Goal: Task Accomplishment & Management: Manage account settings

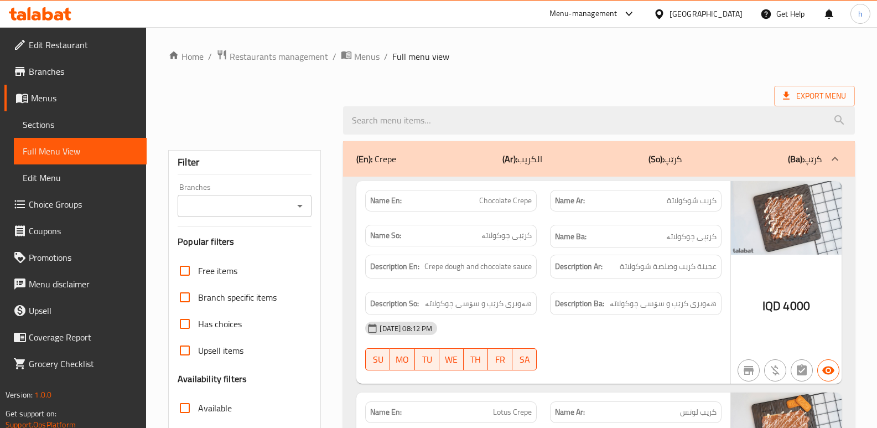
click at [39, 9] on icon at bounding box center [40, 13] width 63 height 13
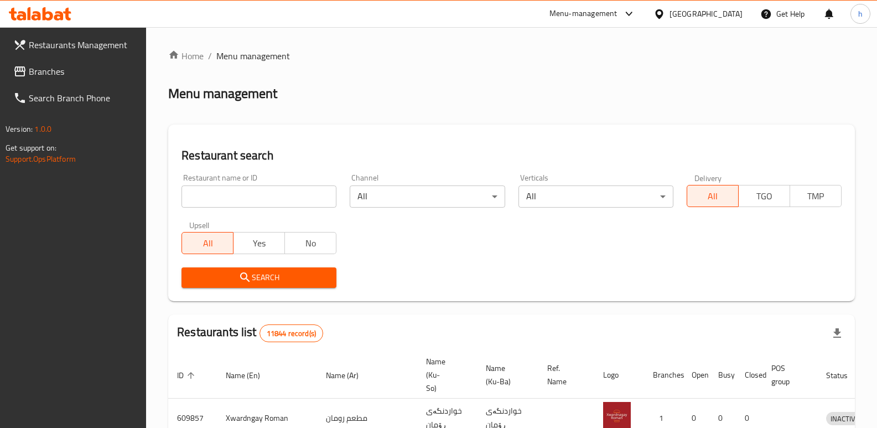
click at [65, 79] on link "Branches" at bounding box center [75, 71] width 142 height 27
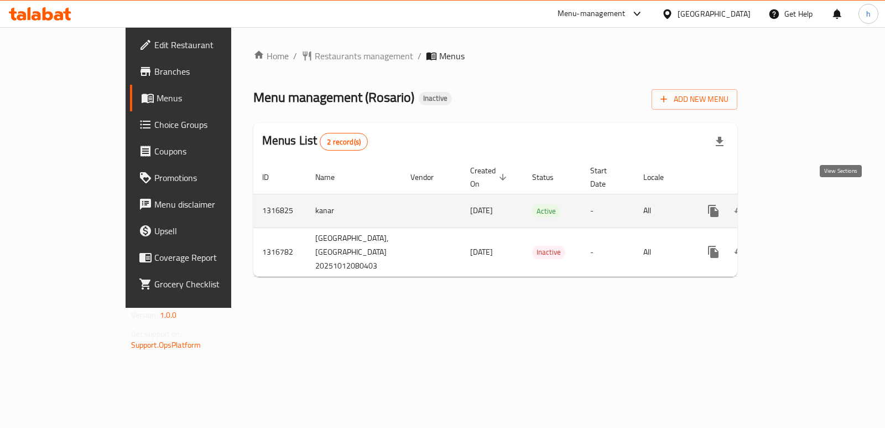
click at [800, 204] on icon "enhanced table" at bounding box center [793, 210] width 13 height 13
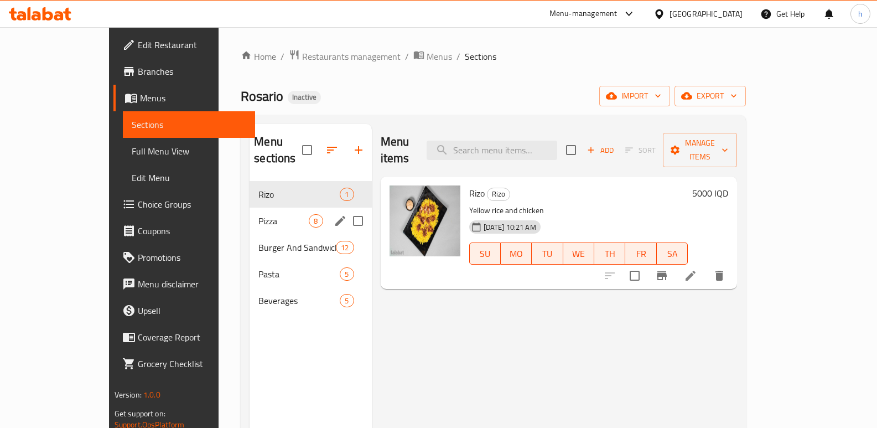
click at [258, 214] on span "Pizza" at bounding box center [283, 220] width 50 height 13
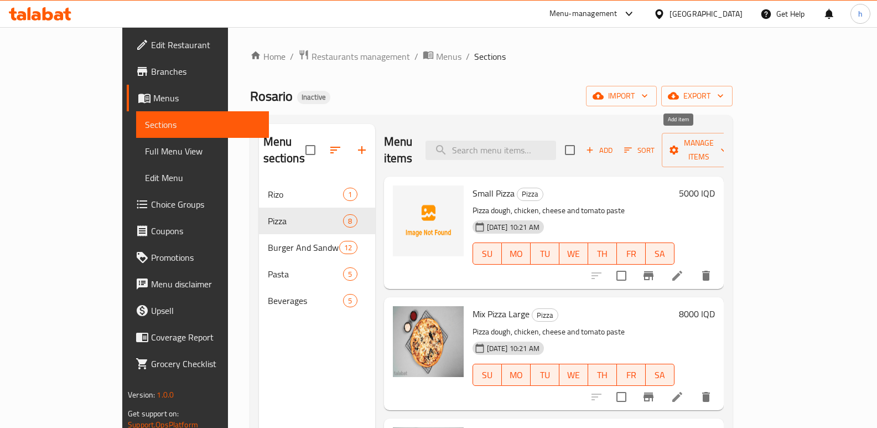
click at [614, 144] on span "Add" at bounding box center [599, 150] width 30 height 13
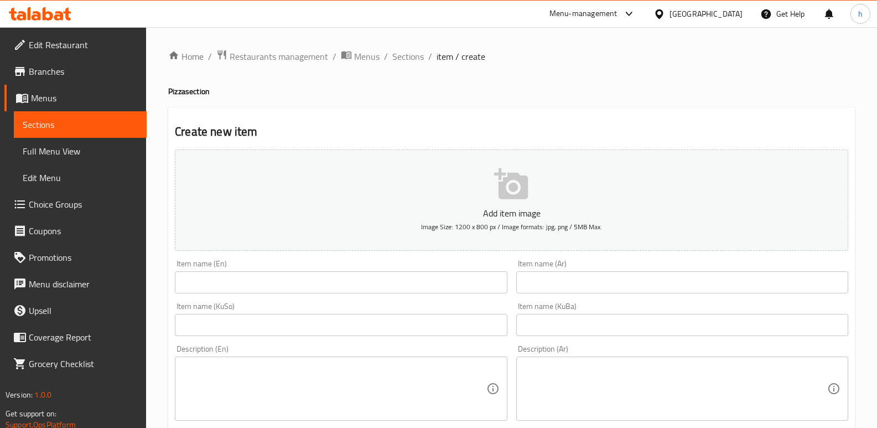
click at [284, 374] on textarea at bounding box center [334, 388] width 303 height 53
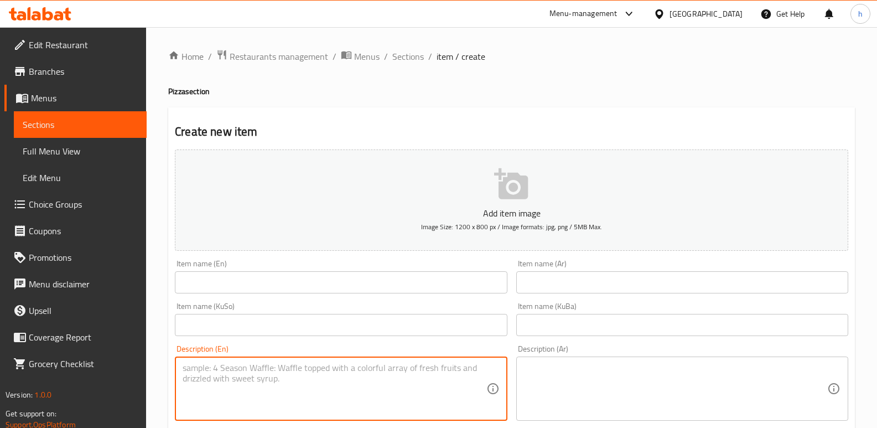
click at [238, 288] on input "text" at bounding box center [341, 282] width 332 height 22
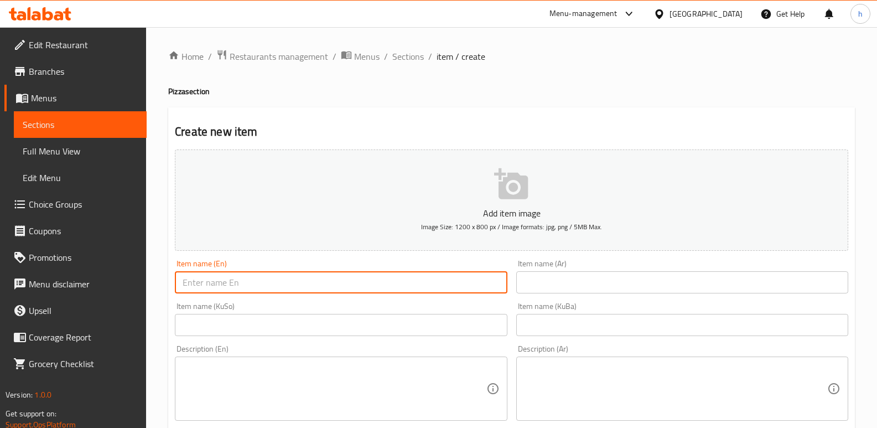
paste input "meat large pizza"
drag, startPoint x: 259, startPoint y: 283, endPoint x: 0, endPoint y: 259, distance: 260.5
paste input "Meat Large P"
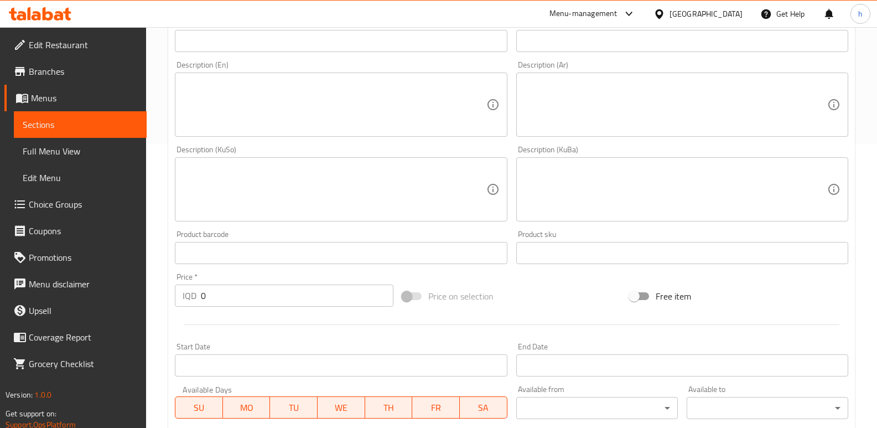
scroll to position [290, 0]
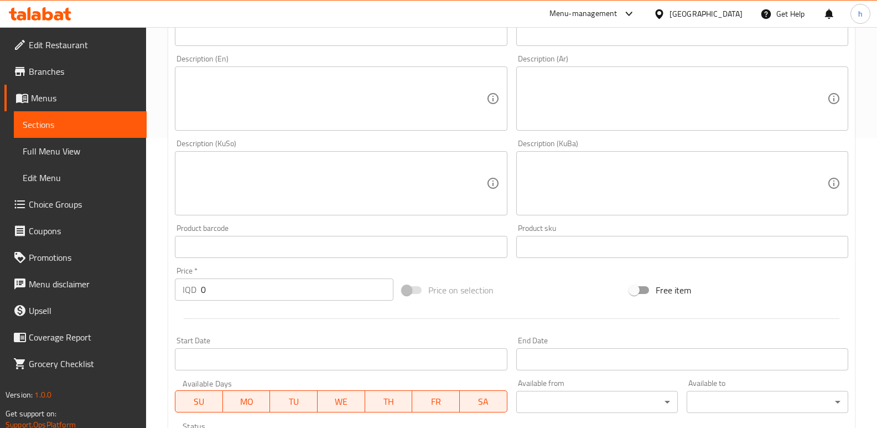
type input "Meat Large Pizza"
drag, startPoint x: 228, startPoint y: 287, endPoint x: 169, endPoint y: 279, distance: 59.2
click at [169, 279] on div "Create new item Add item image Image Size: 1200 x 800 px / Image formats: jpg, …" at bounding box center [511, 202] width 686 height 771
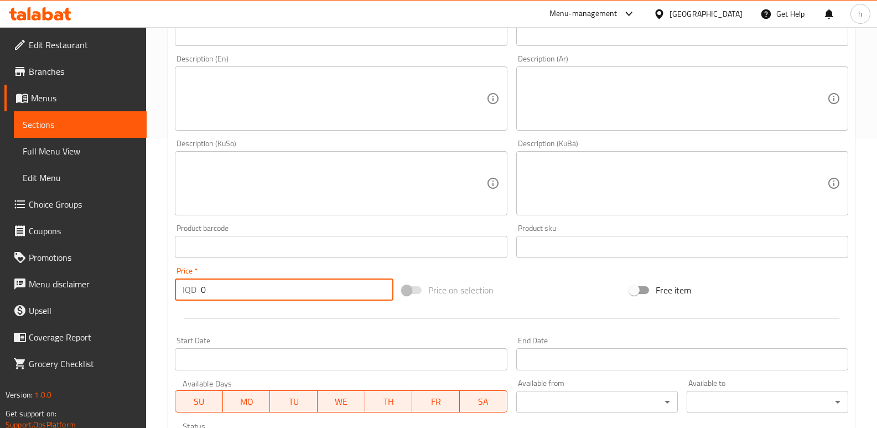
paste input "800"
type input "8000"
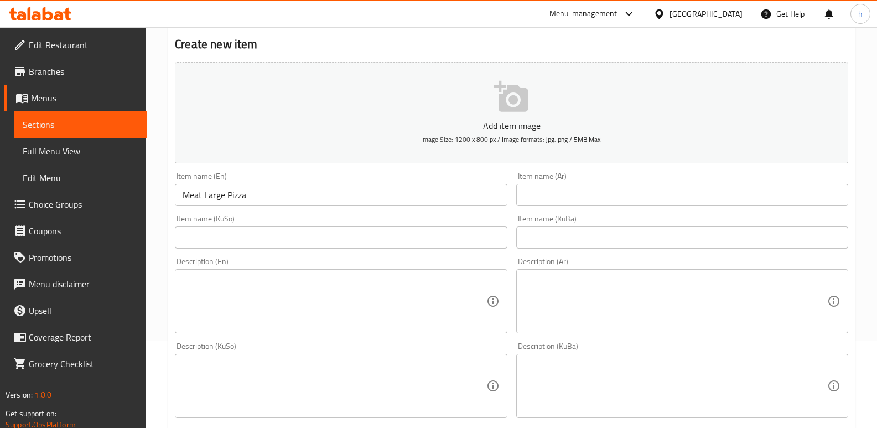
scroll to position [85, 0]
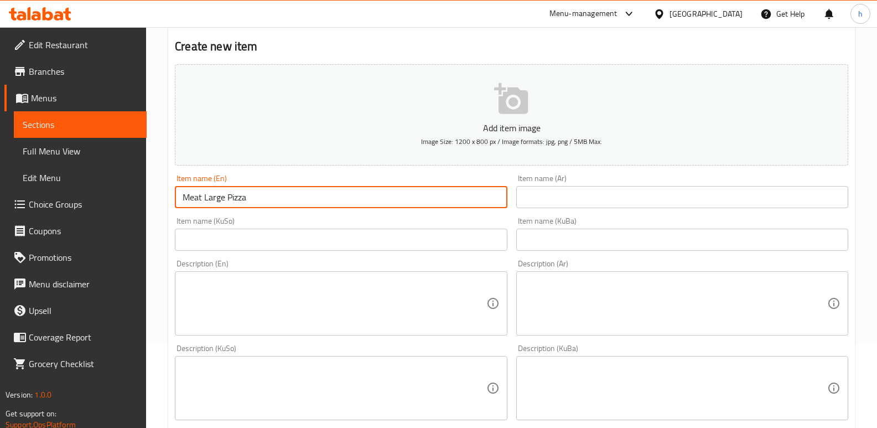
drag, startPoint x: 184, startPoint y: 181, endPoint x: 143, endPoint y: 171, distance: 42.7
click at [143, 171] on div "Edit Restaurant Branches Menus Sections Full Menu View Edit Menu Choice Groups …" at bounding box center [438, 383] width 877 height 882
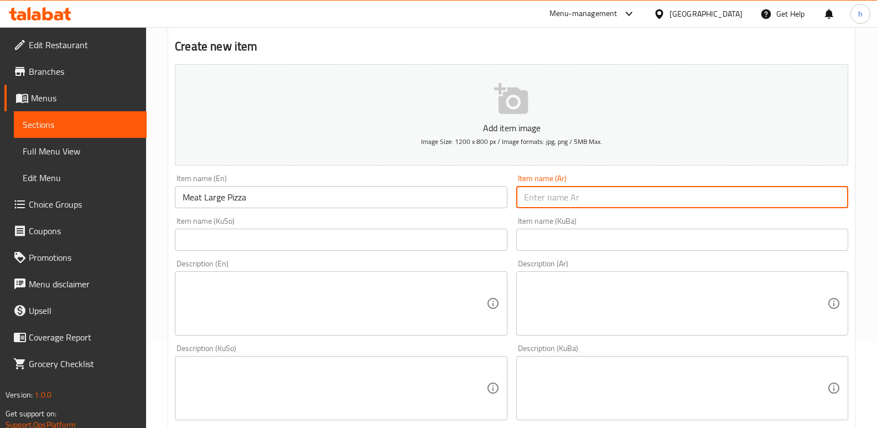
click at [557, 189] on input "text" at bounding box center [682, 197] width 332 height 22
paste input "بيتزا لحم كبيرة"
type input "بيتزا لحم كبيرة"
click at [444, 247] on input "text" at bounding box center [341, 239] width 332 height 22
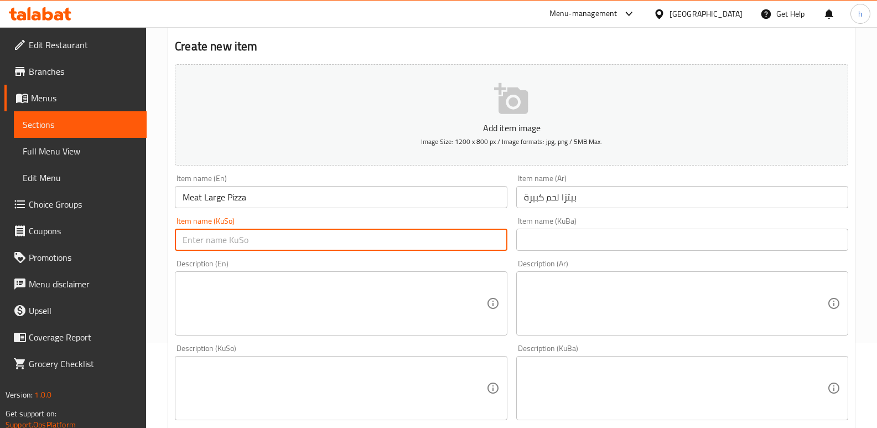
paste input "گۆشتی گەورە پیتزا"
click at [439, 242] on input "گۆشتی گەورە پیتزا" at bounding box center [341, 239] width 332 height 22
click at [498, 241] on input "گۆشتی گەورە" at bounding box center [341, 239] width 332 height 22
paste input "پیتزا"
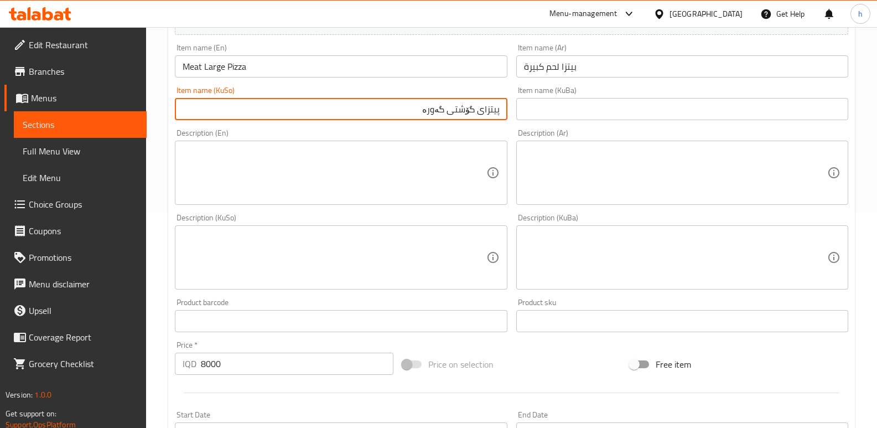
scroll to position [481, 0]
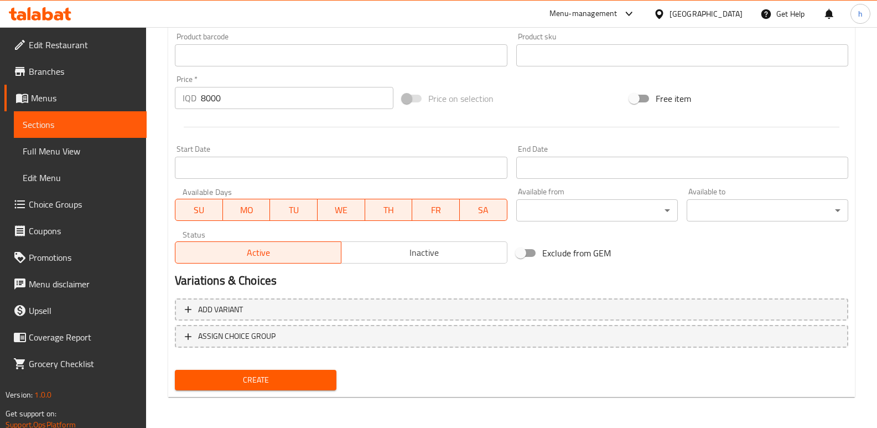
type input "پیتزای گۆشتی گەورە"
click at [287, 386] on span "Create" at bounding box center [256, 380] width 144 height 14
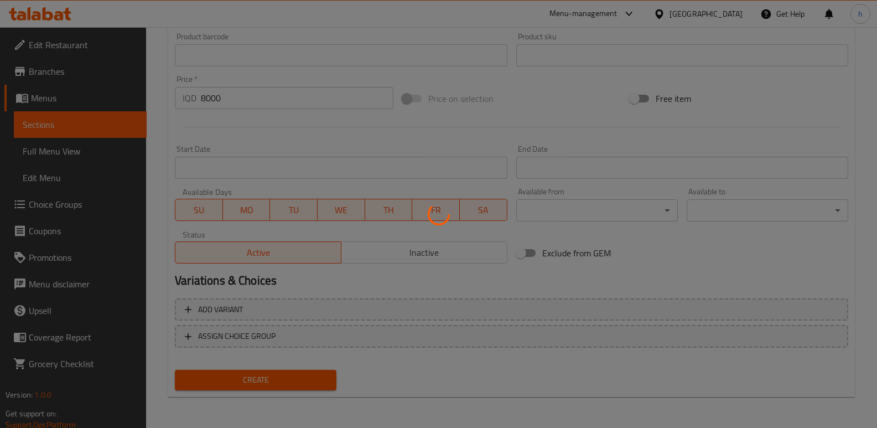
type input "0"
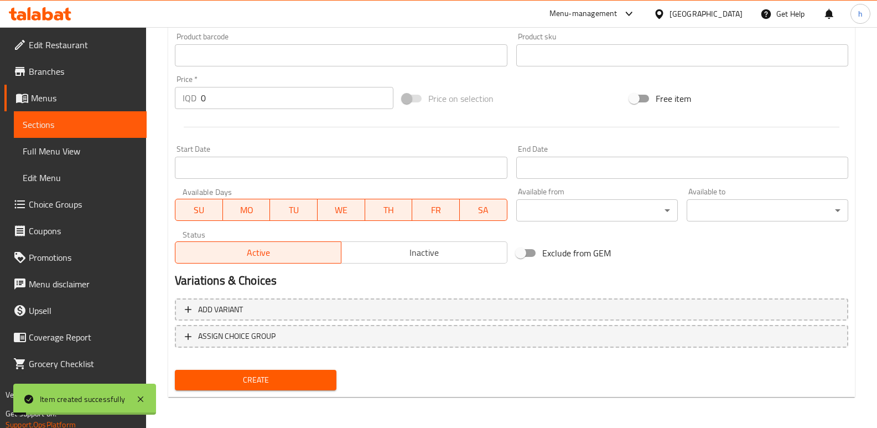
click at [108, 122] on span "Sections" at bounding box center [80, 124] width 115 height 13
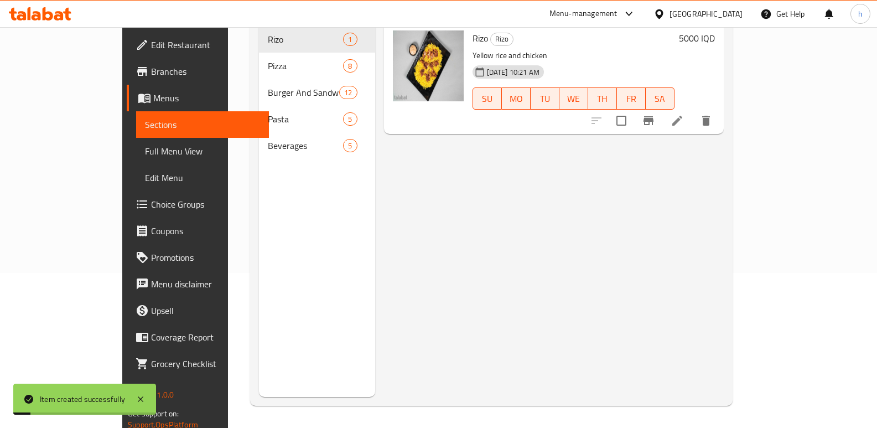
scroll to position [155, 0]
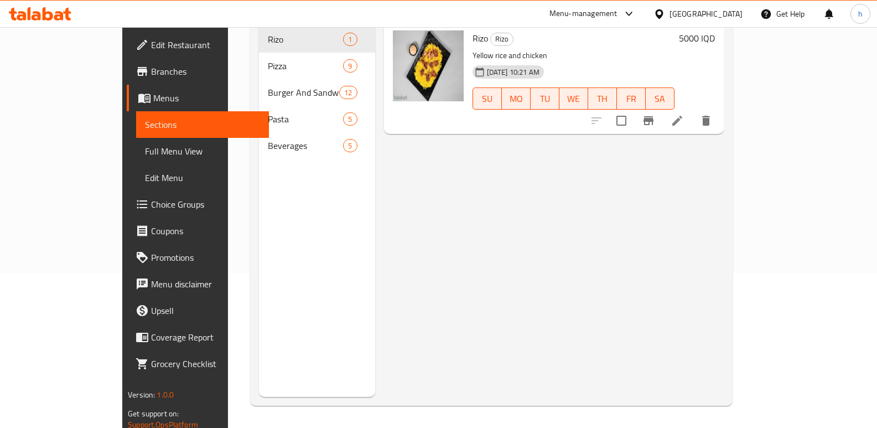
click at [423, 195] on div "Menu items Add Sort Manage items Rizo Rizo Yellow rice and chicken [DATE] 10:21…" at bounding box center [549, 183] width 348 height 428
click at [268, 59] on span "Pizza" at bounding box center [306, 65] width 76 height 13
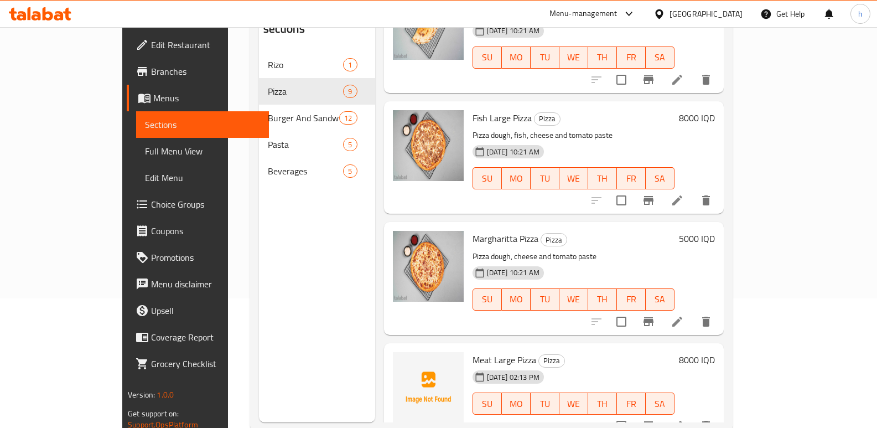
scroll to position [155, 0]
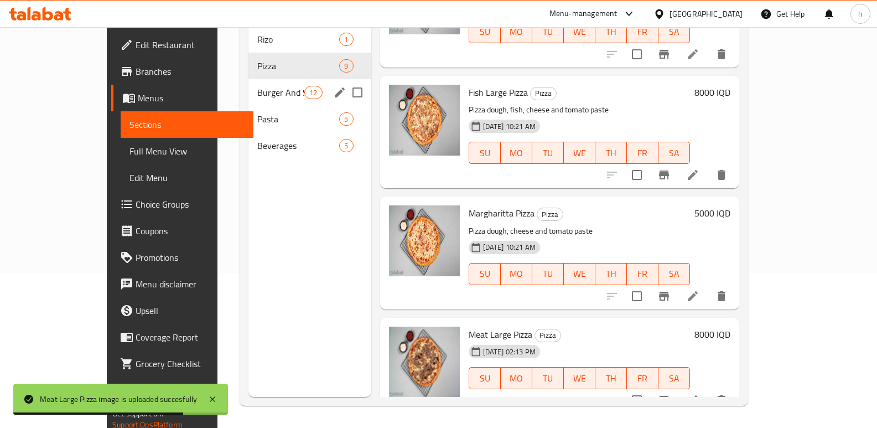
click at [257, 86] on span "Burger And Sandwich" at bounding box center [280, 92] width 47 height 13
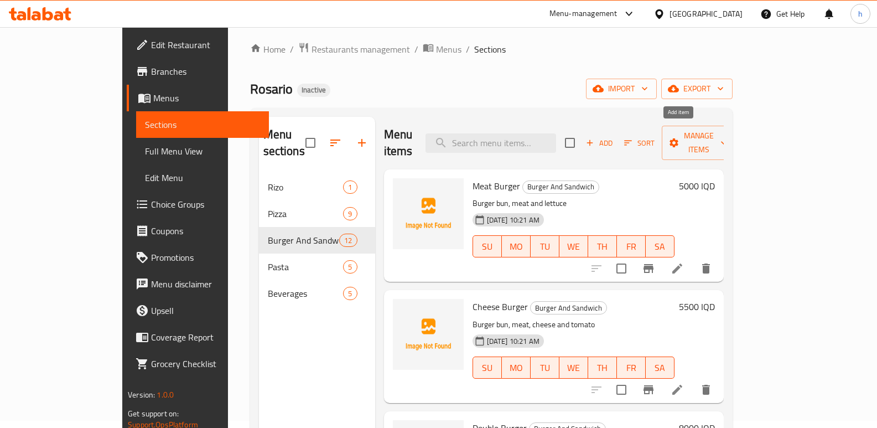
click at [614, 140] on span "Add" at bounding box center [599, 143] width 30 height 13
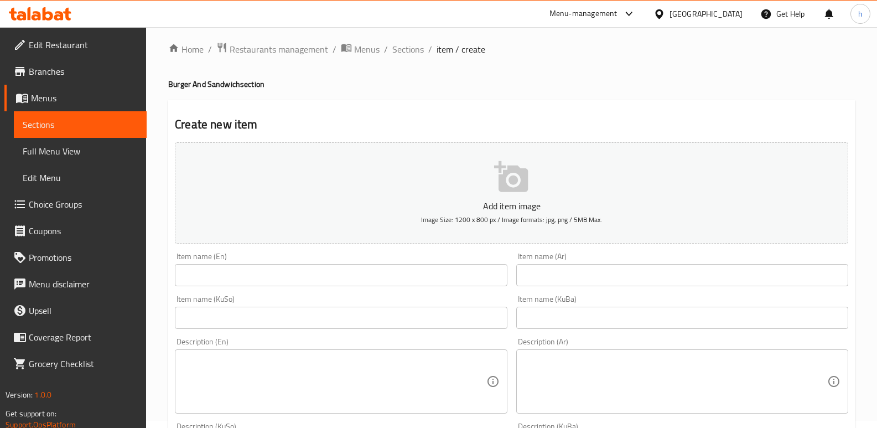
click at [373, 269] on input "text" at bounding box center [341, 275] width 332 height 22
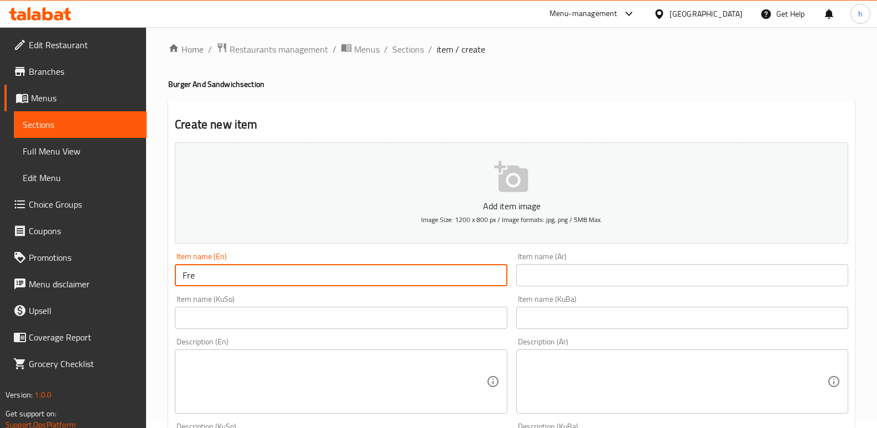
type input "French Fries"
click at [540, 259] on div "Item name (Ar) Item name (Ar)" at bounding box center [682, 269] width 332 height 34
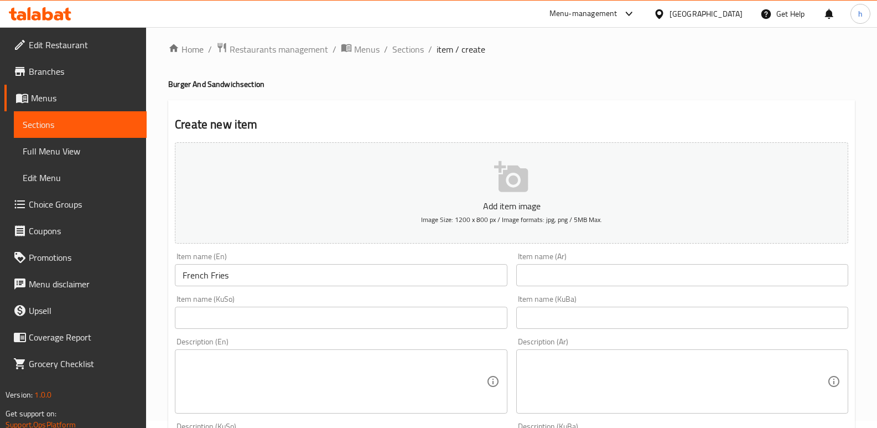
click at [539, 263] on div "Item name (Ar) Item name (Ar)" at bounding box center [682, 269] width 332 height 34
click at [538, 269] on input "text" at bounding box center [682, 275] width 332 height 22
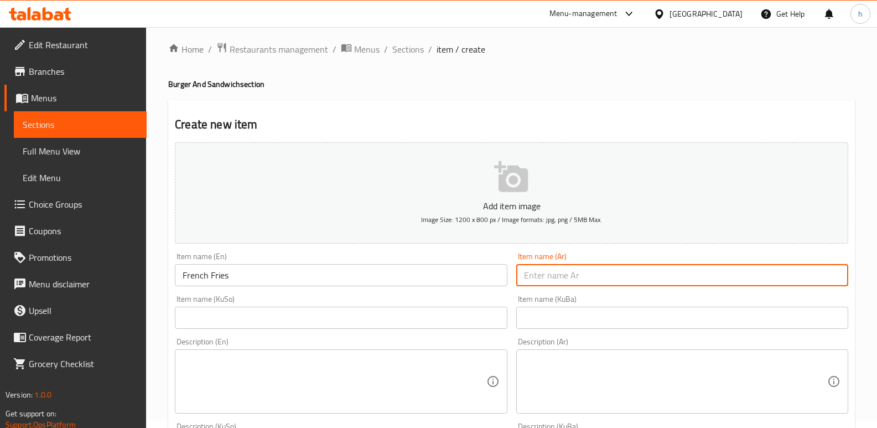
click at [430, 317] on input "text" at bounding box center [341, 317] width 332 height 22
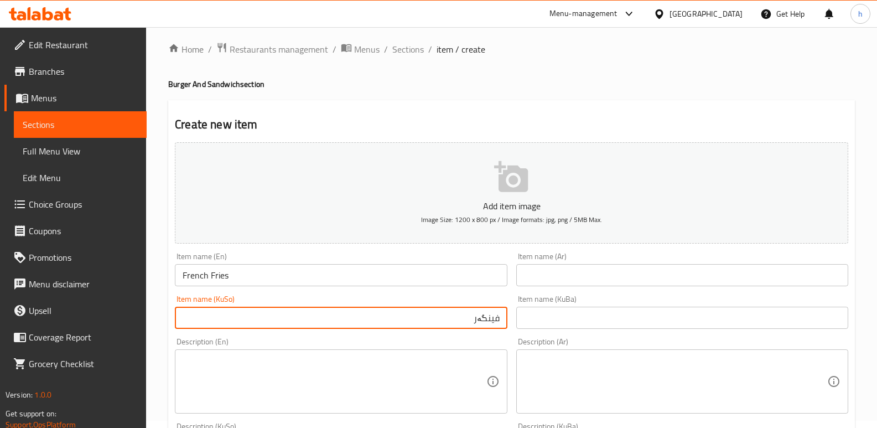
type input "فینگەر"
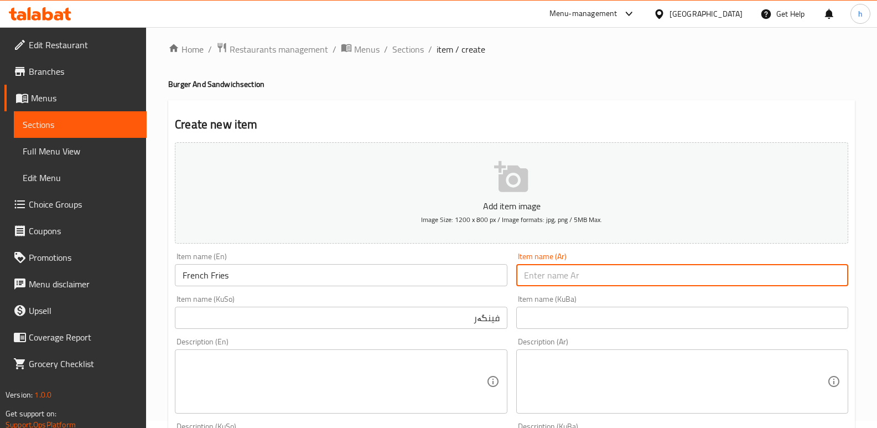
click at [573, 279] on input "text" at bounding box center [682, 275] width 332 height 22
drag, startPoint x: 764, startPoint y: 273, endPoint x: 795, endPoint y: 271, distance: 31.1
click at [795, 271] on input "بطاطا مقلية بالجبن" at bounding box center [682, 275] width 332 height 22
type input "بطاطا [GEOGRAPHIC_DATA]"
click at [684, 118] on h2 "Create new item" at bounding box center [511, 124] width 673 height 17
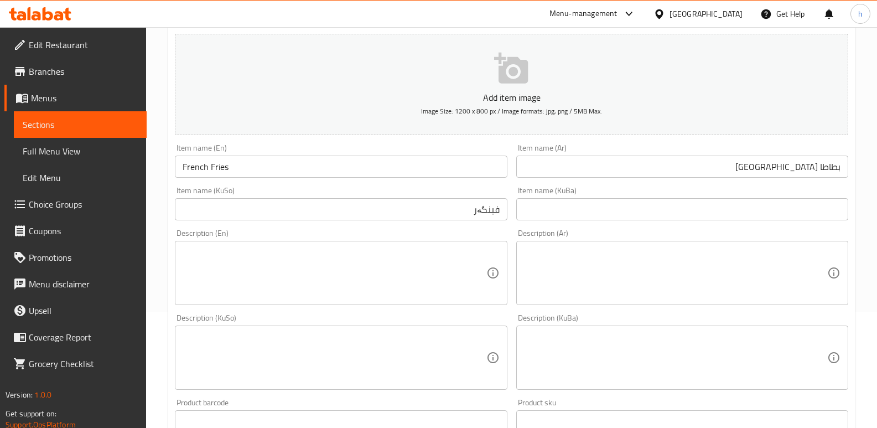
scroll to position [142, 0]
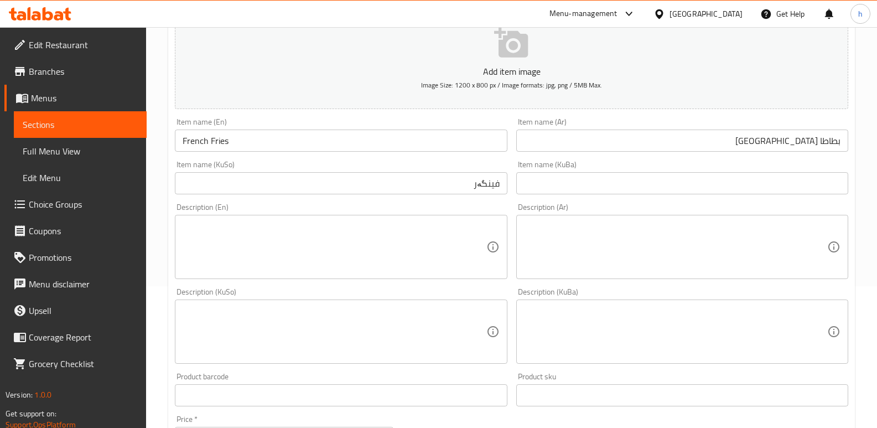
click at [437, 239] on textarea at bounding box center [334, 247] width 303 height 53
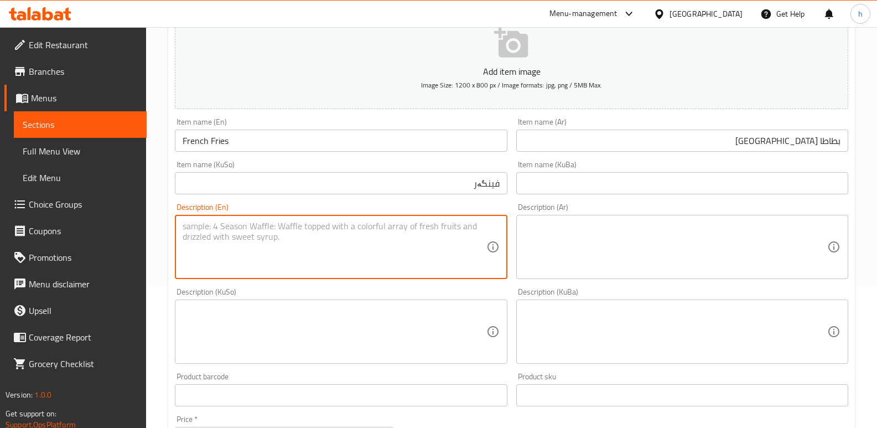
paste textarea "1 plate"
click at [194, 225] on textarea "1 plate" at bounding box center [334, 247] width 303 height 53
drag, startPoint x: 179, startPoint y: 220, endPoint x: 154, endPoint y: 215, distance: 25.8
click at [157, 215] on div "Home / Restaurants management / Menus / Sections / item / create Burger And San…" at bounding box center [511, 326] width 731 height 882
type textarea "1 Plate"
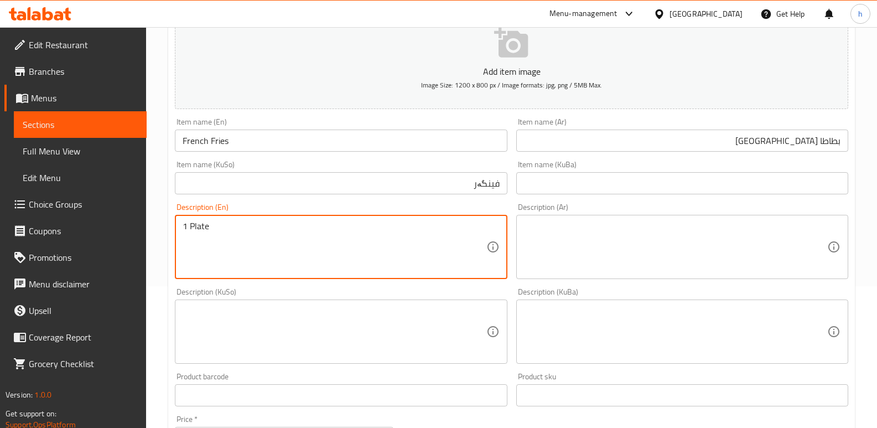
click at [384, 347] on textarea at bounding box center [334, 331] width 303 height 53
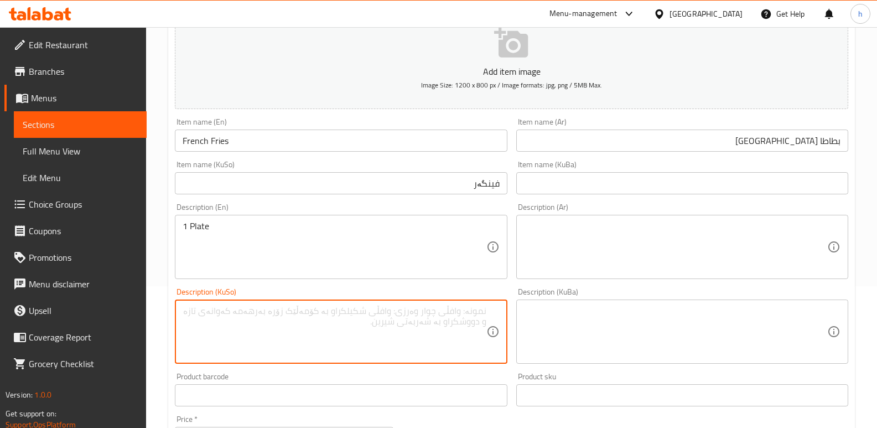
paste textarea "1 Plate"
click at [470, 306] on textarea "1 Plate" at bounding box center [334, 331] width 303 height 53
type textarea "1 قاپ"
click at [564, 240] on textarea at bounding box center [675, 247] width 303 height 53
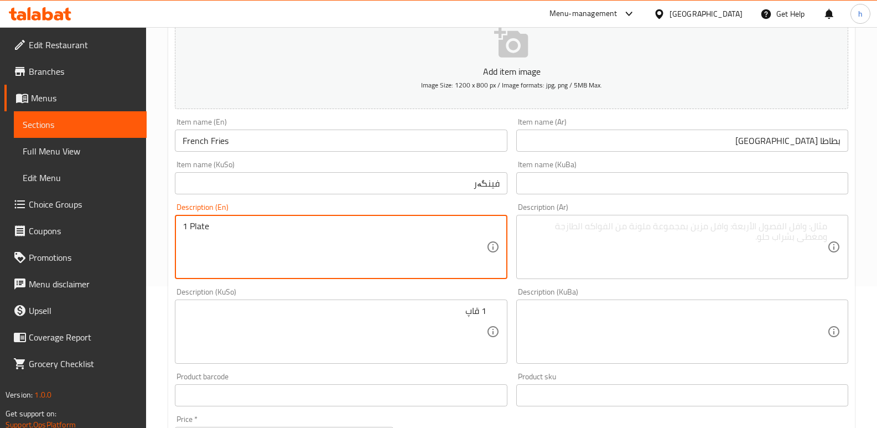
drag, startPoint x: 214, startPoint y: 221, endPoint x: 126, endPoint y: 205, distance: 89.5
click at [600, 228] on textarea at bounding box center [675, 247] width 303 height 53
paste textarea "1 طبق"
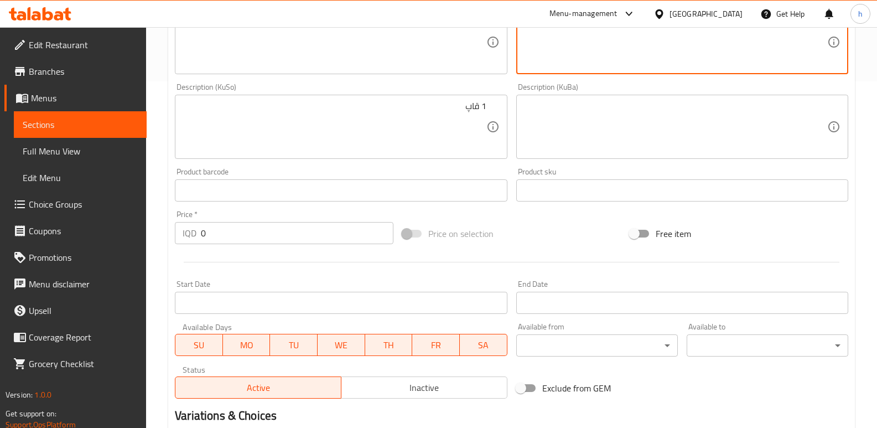
scroll to position [481, 0]
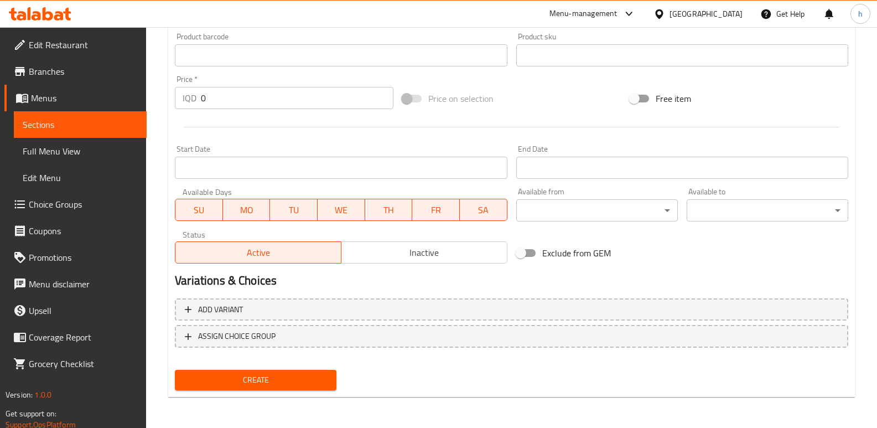
type textarea "1 طبق"
click at [314, 377] on span "Create" at bounding box center [256, 380] width 144 height 14
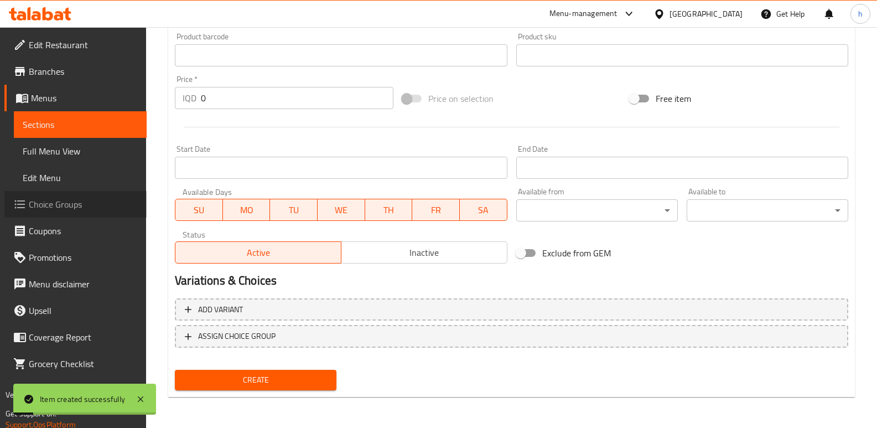
click at [72, 205] on span "Choice Groups" at bounding box center [83, 203] width 109 height 13
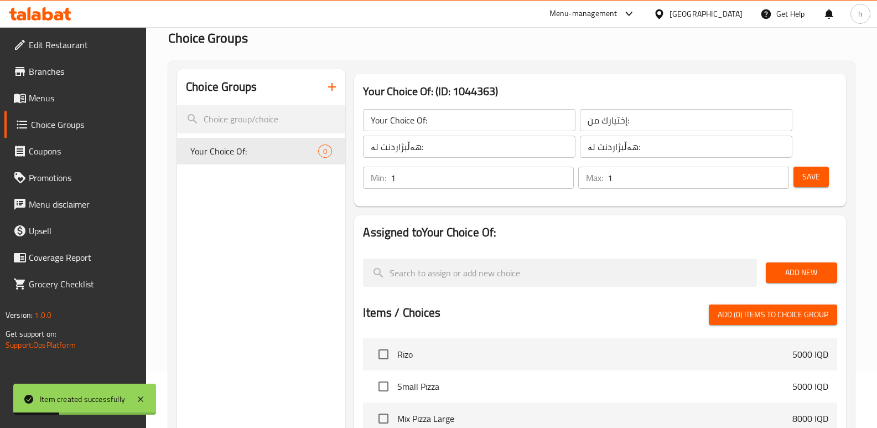
scroll to position [45, 0]
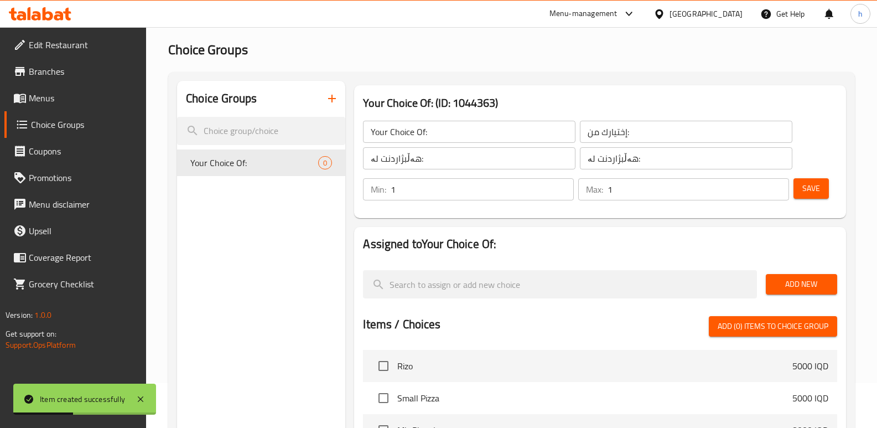
click at [326, 98] on icon "button" at bounding box center [331, 98] width 13 height 13
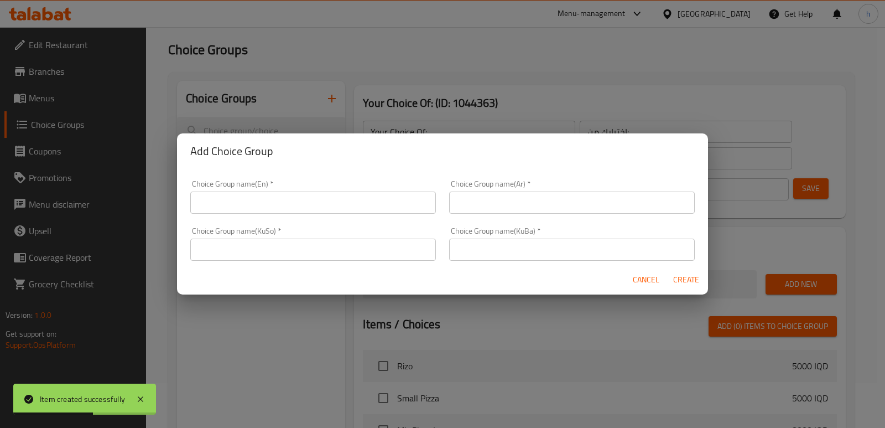
click at [287, 199] on input "text" at bounding box center [313, 202] width 246 height 22
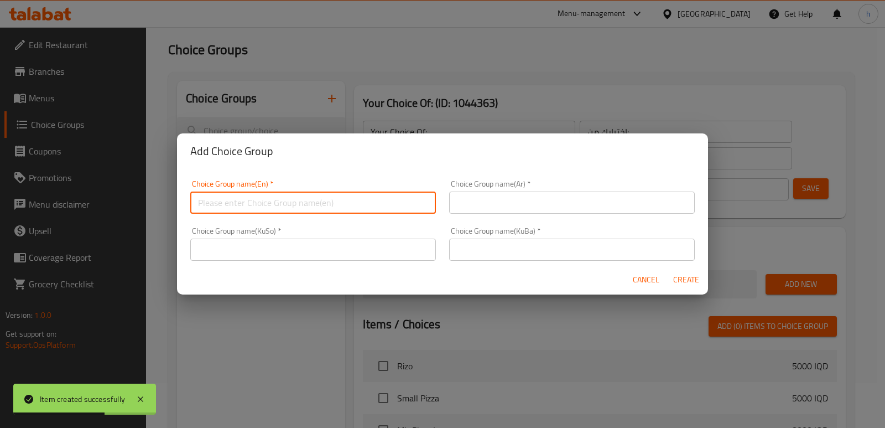
type input "Your Choice Of:"
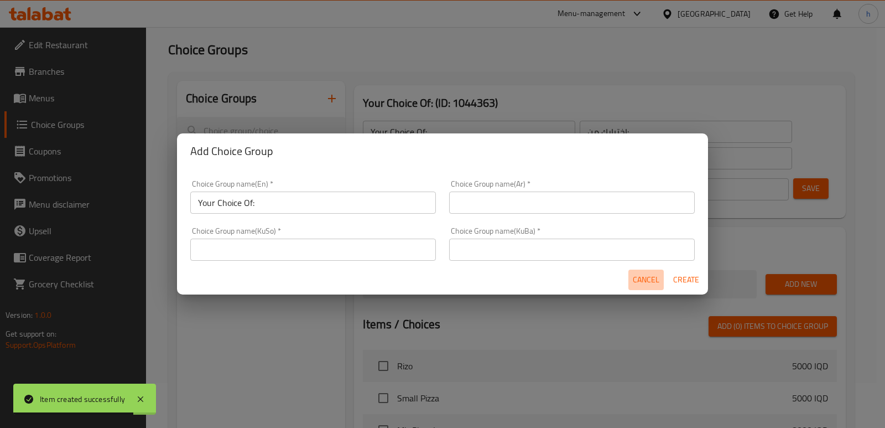
click at [647, 280] on span "Cancel" at bounding box center [646, 280] width 27 height 14
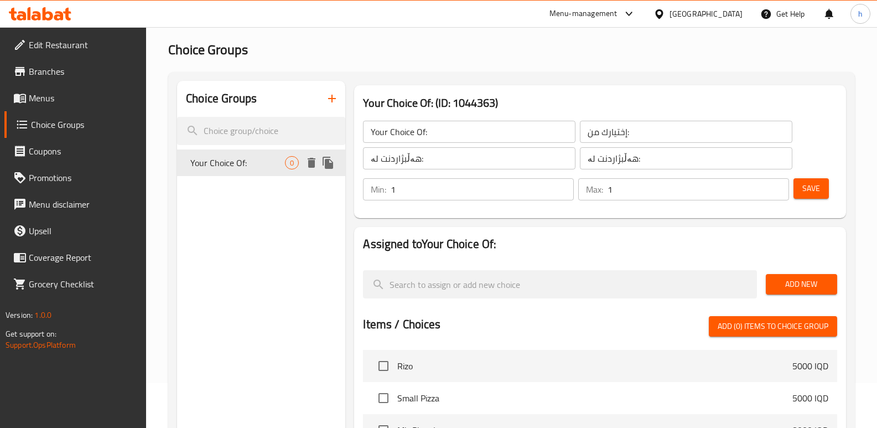
click at [281, 162] on span "Your Choice Of:" at bounding box center [237, 162] width 95 height 13
click at [792, 285] on span "Add New" at bounding box center [801, 284] width 54 height 14
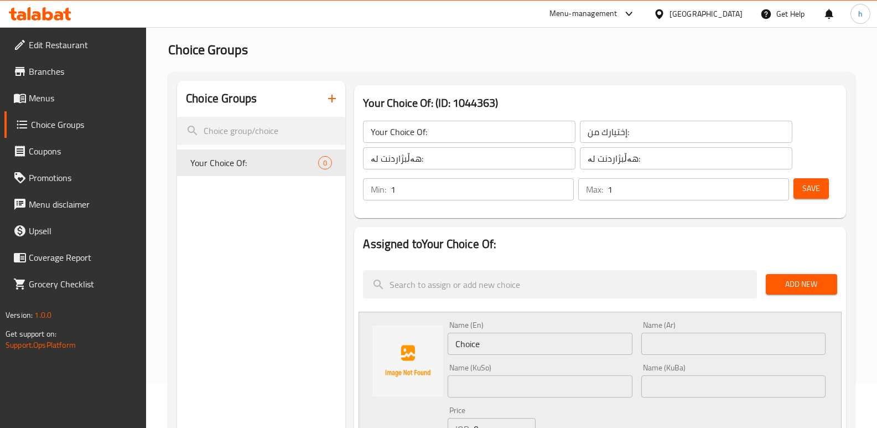
scroll to position [175, 0]
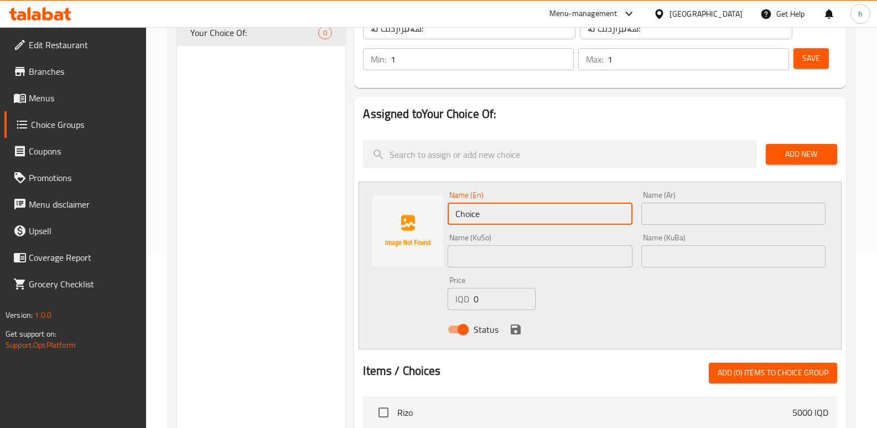
drag, startPoint x: 516, startPoint y: 215, endPoint x: 375, endPoint y: 209, distance: 141.2
click at [375, 209] on div "Name (En) Choice Name (En) Name (Ar) Name (Ar) Name (KuSo) Name (KuSo) Name (Ku…" at bounding box center [599, 265] width 483 height 168
drag, startPoint x: 460, startPoint y: 298, endPoint x: 434, endPoint y: 275, distance: 34.5
click at [440, 289] on div "Name (En) Choice Name (En) Name (Ar) Name (Ar) Name (KuSo) Name (KuSo) Name (Ku…" at bounding box center [599, 265] width 483 height 168
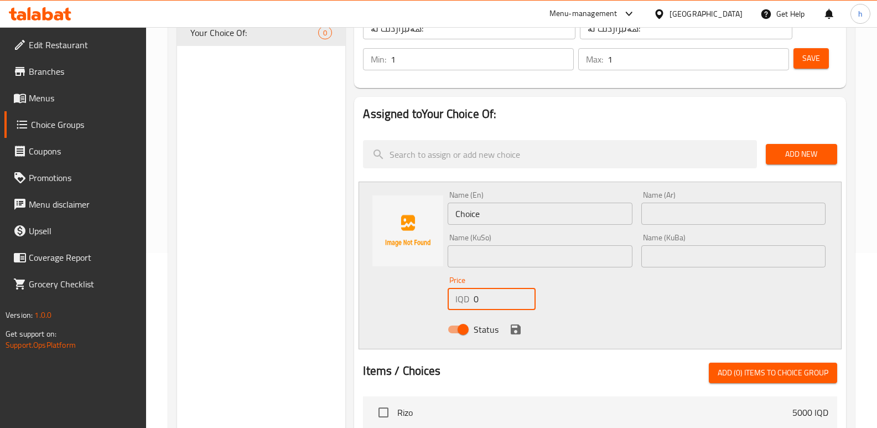
paste input "200"
type input "2000"
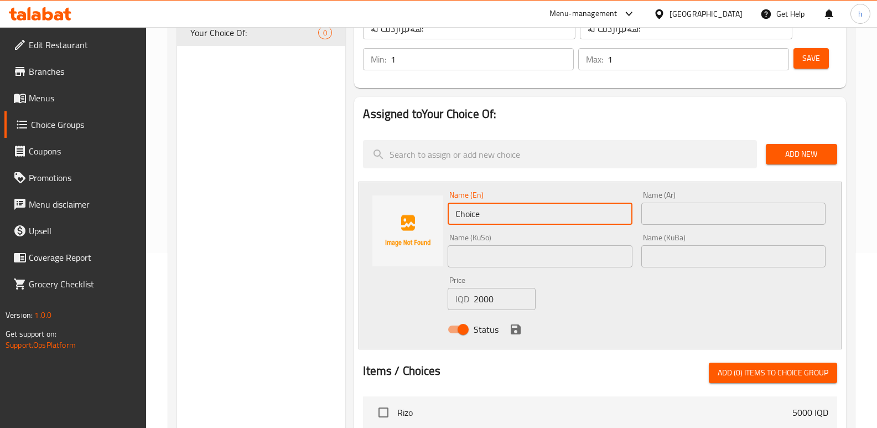
drag, startPoint x: 509, startPoint y: 211, endPoint x: 336, endPoint y: 187, distance: 174.8
click at [344, 191] on div "Choice Groups Your Choice Of: 0 Your Choice Of: (ID: 1044363) Your Choice Of: ​…" at bounding box center [513, 345] width 673 height 788
click at [503, 252] on input "text" at bounding box center [540, 256] width 184 height 22
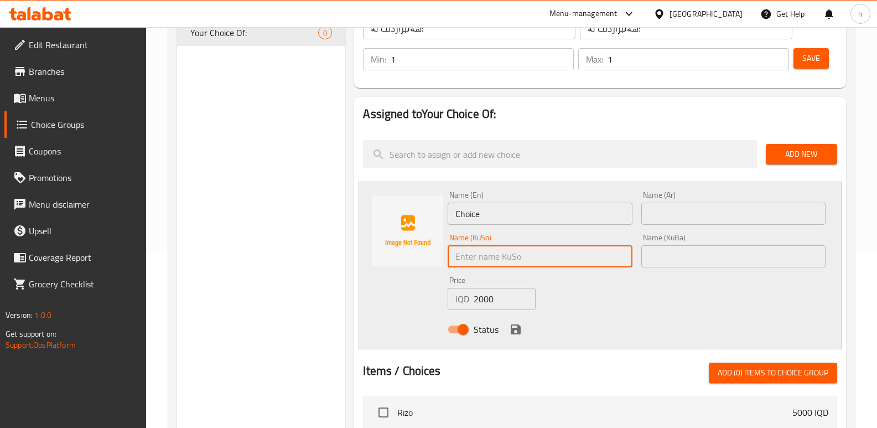
type input "بچووک"
click at [701, 222] on input "text" at bounding box center [733, 213] width 184 height 22
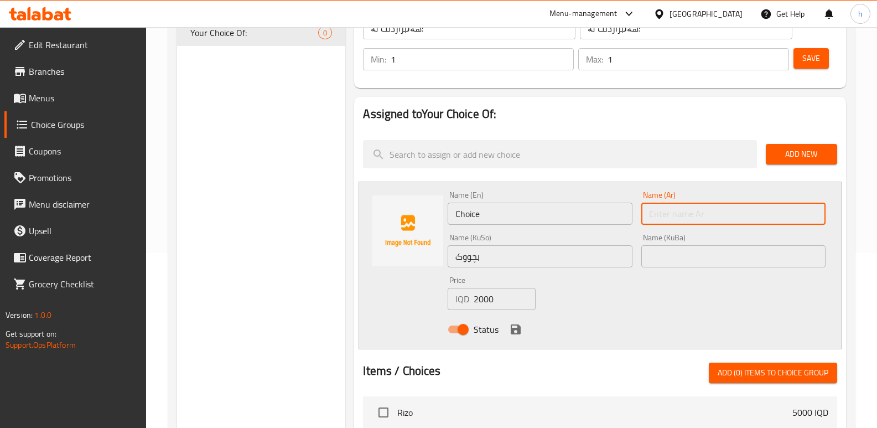
type input "ش"
type input "صغير"
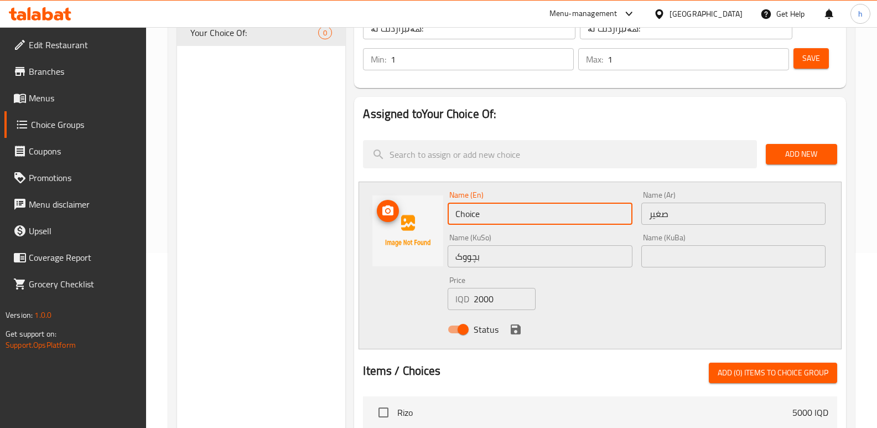
drag, startPoint x: 390, startPoint y: 202, endPoint x: 308, endPoint y: 198, distance: 82.0
click at [311, 199] on div "Choice Groups Your Choice Of: 0 Your Choice Of: (ID: 1044363) Your Choice Of: ​…" at bounding box center [513, 345] width 673 height 788
type input "Small"
drag, startPoint x: 731, startPoint y: 303, endPoint x: 708, endPoint y: 307, distance: 23.7
click at [731, 303] on div "Name (En) Small Name (En) Name (Ar) صغير Name (Ar) Name (KuSo) بچووک Name (KuSo…" at bounding box center [636, 265] width 387 height 158
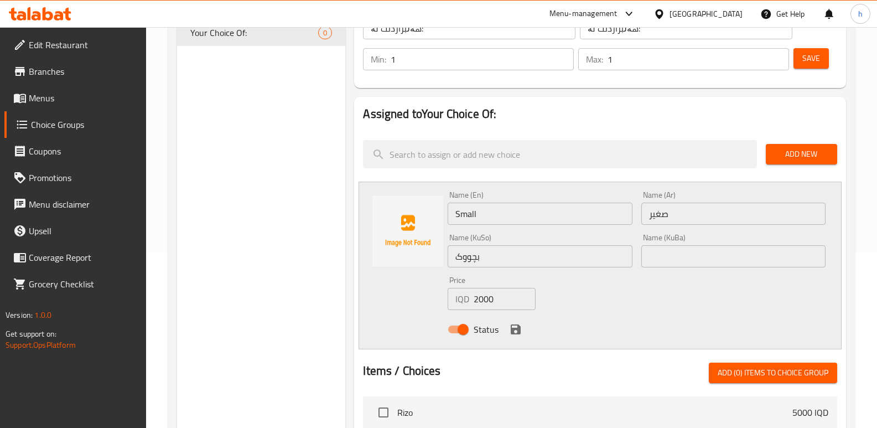
click at [516, 325] on icon "save" at bounding box center [516, 329] width 10 height 10
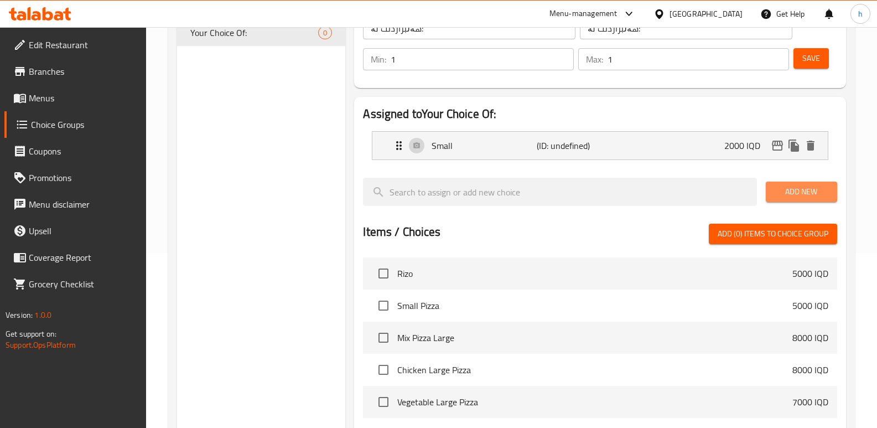
click at [779, 193] on span "Add New" at bounding box center [801, 192] width 54 height 14
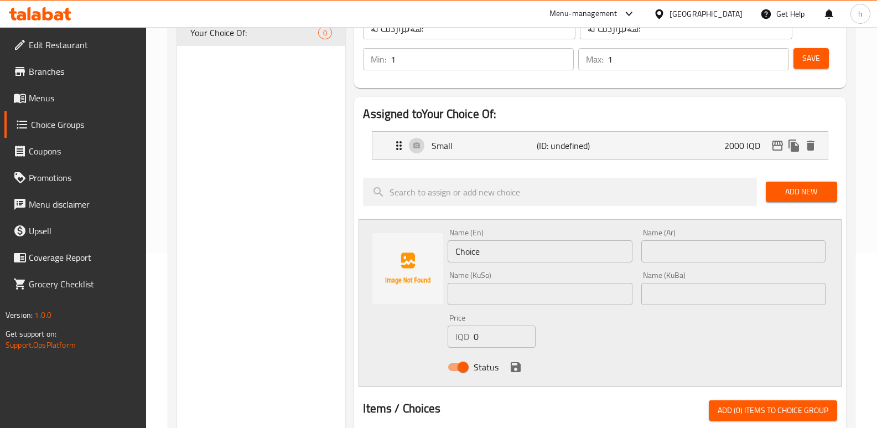
click at [503, 298] on input "text" at bounding box center [540, 294] width 184 height 22
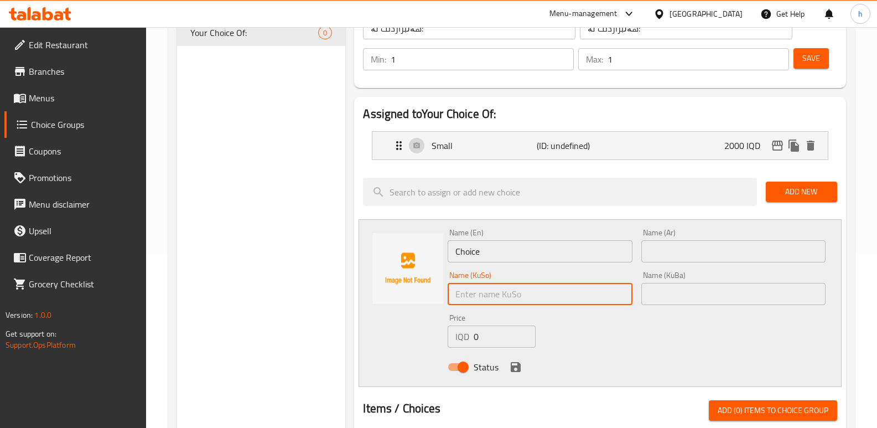
type input "گەورە"
click at [656, 250] on input "text" at bounding box center [733, 251] width 184 height 22
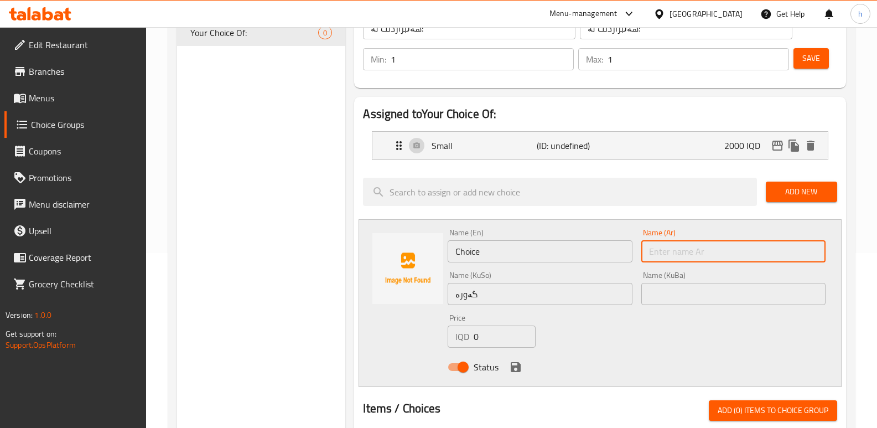
type input "كبير"
drag, startPoint x: 509, startPoint y: 241, endPoint x: 330, endPoint y: 223, distance: 180.2
click at [337, 225] on div "Choice Groups Your Choice Of: 0 Your Choice Of: (ID: 1044363) Your Choice Of: ​…" at bounding box center [513, 364] width 673 height 826
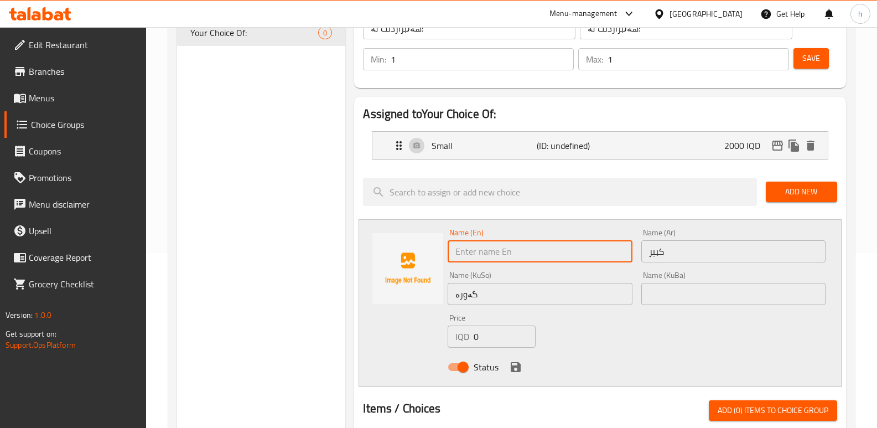
click at [540, 249] on input "text" at bounding box center [540, 251] width 184 height 22
type input "Large"
drag, startPoint x: 485, startPoint y: 339, endPoint x: 358, endPoint y: 324, distance: 127.5
click at [358, 324] on div "Assigned to Your Choice Of: Small (ID: undefined) 2000 IQD Name (En) Small Name…" at bounding box center [600, 396] width 492 height 598
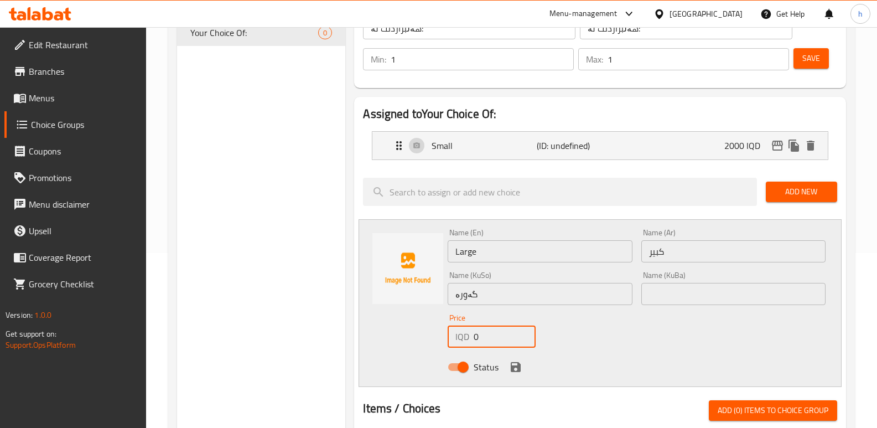
paste input "300"
type input "3000"
click at [513, 365] on icon "save" at bounding box center [516, 367] width 10 height 10
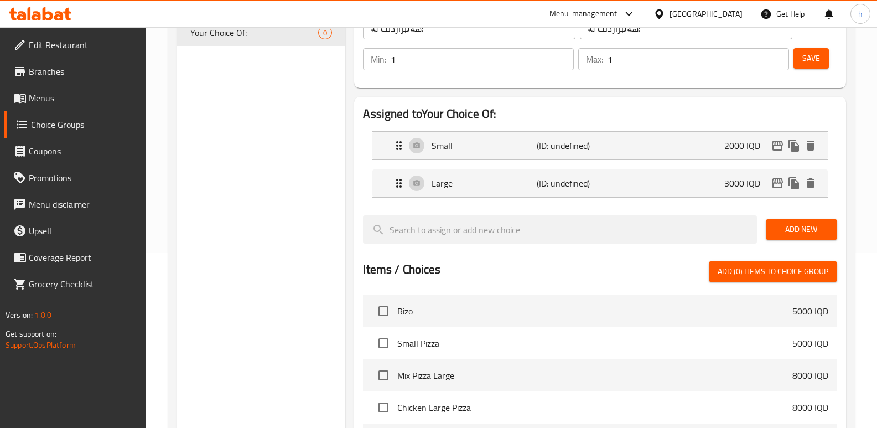
click at [810, 42] on div "Min: 1 ​ Max: 1 ​ Save" at bounding box center [597, 58] width 483 height 35
click at [810, 54] on span "Save" at bounding box center [811, 58] width 18 height 14
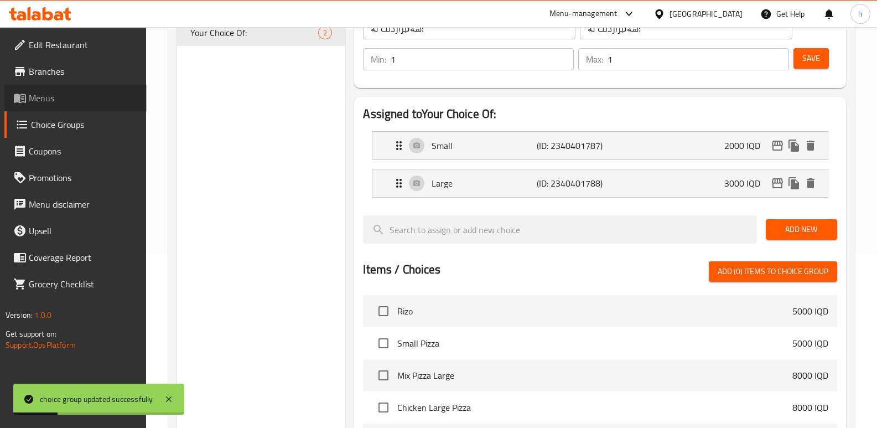
click at [56, 93] on span "Menus" at bounding box center [83, 97] width 109 height 13
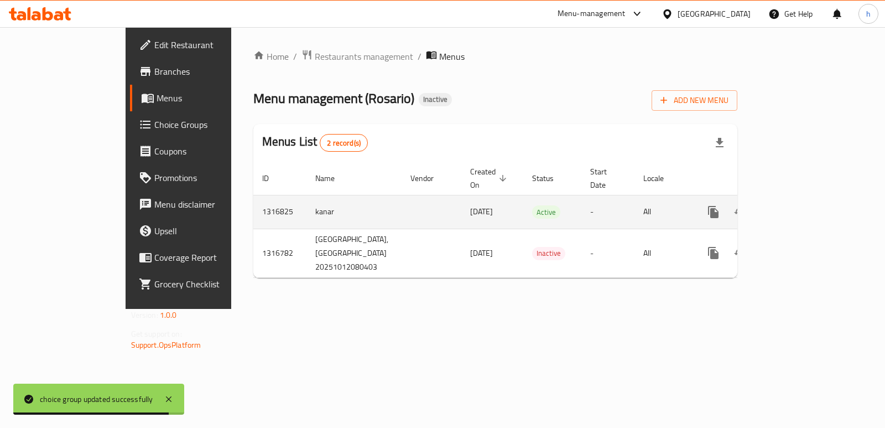
click at [798, 207] on icon "enhanced table" at bounding box center [793, 212] width 10 height 10
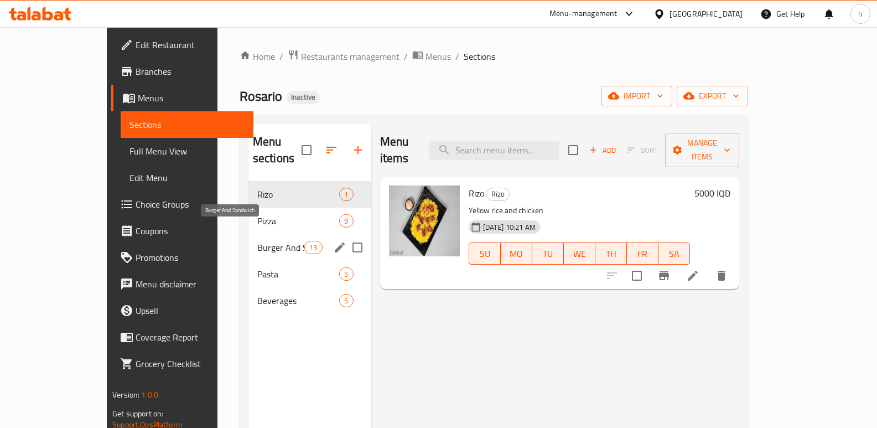
click at [257, 241] on span "Burger And Sandwich" at bounding box center [280, 247] width 47 height 13
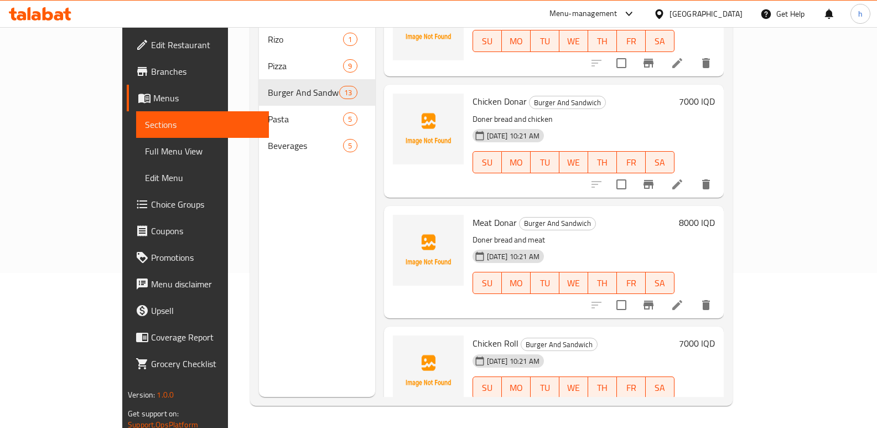
scroll to position [1121, 0]
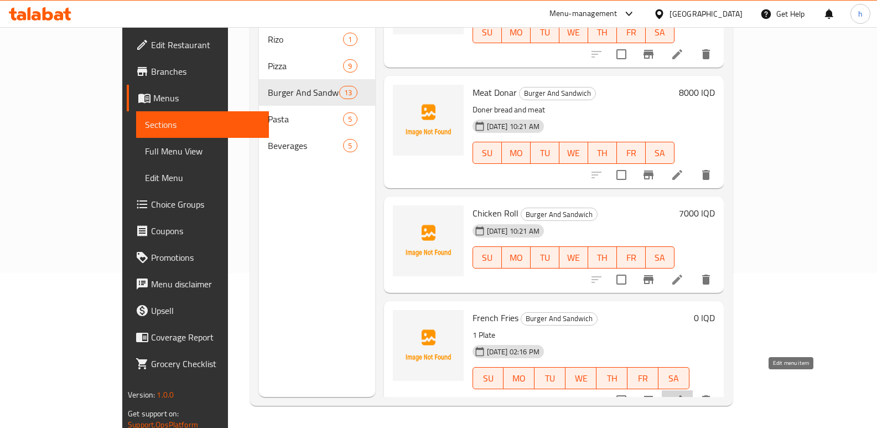
click at [684, 393] on icon at bounding box center [676, 399] width 13 height 13
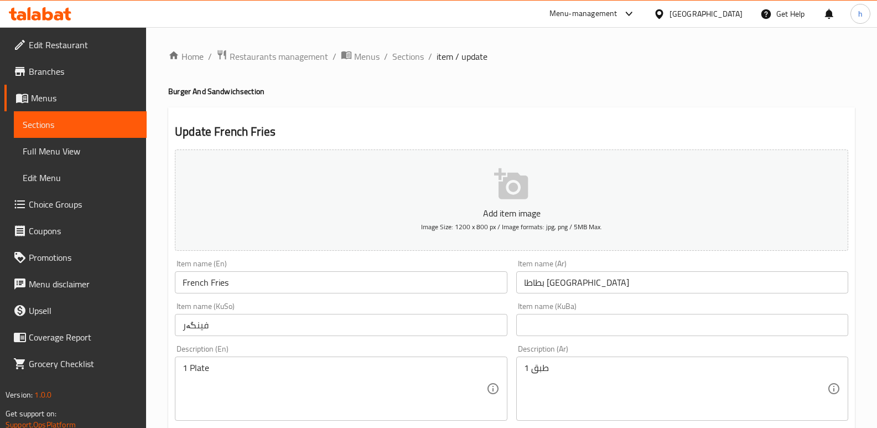
scroll to position [481, 0]
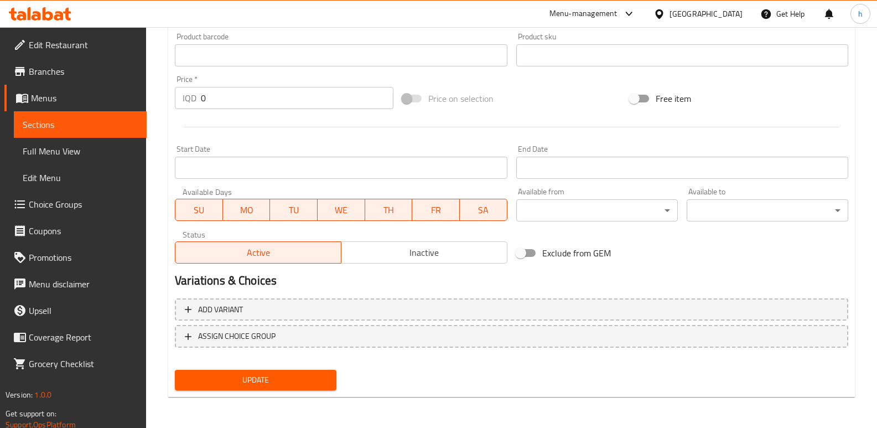
click at [464, 323] on div "Add variant ASSIGN CHOICE GROUP" at bounding box center [511, 330] width 682 height 72
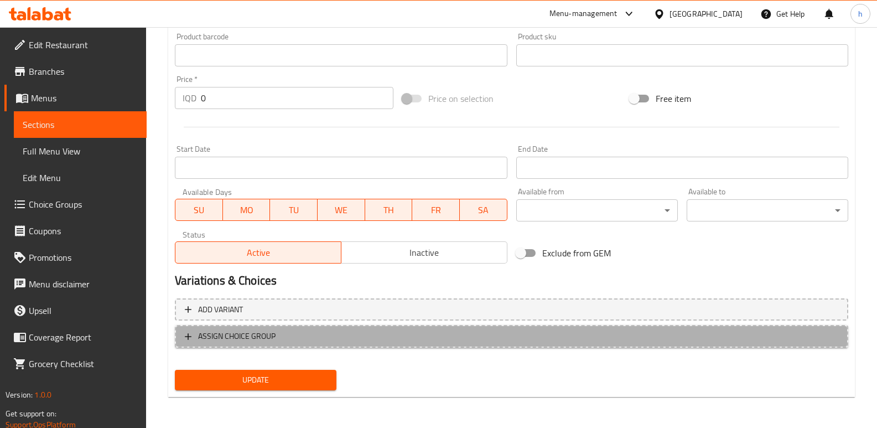
click at [460, 340] on span "ASSIGN CHOICE GROUP" at bounding box center [511, 336] width 653 height 14
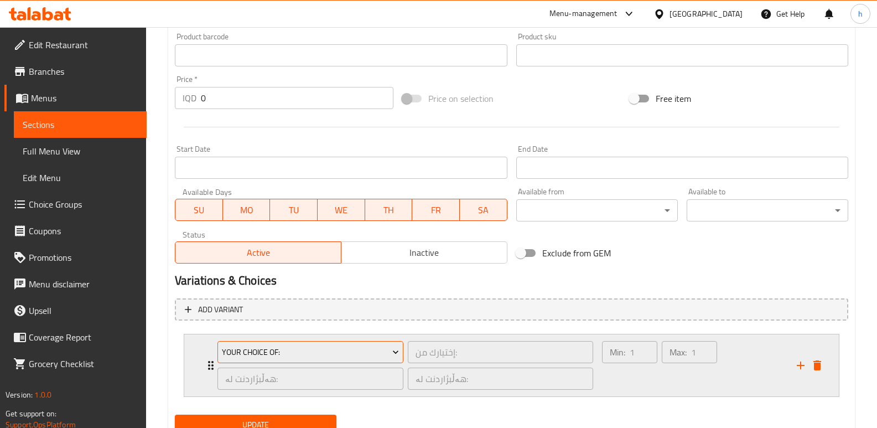
click at [386, 347] on span "Your Choice Of:" at bounding box center [311, 352] width 178 height 14
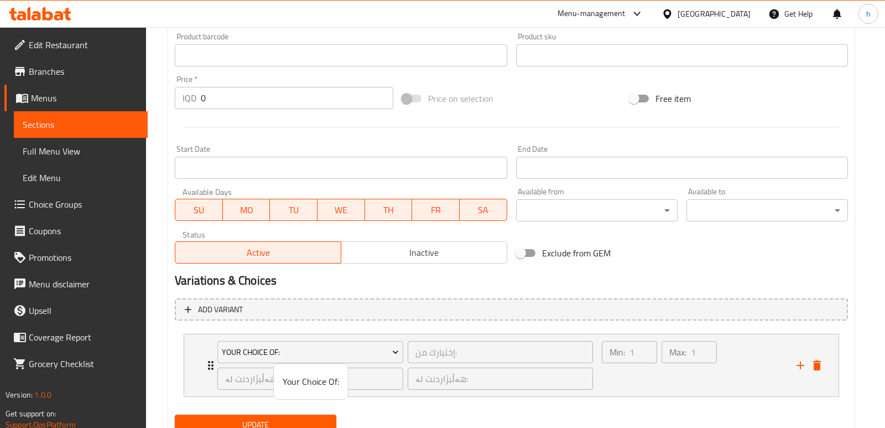
click at [319, 378] on span "Your Choice Of:" at bounding box center [311, 380] width 56 height 13
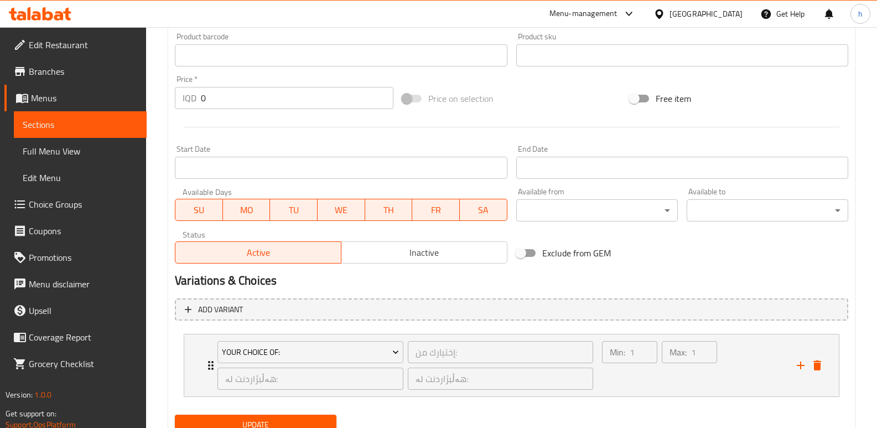
click at [300, 418] on span "Update" at bounding box center [256, 425] width 144 height 14
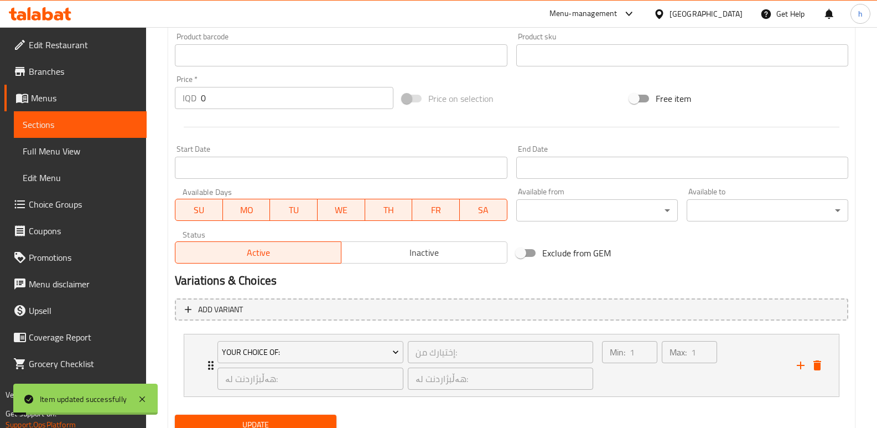
click at [101, 127] on span "Sections" at bounding box center [80, 124] width 115 height 13
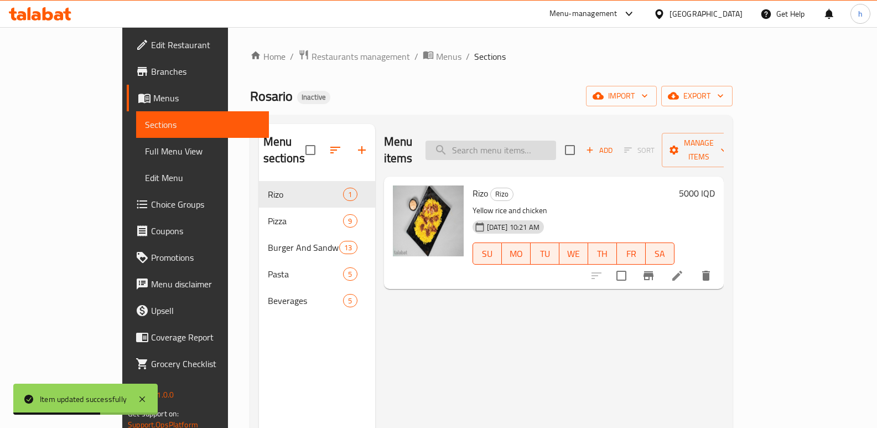
click at [538, 141] on input "search" at bounding box center [490, 150] width 131 height 19
paste input "Chicken Roll"
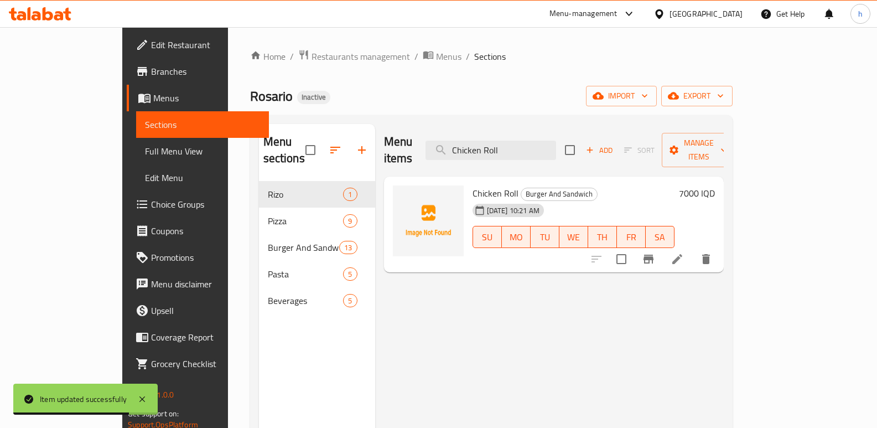
type input "Chicken Roll"
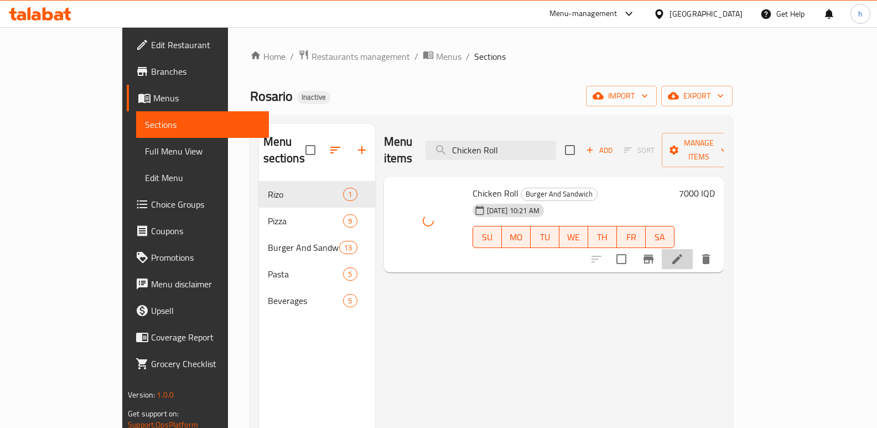
click at [693, 249] on li at bounding box center [677, 259] width 31 height 20
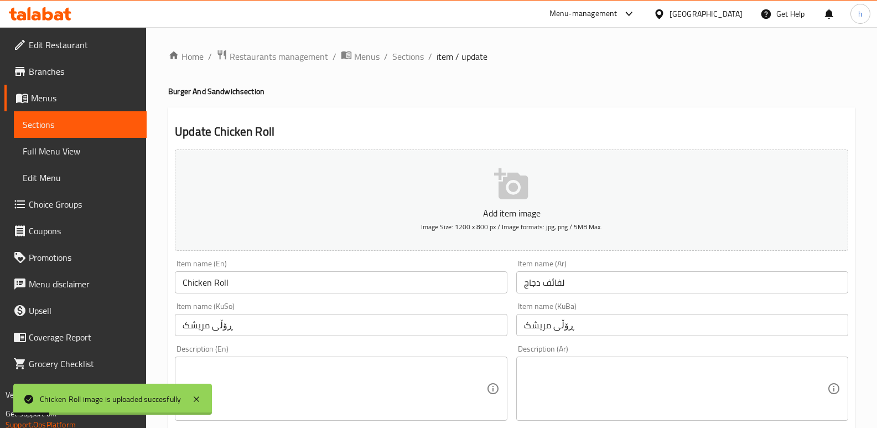
click at [284, 367] on textarea at bounding box center [334, 388] width 303 height 53
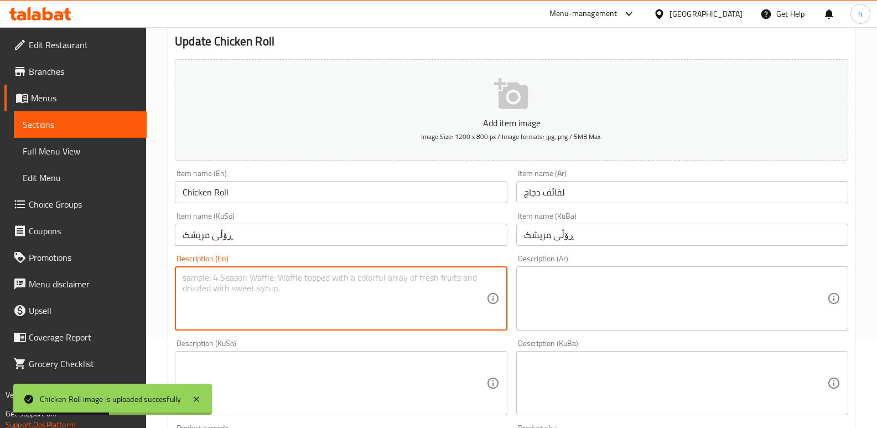
scroll to position [103, 0]
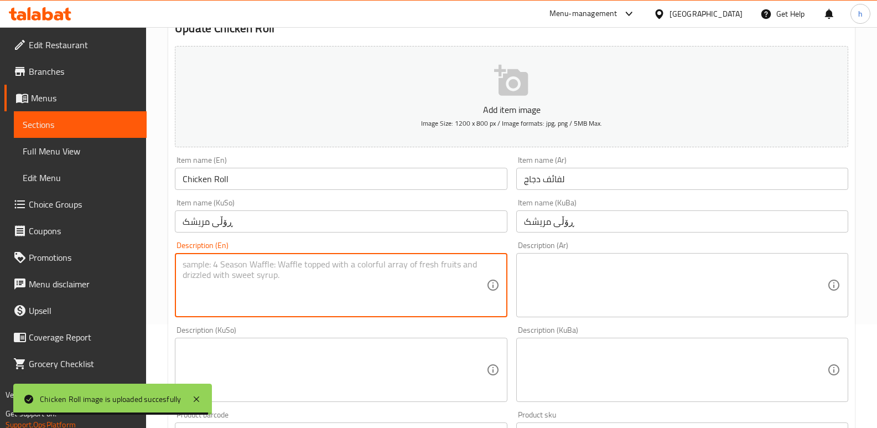
type textarea "f"
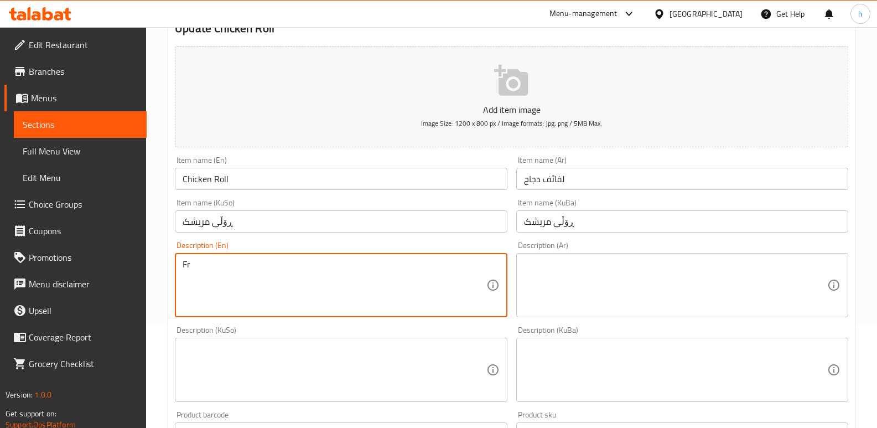
type textarea "F"
type textarea "With french fries"
click at [294, 340] on div "Description (KuSo)" at bounding box center [341, 369] width 332 height 64
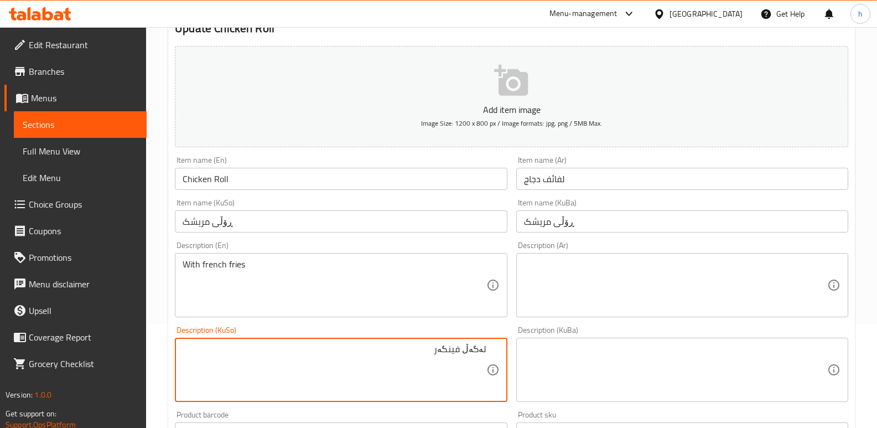
type textarea "لەگەڵ فینگەر"
drag, startPoint x: 247, startPoint y: 264, endPoint x: 45, endPoint y: 269, distance: 201.4
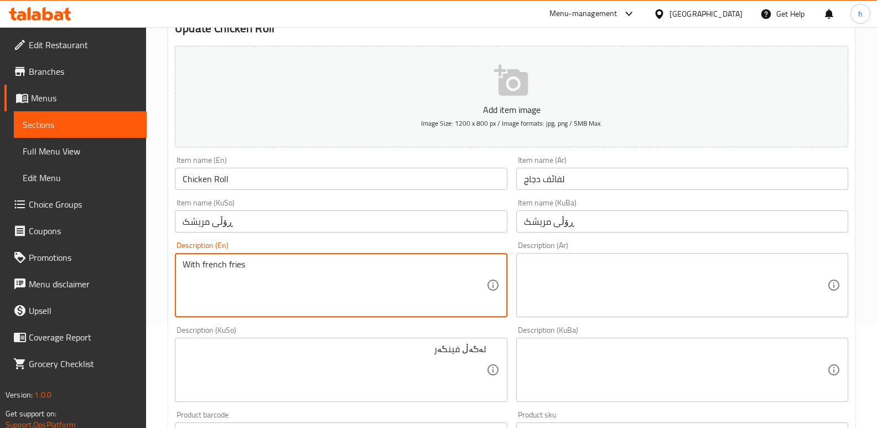
click at [636, 287] on textarea at bounding box center [675, 285] width 303 height 53
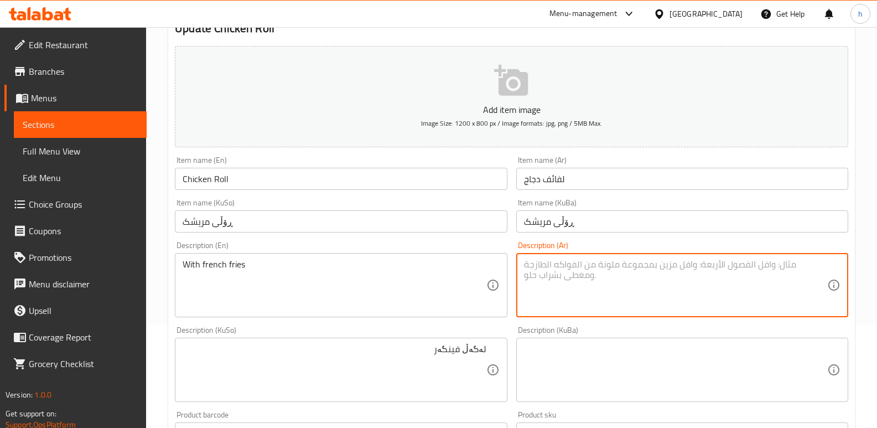
paste textarea "مع بطاطا [GEOGRAPHIC_DATA]"
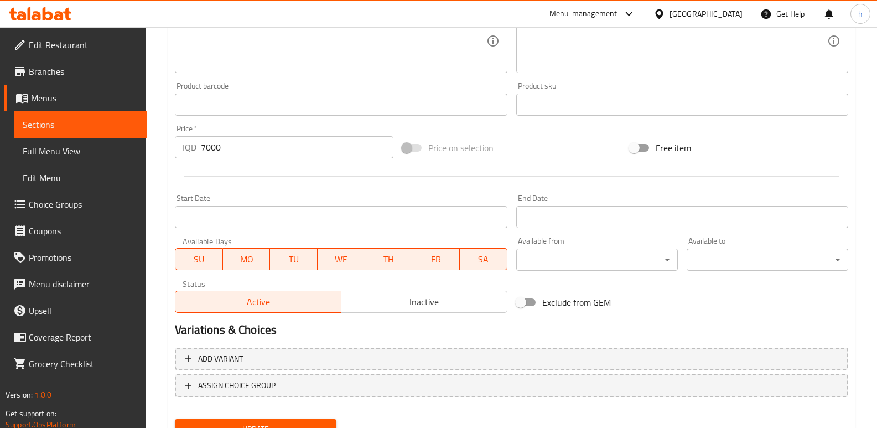
scroll to position [481, 0]
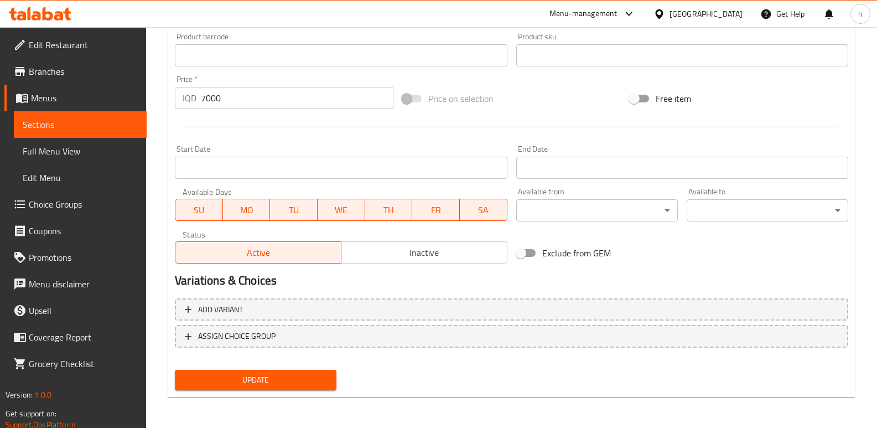
type textarea "مع بطاطا [GEOGRAPHIC_DATA]"
click at [256, 368] on div "Update" at bounding box center [255, 379] width 170 height 29
click at [252, 384] on span "Update" at bounding box center [256, 380] width 144 height 14
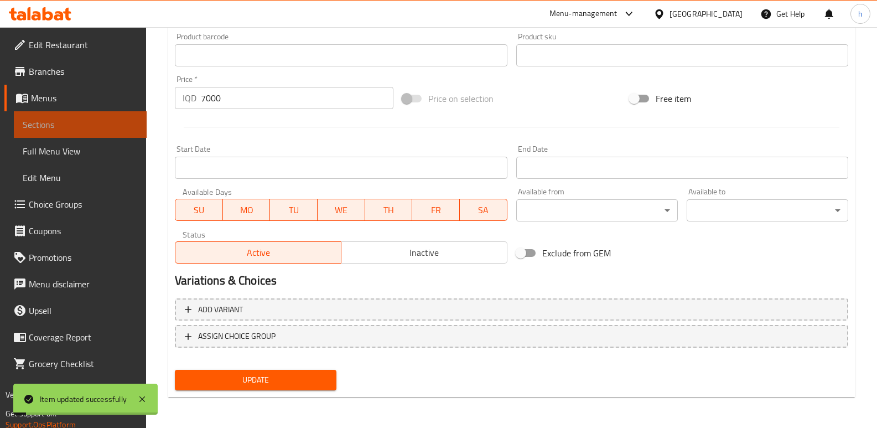
click at [122, 123] on span "Sections" at bounding box center [80, 124] width 115 height 13
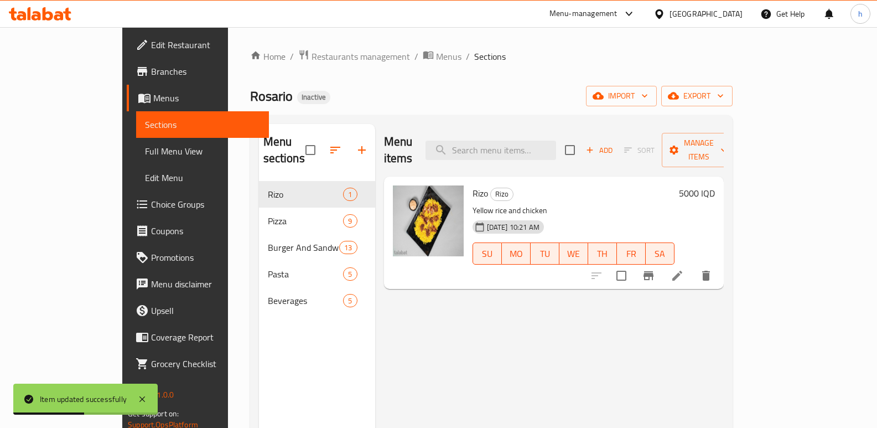
click at [570, 131] on div "Menu items Add Sort Manage items" at bounding box center [554, 150] width 340 height 53
click at [556, 142] on input "search" at bounding box center [490, 150] width 131 height 19
paste input "nugget"
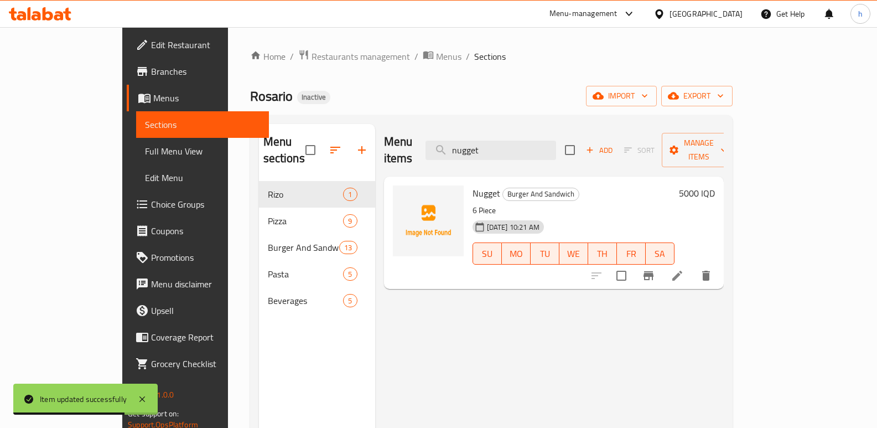
type input "nugget"
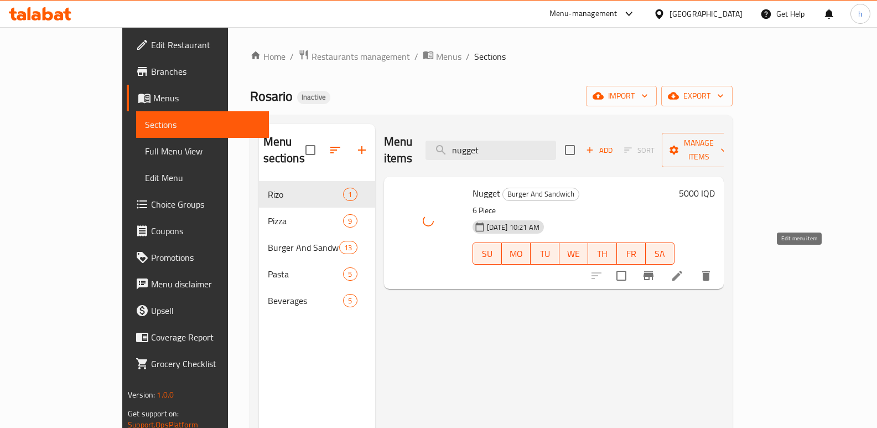
click at [684, 269] on icon at bounding box center [676, 275] width 13 height 13
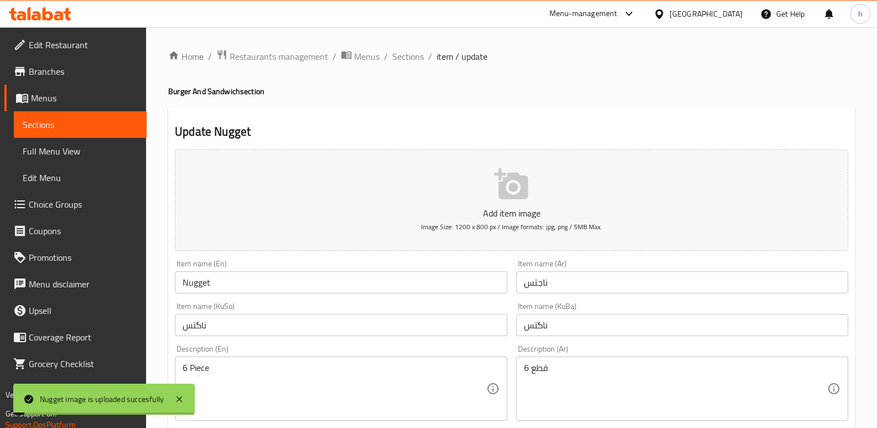
scroll to position [149, 0]
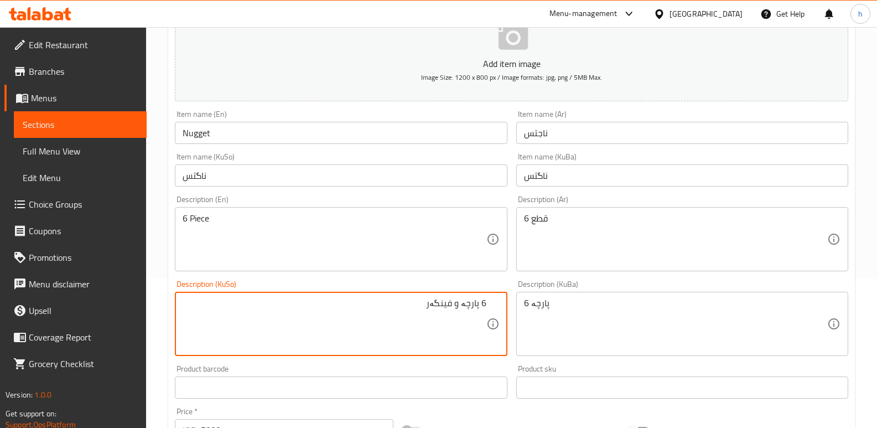
type textarea "6 پارچە و فینگەر"
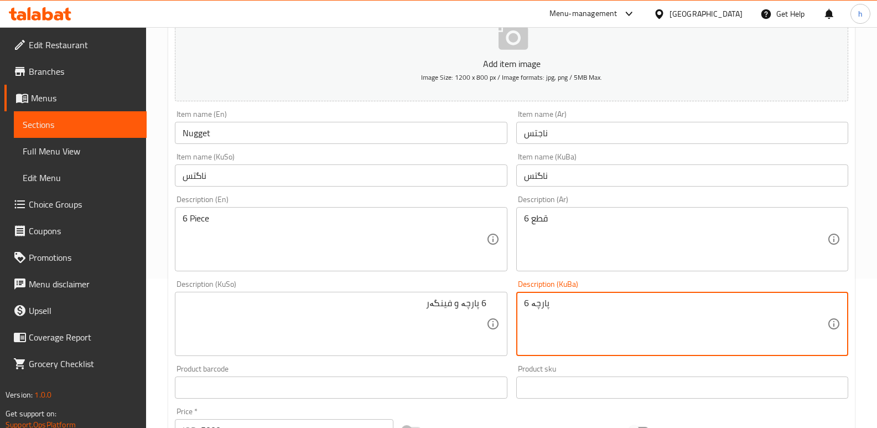
paste textarea "و فینگەر"
type textarea "6 پارچە و فینگەر"
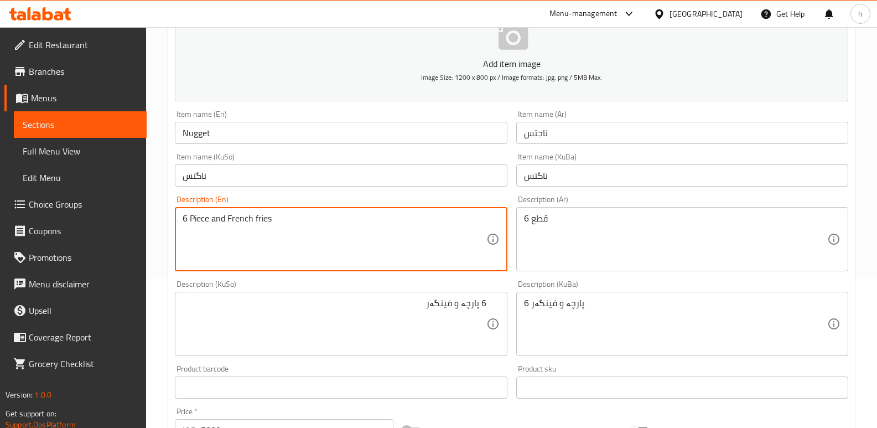
drag, startPoint x: 241, startPoint y: 215, endPoint x: 282, endPoint y: 217, distance: 41.0
click at [282, 217] on textarea "6 Piece and French fries" at bounding box center [334, 239] width 303 height 53
type textarea "6 Piece and French fries"
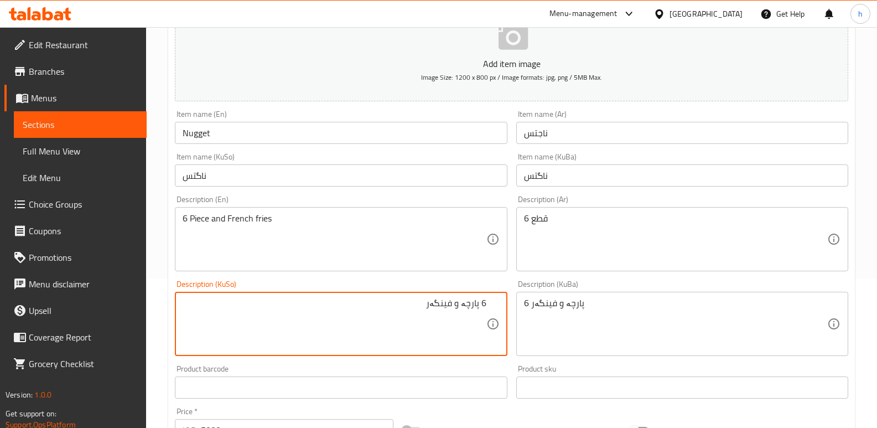
click at [446, 305] on textarea "6 پارچە و فینگەر" at bounding box center [334, 324] width 303 height 53
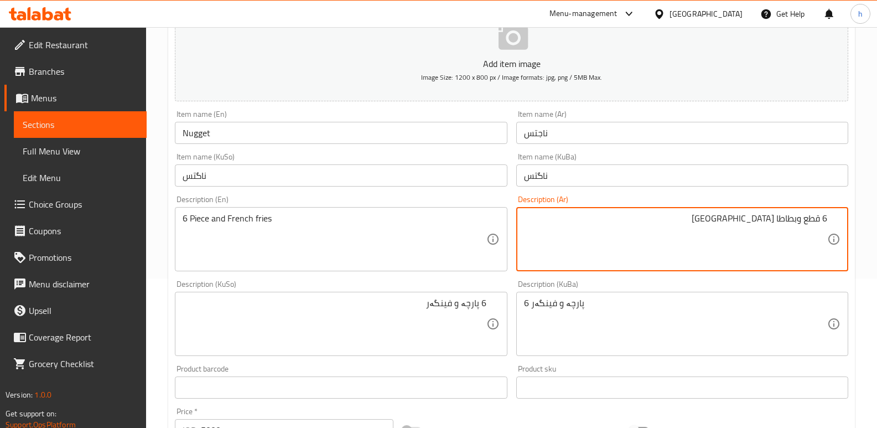
drag, startPoint x: 745, startPoint y: 220, endPoint x: 801, endPoint y: 230, distance: 56.7
click at [801, 230] on textarea "6 قطع وبطاطا [GEOGRAPHIC_DATA]" at bounding box center [675, 239] width 303 height 53
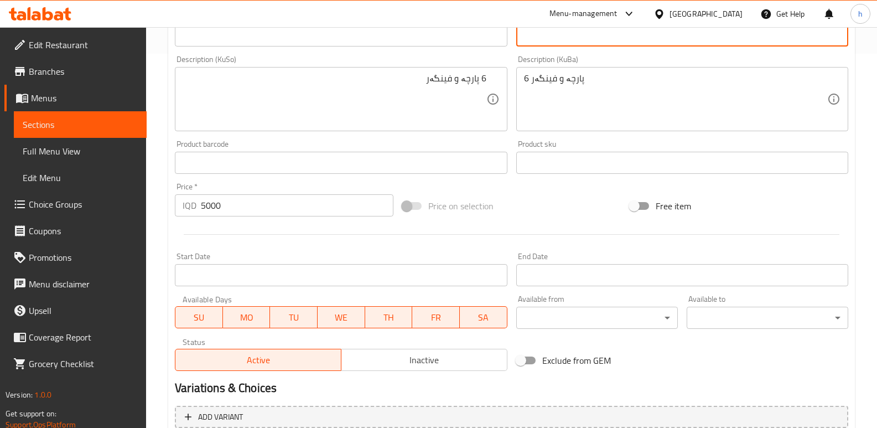
scroll to position [481, 0]
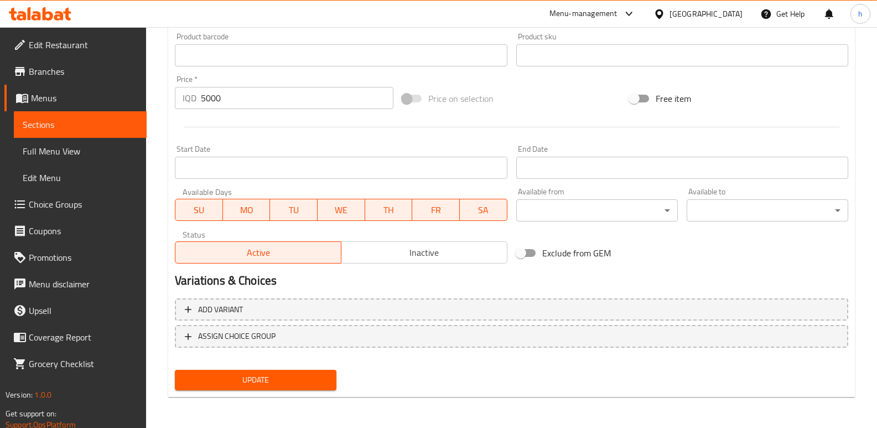
type textarea "6 قطع وبطاطا [GEOGRAPHIC_DATA]"
click at [331, 376] on button "Update" at bounding box center [256, 380] width 162 height 20
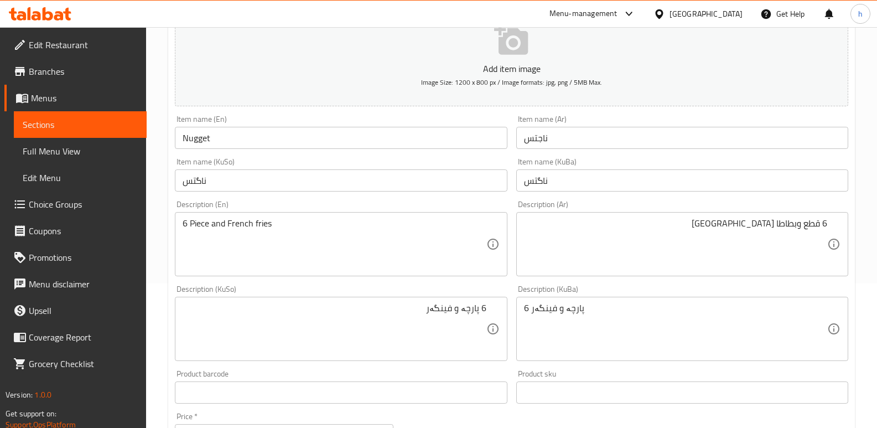
scroll to position [137, 0]
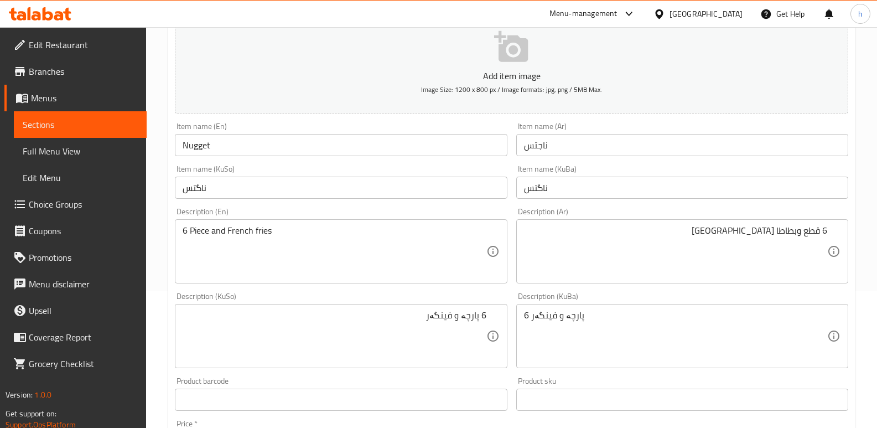
click at [95, 128] on span "Sections" at bounding box center [80, 124] width 115 height 13
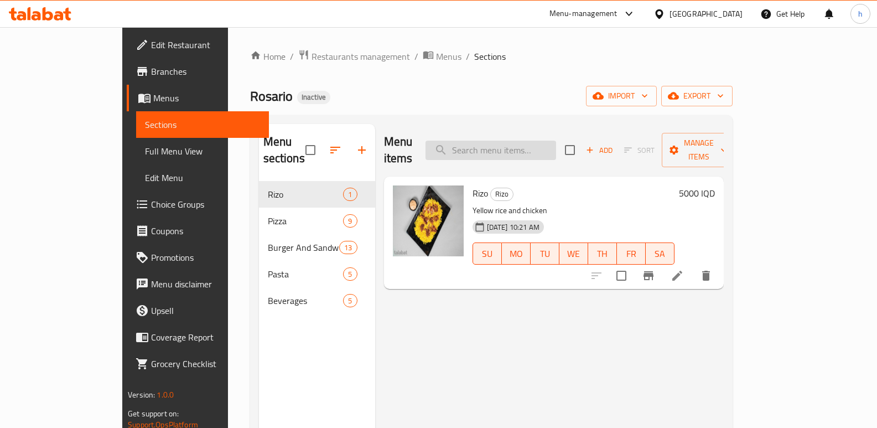
click at [532, 141] on input "search" at bounding box center [490, 150] width 131 height 19
paste input "tendar [US_STATE]"
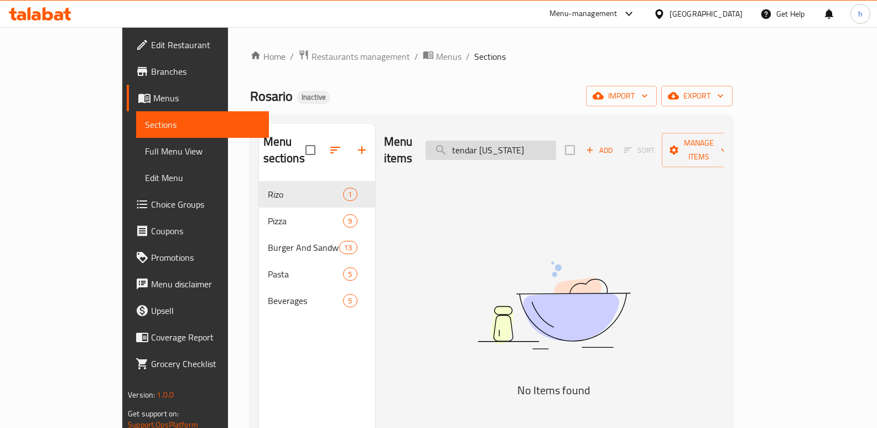
click at [523, 141] on input "tendar [US_STATE]" at bounding box center [490, 150] width 131 height 19
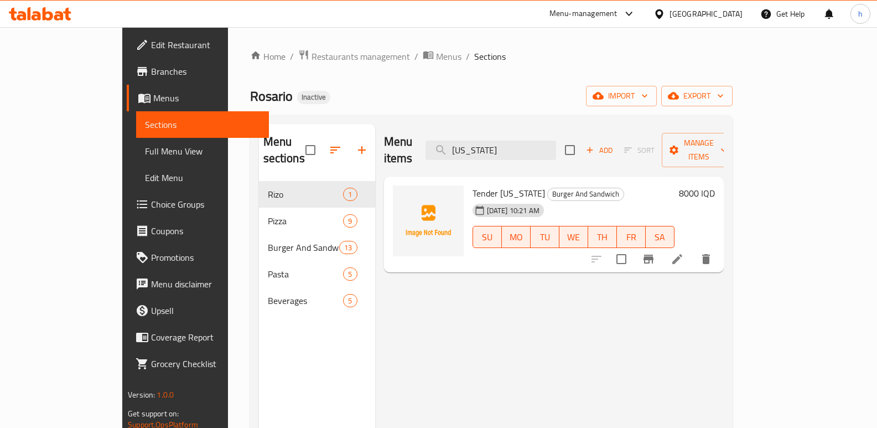
type input "[US_STATE]"
click at [684, 252] on icon at bounding box center [676, 258] width 13 height 13
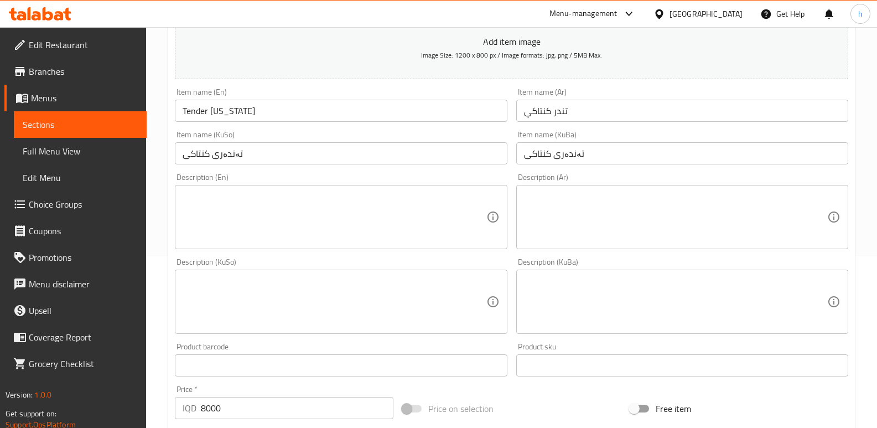
scroll to position [189, 0]
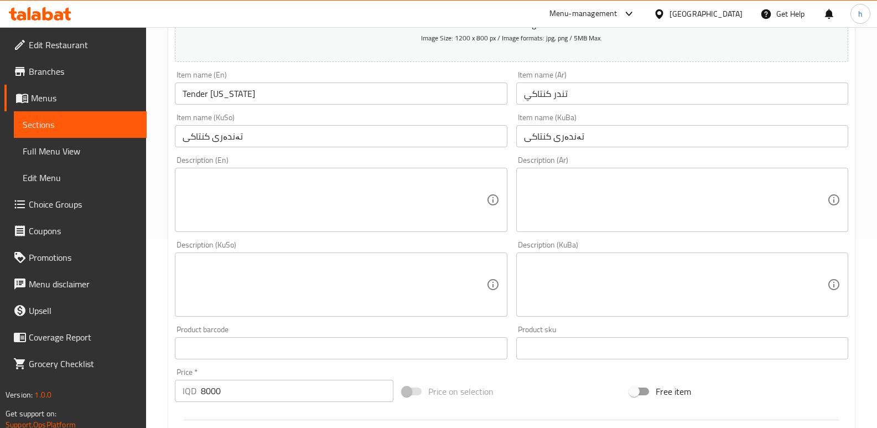
click at [309, 194] on textarea at bounding box center [334, 200] width 303 height 53
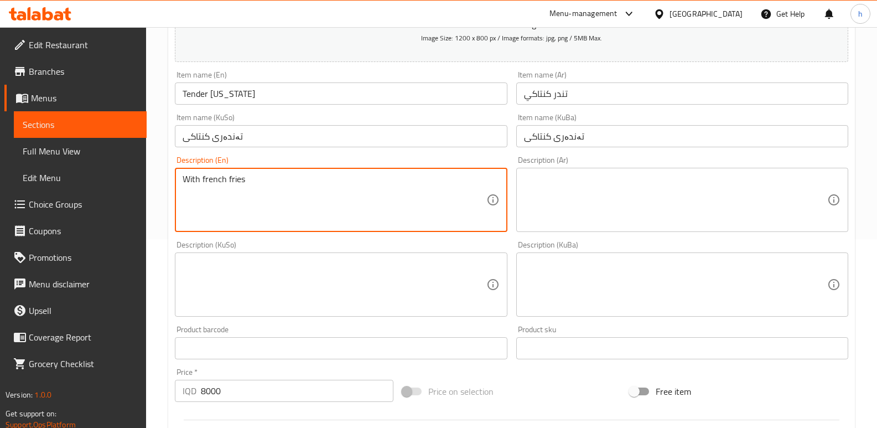
type textarea "With french fries"
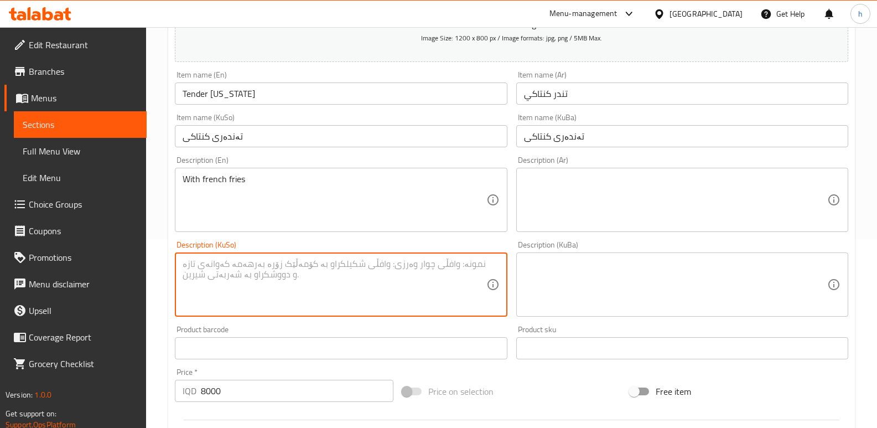
click at [297, 277] on textarea at bounding box center [334, 284] width 303 height 53
type textarea "لەگەڵ فینگەر"
click at [612, 190] on textarea at bounding box center [675, 200] width 303 height 53
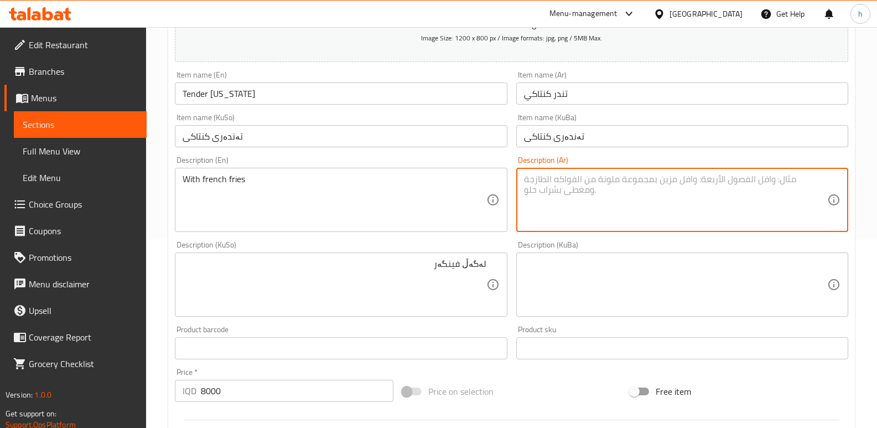
paste textarea "مع بطاطا [GEOGRAPHIC_DATA]"
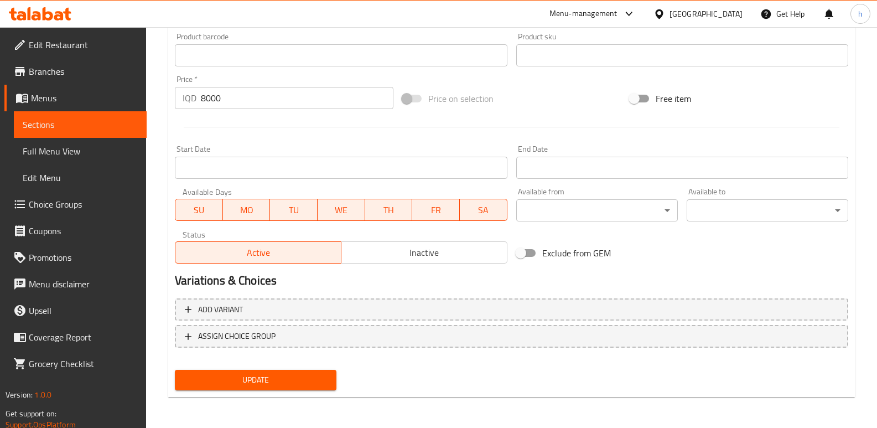
type textarea "مع بطاطا [GEOGRAPHIC_DATA]"
click at [331, 382] on button "Update" at bounding box center [256, 380] width 162 height 20
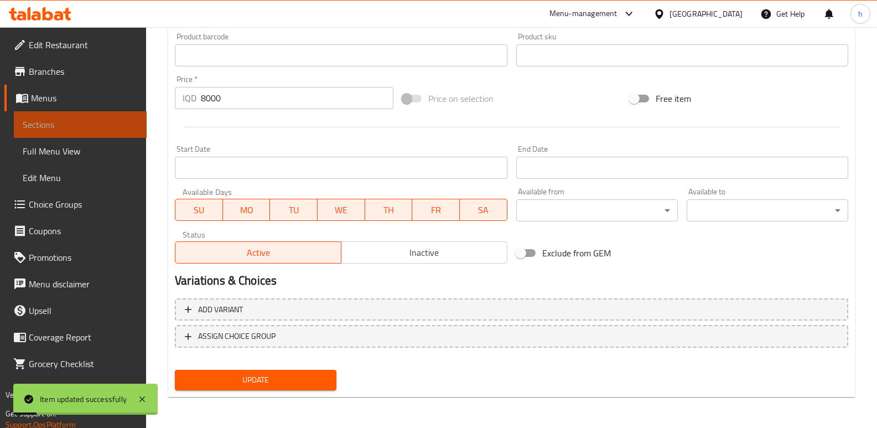
click at [131, 123] on span "Sections" at bounding box center [80, 124] width 115 height 13
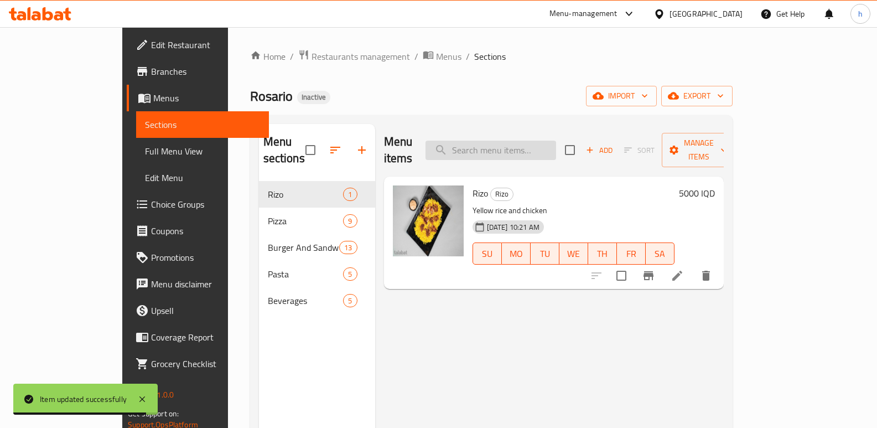
click at [535, 141] on input "search" at bounding box center [490, 150] width 131 height 19
paste input "meat burger"
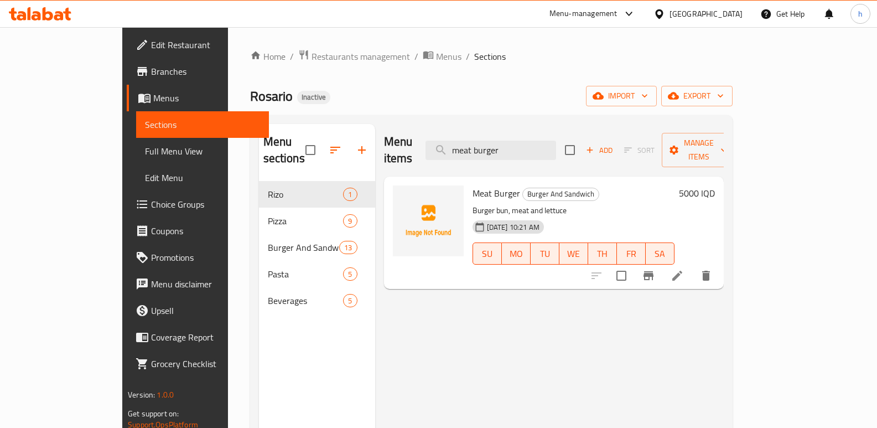
type input "meat burger"
click at [684, 269] on icon at bounding box center [676, 275] width 13 height 13
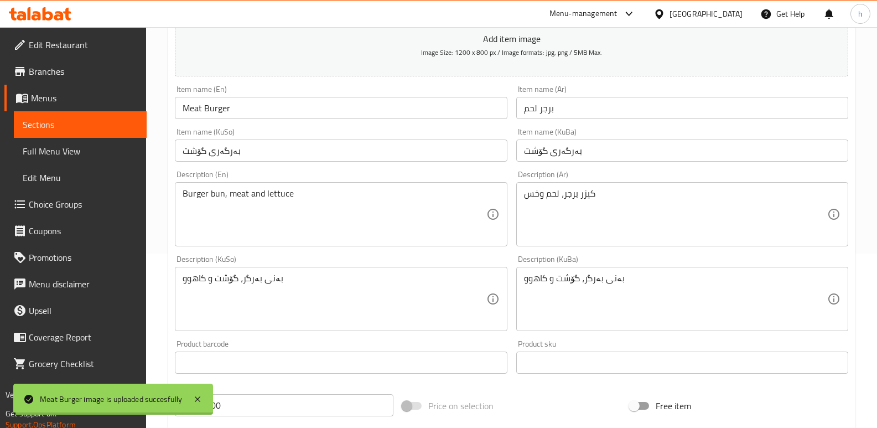
scroll to position [175, 0]
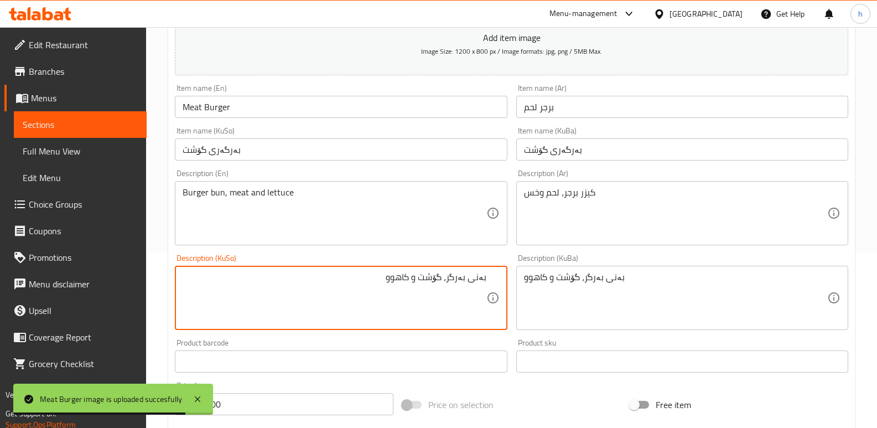
click at [422, 278] on textarea "بەنی بەرگر، گۆشت و کاهوو" at bounding box center [334, 298] width 303 height 53
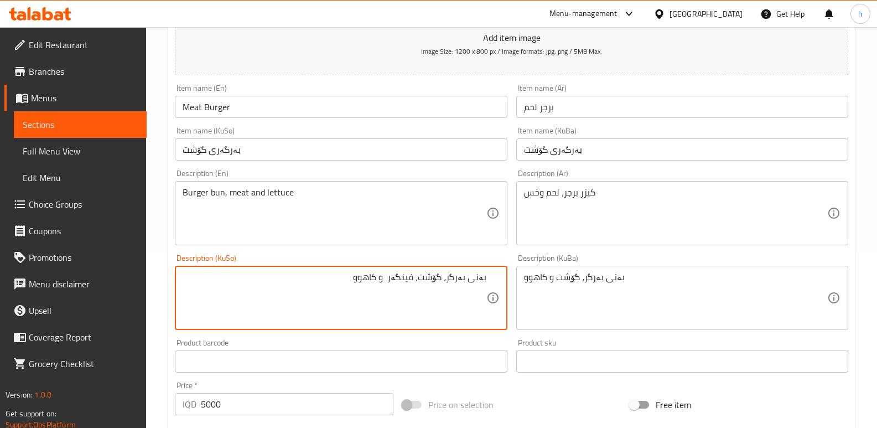
type textarea "بەنی بەرگر، گۆشت، فینگەر و کاهوو"
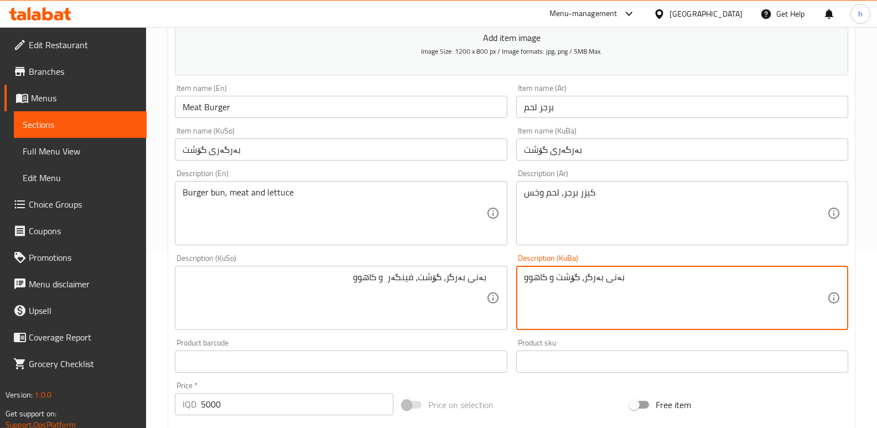
drag, startPoint x: 648, startPoint y: 277, endPoint x: 441, endPoint y: 234, distance: 210.7
paste textarea "، فینگەر"
type textarea "بەنی بەرگر، گۆشت، فینگەر و کاهوو"
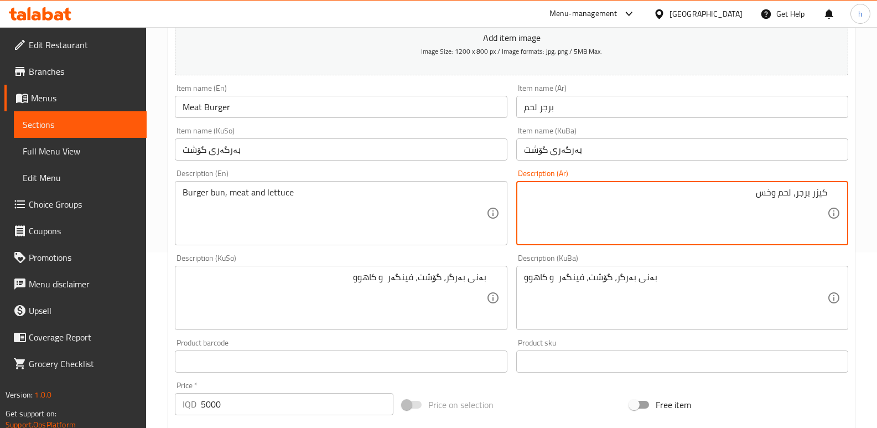
click at [776, 194] on textarea "كيزر برجر، لحم وخس" at bounding box center [675, 213] width 303 height 53
paste textarea "طاطا مقليةو"
click at [727, 188] on textarea "كيزر برجر، لحم، بطاطا مقليةوخس" at bounding box center [675, 213] width 303 height 53
type textarea "كيزر برجر، [GEOGRAPHIC_DATA]، بطاطا [GEOGRAPHIC_DATA] و[GEOGRAPHIC_DATA]"
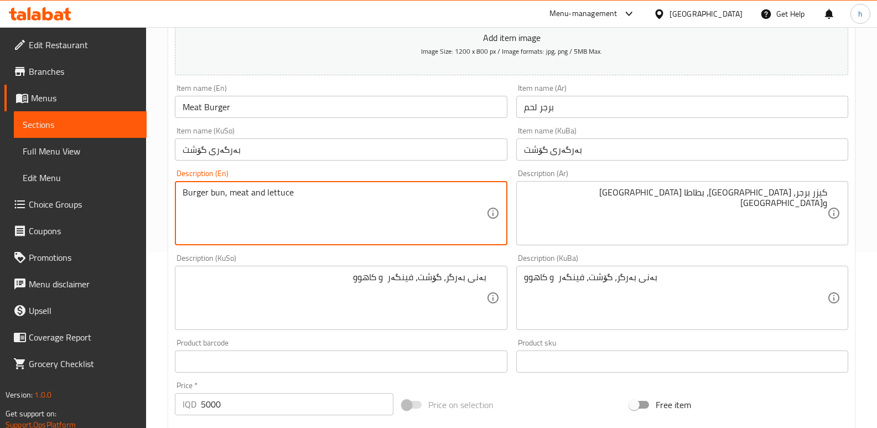
paste textarea "French fries"
click at [247, 190] on textarea "Burger bun, meat French friesand lettuce" at bounding box center [334, 213] width 303 height 53
click at [298, 195] on textarea "Burger bun, meat, French friesand lettuce" at bounding box center [334, 213] width 303 height 53
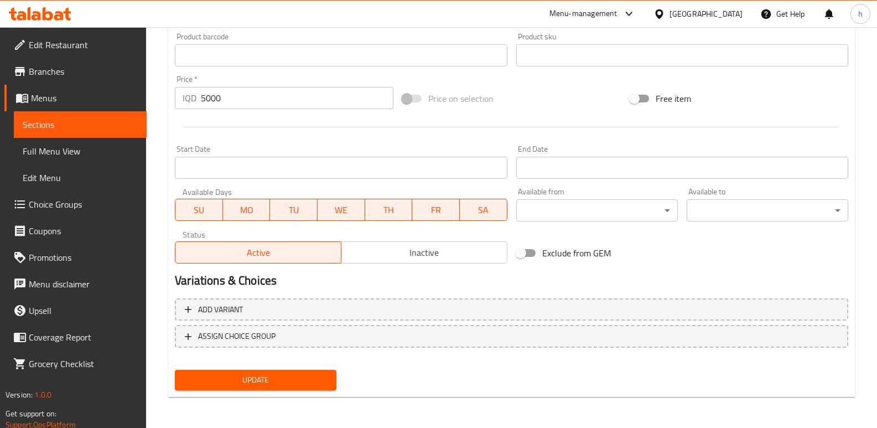
type textarea "Burger bun, meat, French fries and lettuce"
click at [300, 374] on span "Update" at bounding box center [256, 380] width 144 height 14
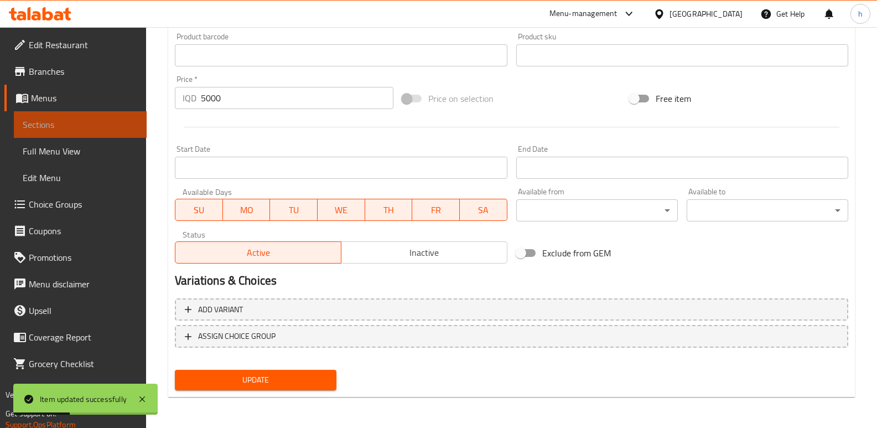
click at [85, 123] on span "Sections" at bounding box center [80, 124] width 115 height 13
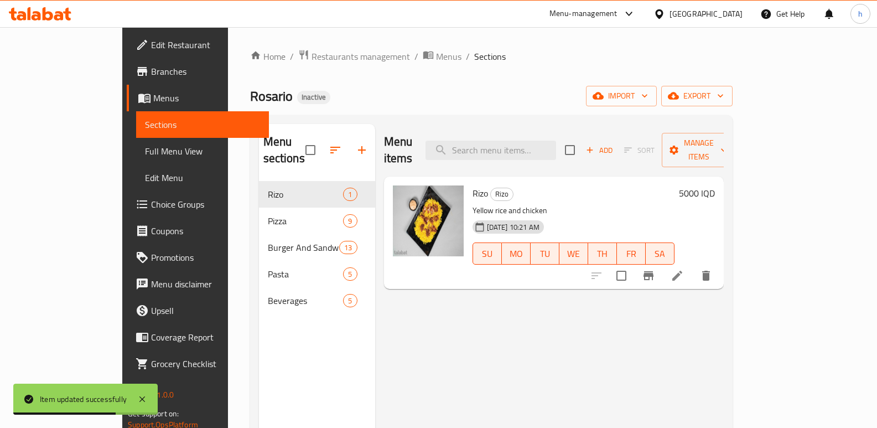
click at [556, 131] on div "Menu items Add Sort Manage items" at bounding box center [554, 150] width 340 height 53
click at [556, 141] on input "search" at bounding box center [490, 150] width 131 height 19
paste input "cheese burger"
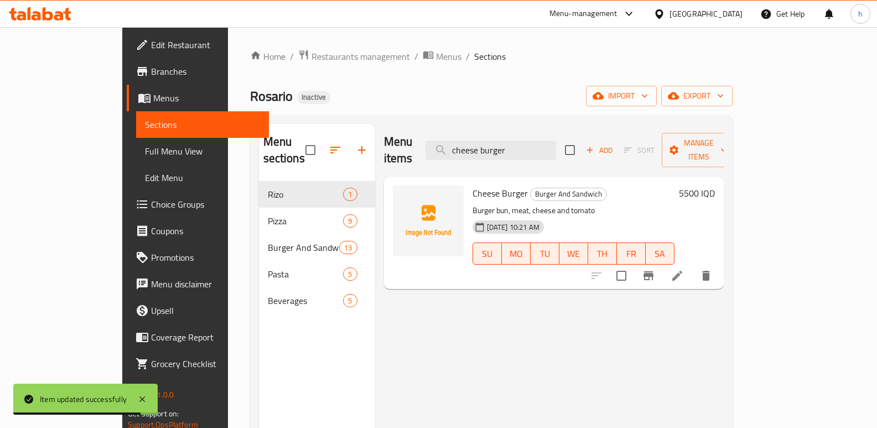
type input "cheese burger"
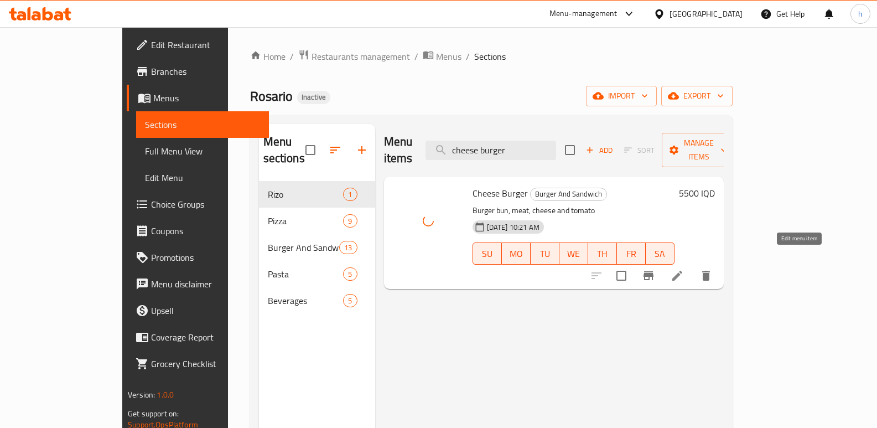
click at [682, 271] on icon at bounding box center [677, 276] width 10 height 10
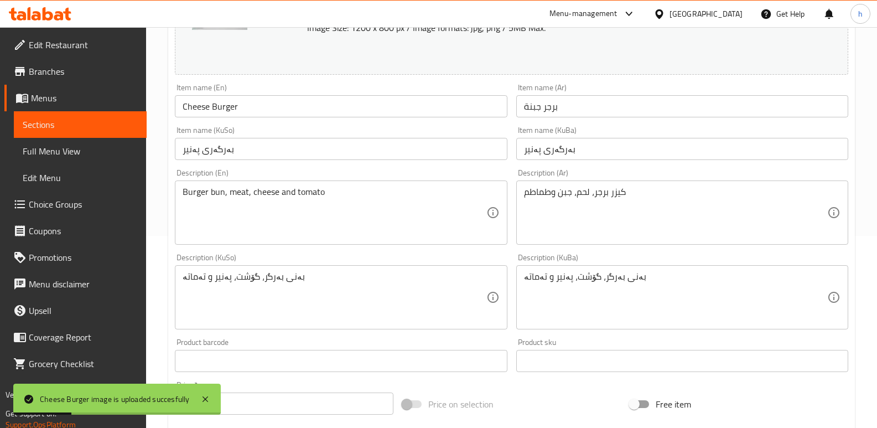
scroll to position [211, 0]
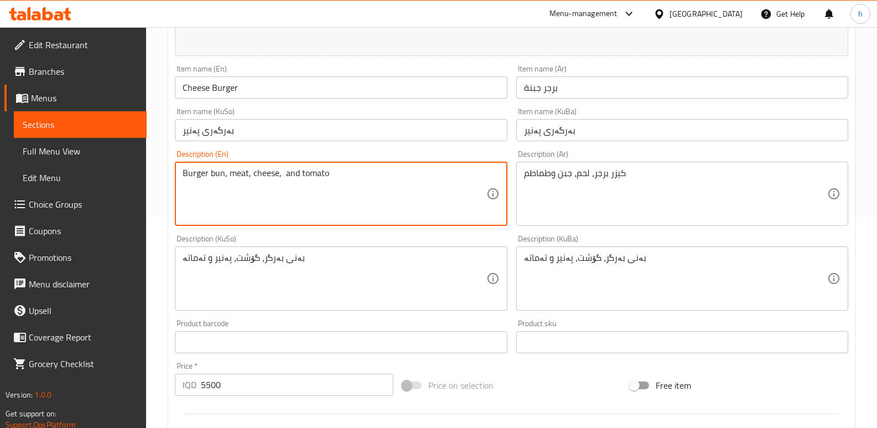
paste textarea "French fries"
type textarea "Burger bun, meat, cheese, French fries and tomato"
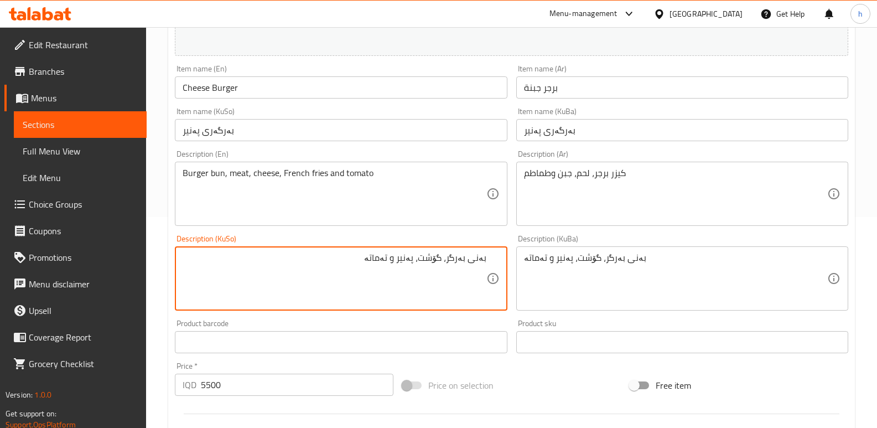
click at [403, 261] on textarea "بەنی بەرگر، گۆشت، پەنیر و تەماتە" at bounding box center [334, 278] width 303 height 53
type textarea "بەنی بەرگر، گۆشت، پەنیر، فینگەر و تەماتە"
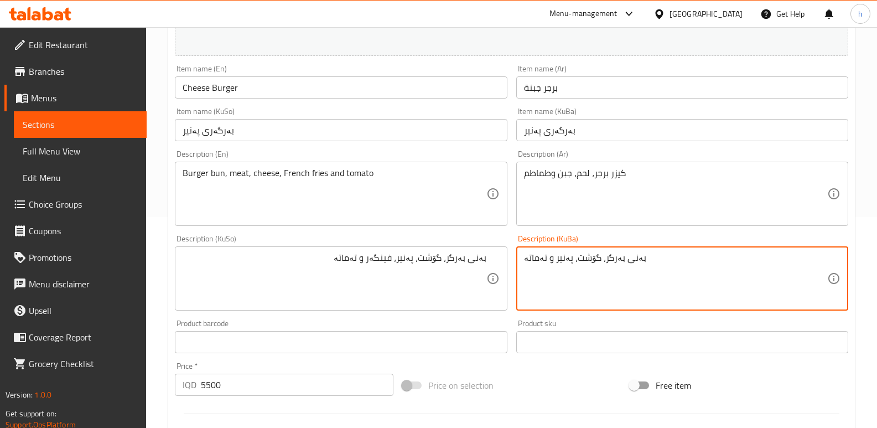
drag, startPoint x: 645, startPoint y: 259, endPoint x: 495, endPoint y: 256, distance: 150.5
paste textarea "، فینگەر"
type textarea "بەنی بەرگر، گۆشت، پەنیر، فینگەر و تەماتە"
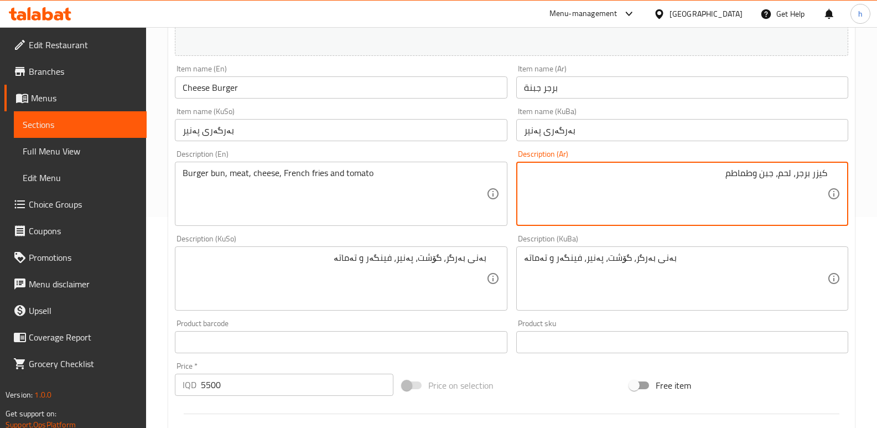
click at [761, 176] on textarea "كيزر برجر، لحم، جبن وطماطم" at bounding box center [675, 194] width 303 height 53
paste textarea "مع بطاطا [GEOGRAPHIC_DATA]"
click at [746, 171] on textarea "كيزر برجر، لحم، [GEOGRAPHIC_DATA]، مع بطاطا مقلية وطماطم" at bounding box center [675, 194] width 303 height 53
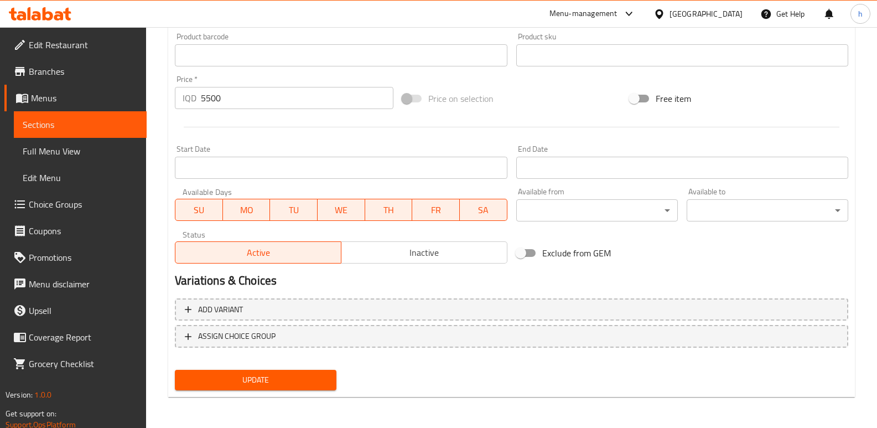
type textarea "كيزر برجر، [GEOGRAPHIC_DATA]، [GEOGRAPHIC_DATA]، بطاطا [GEOGRAPHIC_DATA] وطماطم"
click at [330, 377] on button "Update" at bounding box center [256, 380] width 162 height 20
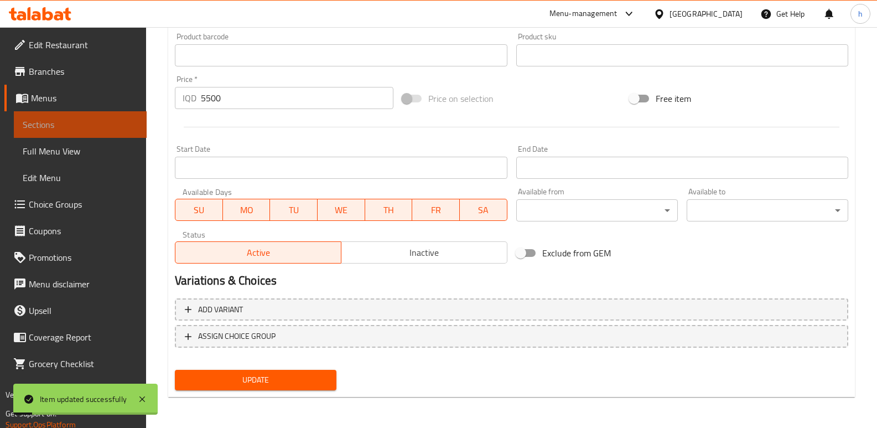
click at [100, 117] on link "Sections" at bounding box center [80, 124] width 133 height 27
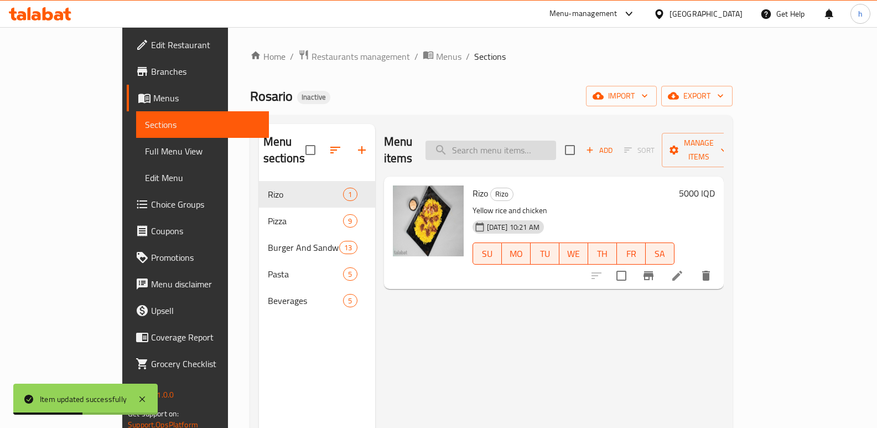
click at [556, 142] on input "search" at bounding box center [490, 150] width 131 height 19
paste input "double burger"
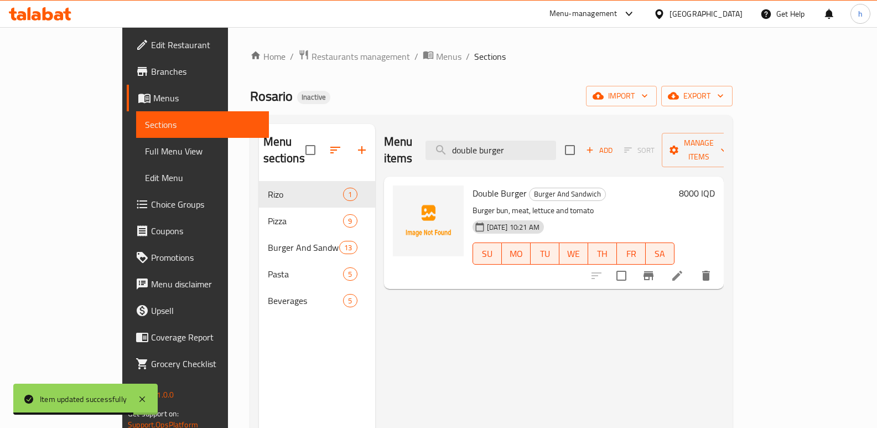
type input "double burger"
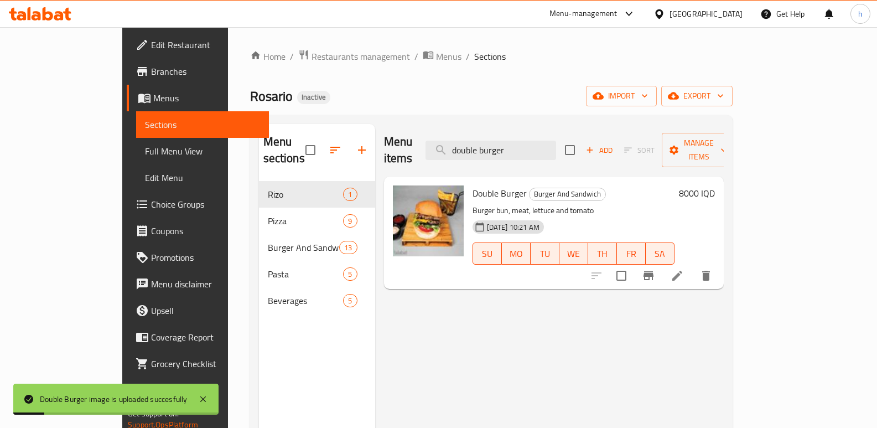
click at [693, 266] on li at bounding box center [677, 276] width 31 height 20
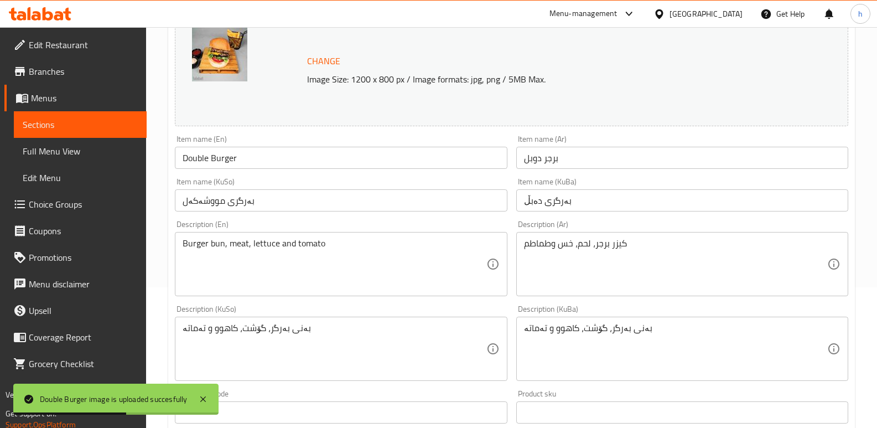
scroll to position [169, 0]
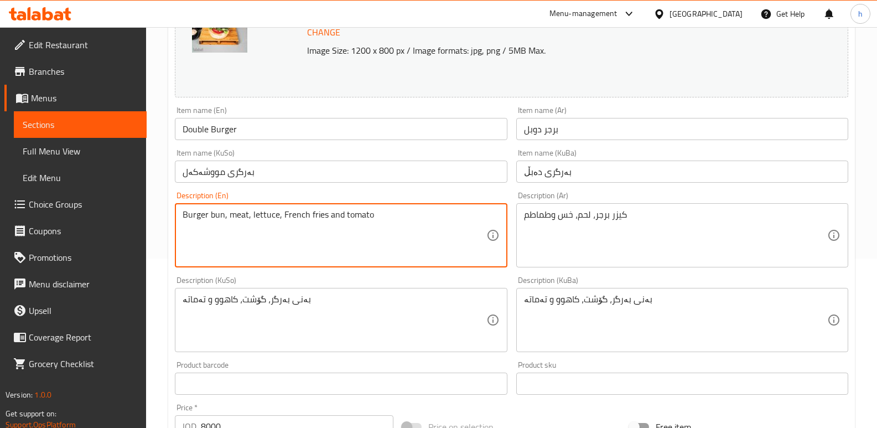
type textarea "Burger bun, meat, lettuce, French fries and tomato"
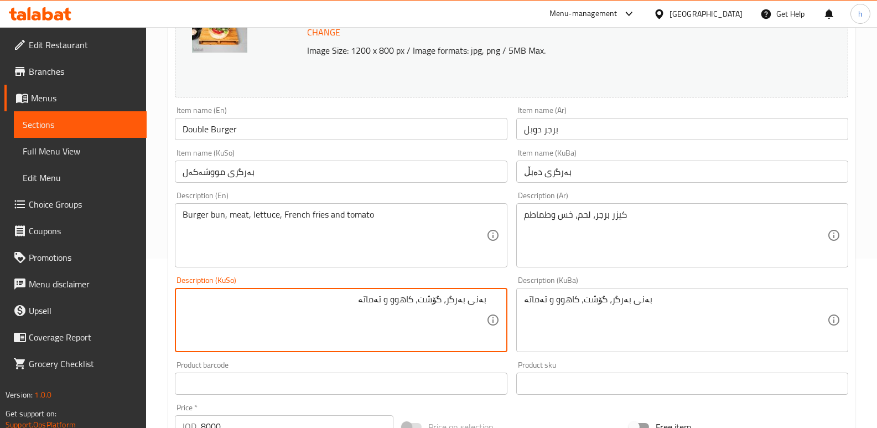
click at [396, 299] on textarea "بەنی بەرگر، گۆشت، کاهوو و تەماتە" at bounding box center [334, 320] width 303 height 53
type textarea "بەنی بەرگر، گۆشت، کاهوو، فینگەر و تەماتە"
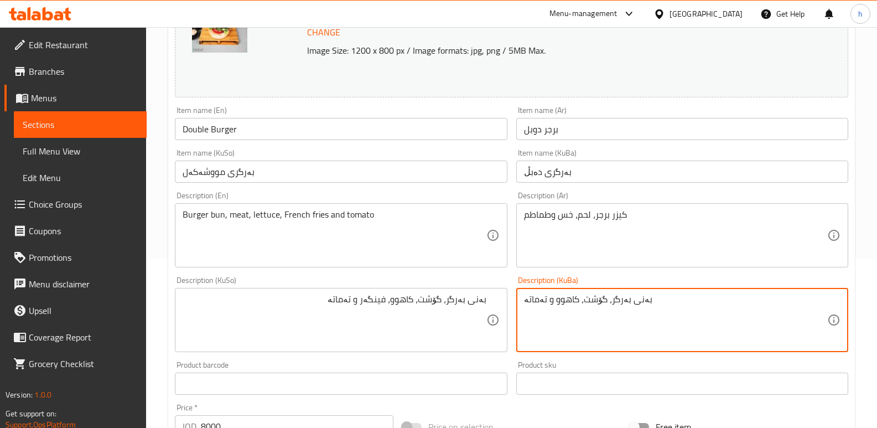
drag, startPoint x: 656, startPoint y: 304, endPoint x: 464, endPoint y: 293, distance: 191.7
paste textarea "، فینگەر"
type textarea "بەنی بەرگر، گۆشت، کاهوو، فینگەر و تەماتە"
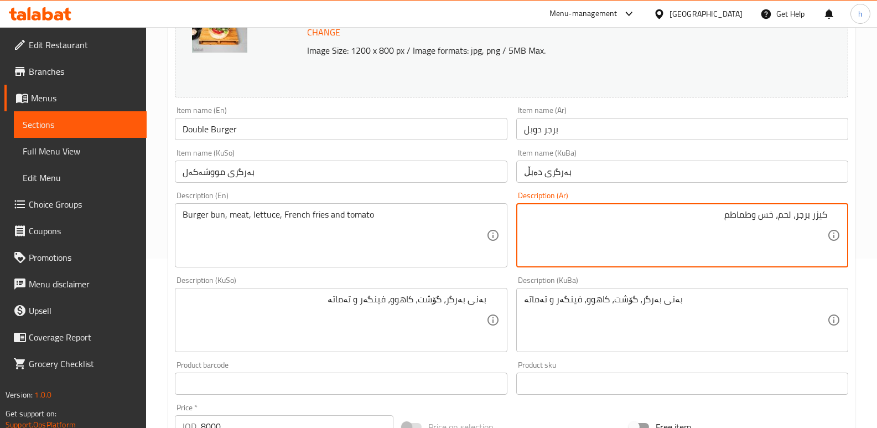
click at [762, 212] on textarea "كيزر برجر، لحم، خس وطماطم" at bounding box center [675, 235] width 303 height 53
paste textarea "مع بطاطا [GEOGRAPHIC_DATA]"
click at [745, 216] on textarea "كيزر برجر، لحم، خس، مع بطاطا مقلية وطماطم" at bounding box center [675, 235] width 303 height 53
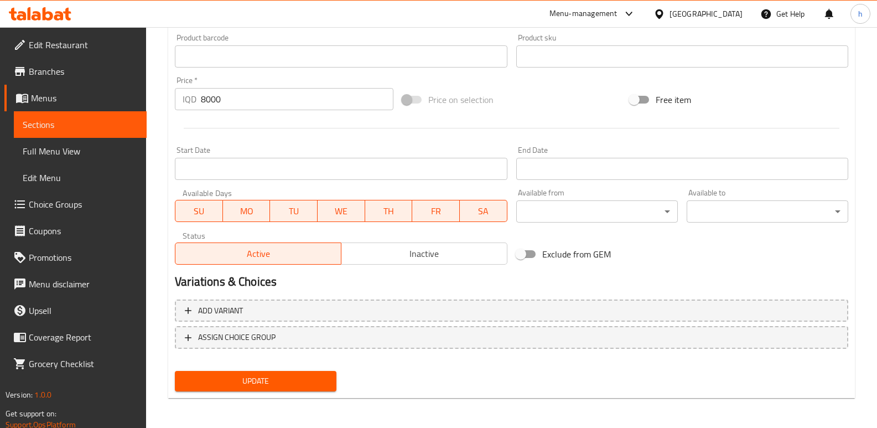
scroll to position [497, 0]
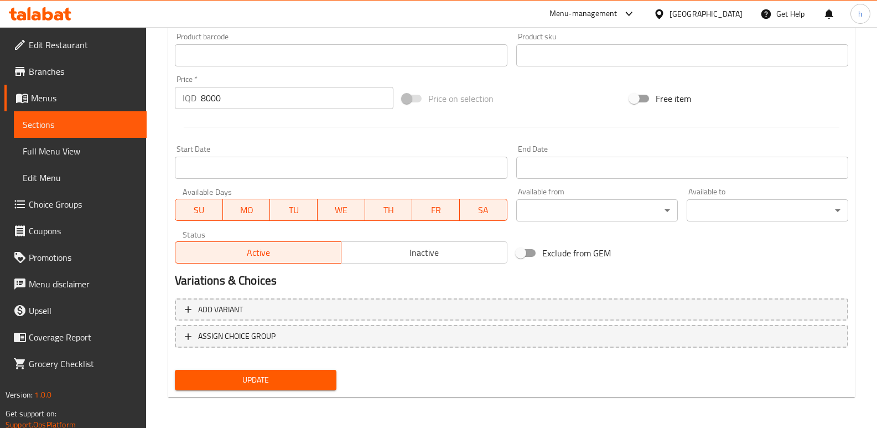
type textarea "كيزر برجر، لحم، خس، بطاطا مقلية وطماطم"
click at [324, 372] on button "Update" at bounding box center [256, 380] width 162 height 20
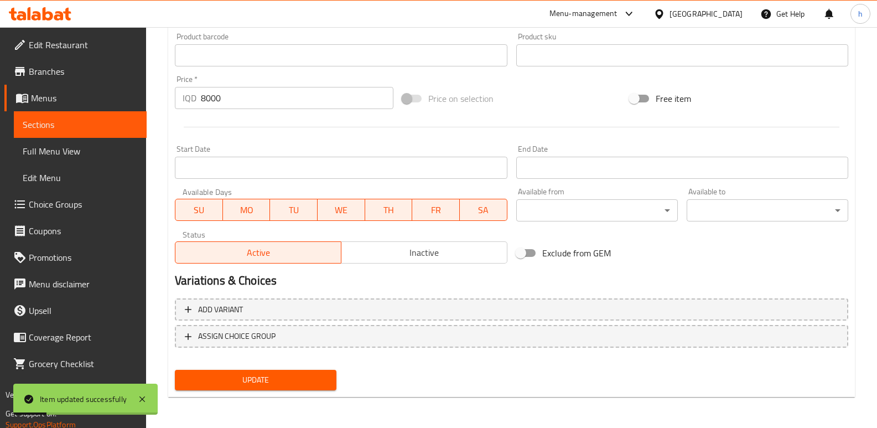
click at [106, 128] on span "Sections" at bounding box center [80, 124] width 115 height 13
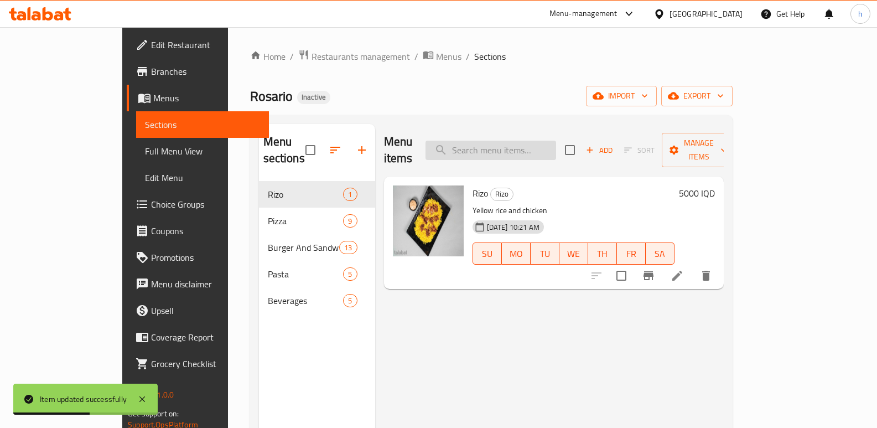
click at [556, 146] on input "search" at bounding box center [490, 150] width 131 height 19
paste input "hot dog"
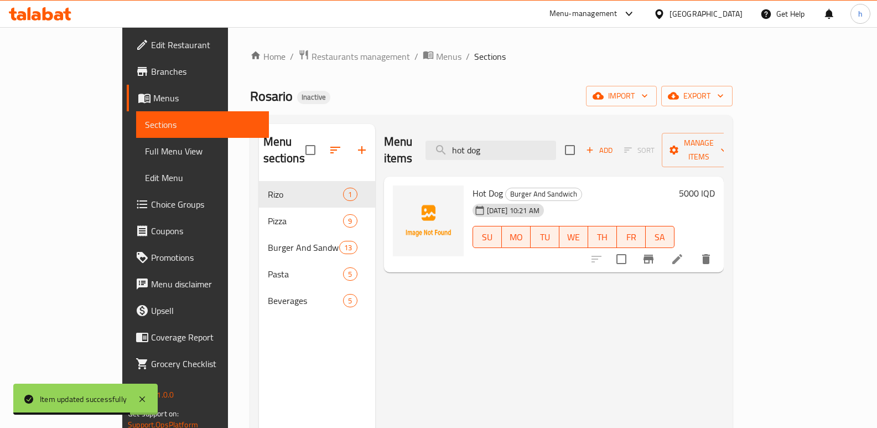
type input "hot dog"
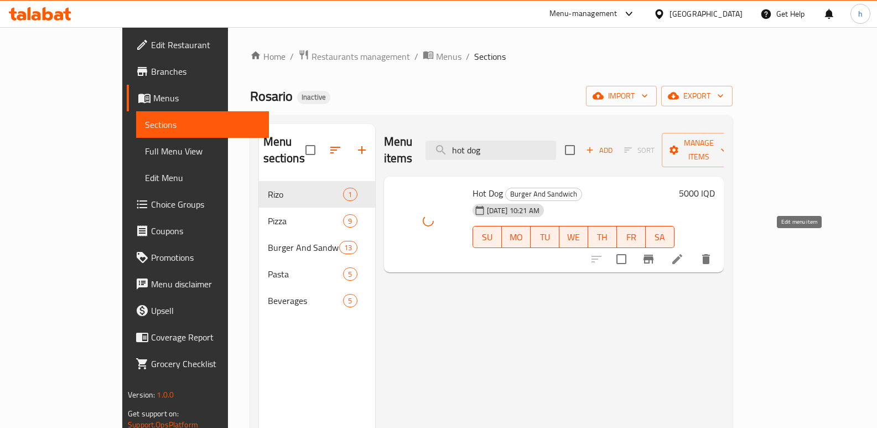
click at [684, 252] on icon at bounding box center [676, 258] width 13 height 13
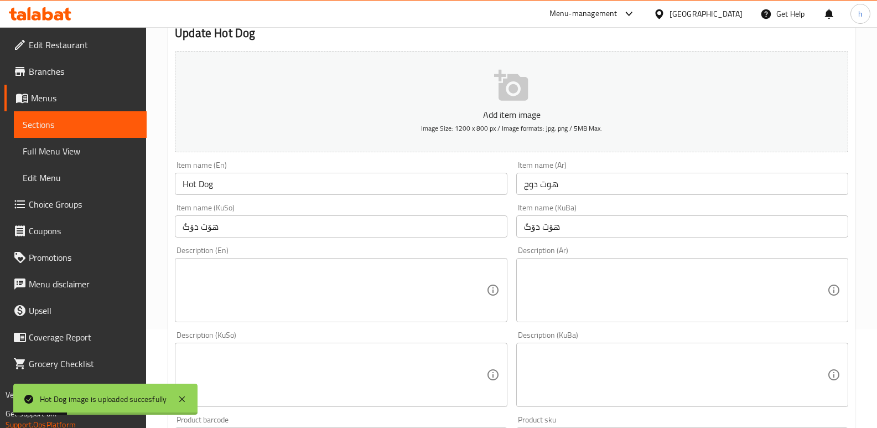
scroll to position [133, 0]
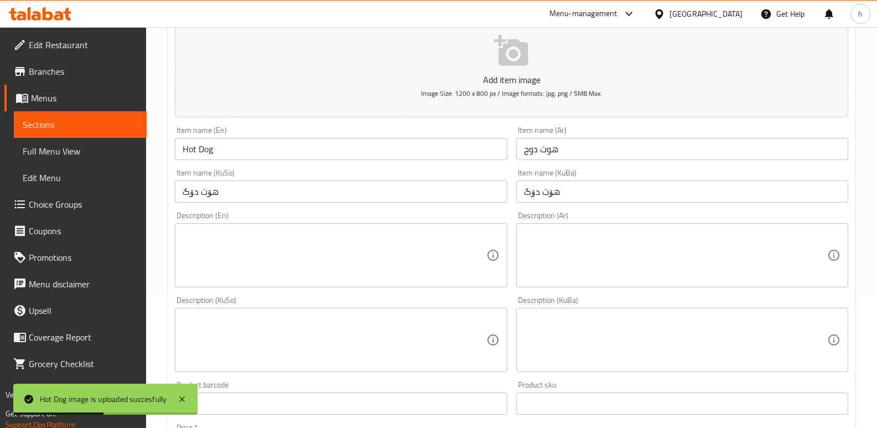
click at [404, 335] on textarea at bounding box center [334, 340] width 303 height 53
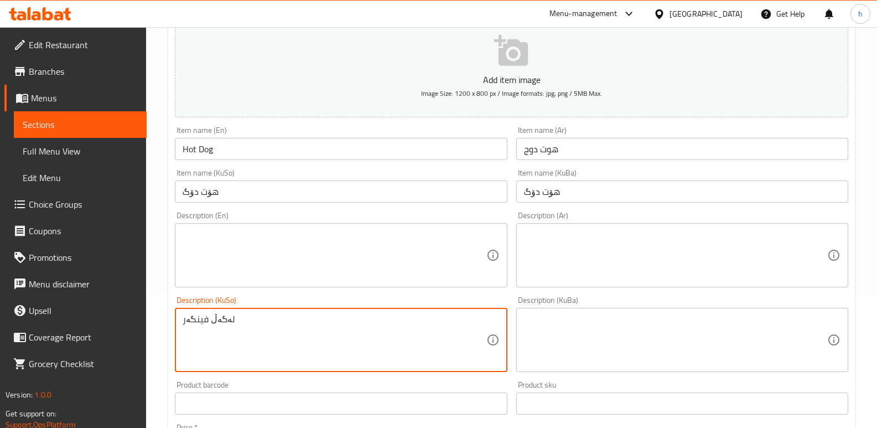
type textarea "لەگەڵ فینگەر"
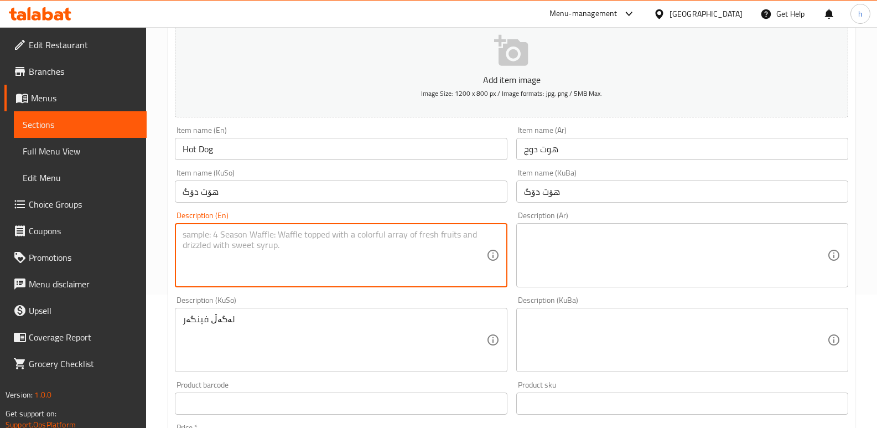
click at [379, 252] on textarea at bounding box center [334, 255] width 303 height 53
type textarea "With French fries"
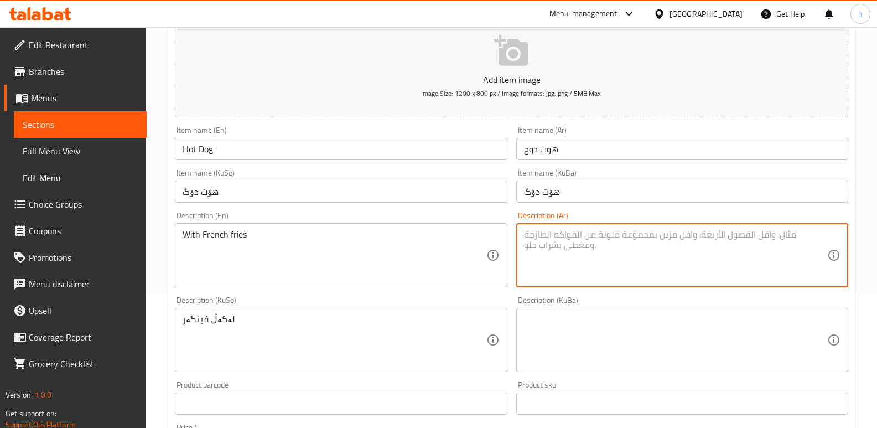
click at [582, 262] on textarea at bounding box center [675, 255] width 303 height 53
paste textarea "tendar [US_STATE]"
drag, startPoint x: 757, startPoint y: 235, endPoint x: 864, endPoint y: 249, distance: 107.7
click at [864, 249] on div "Home / Restaurants management / Menus / Sections / item / update Burger And San…" at bounding box center [511, 335] width 731 height 882
paste textarea "مع بطاطا [GEOGRAPHIC_DATA]"
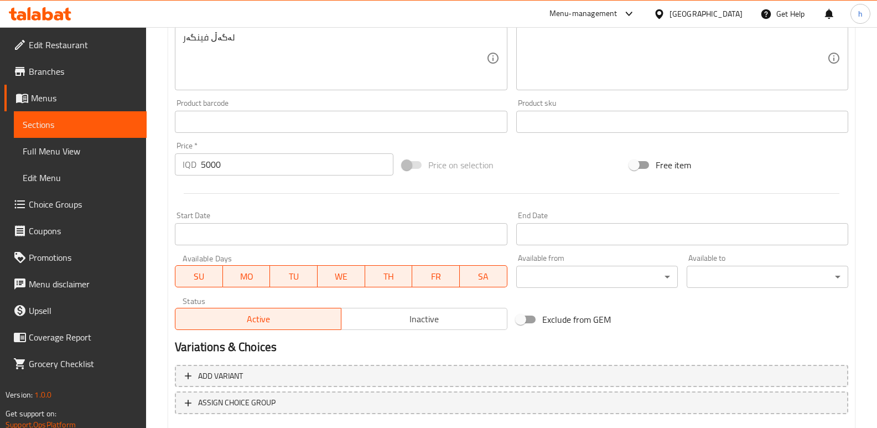
scroll to position [481, 0]
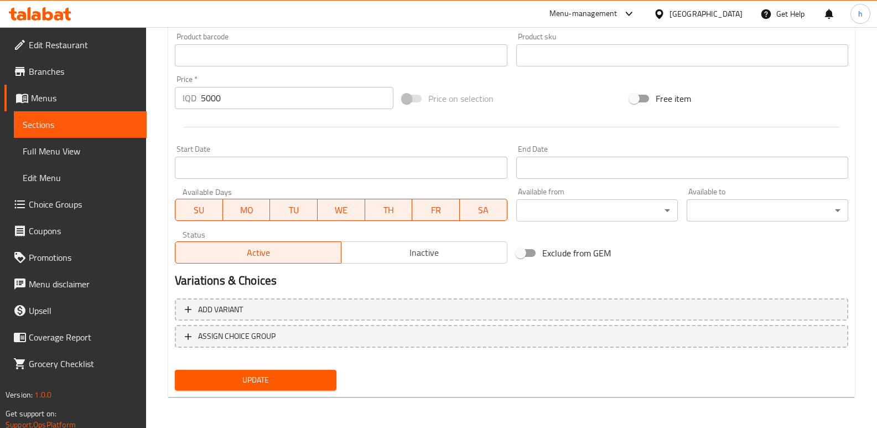
type textarea "مع بطاطا [GEOGRAPHIC_DATA]"
click at [269, 374] on span "Update" at bounding box center [256, 380] width 144 height 14
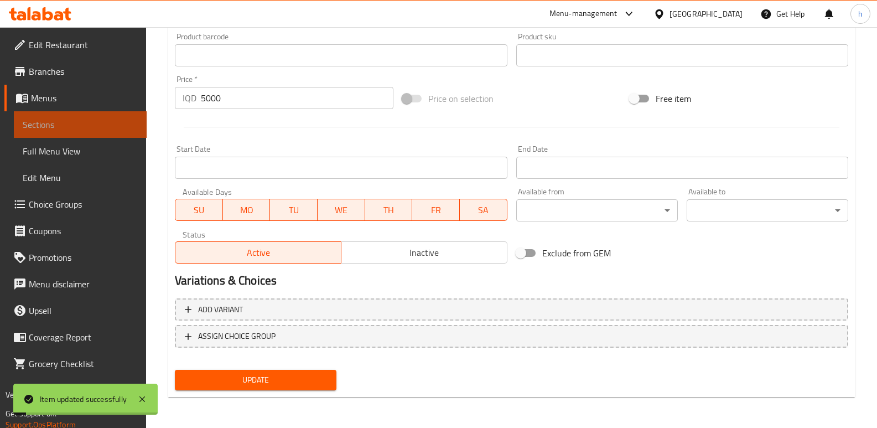
click at [100, 117] on link "Sections" at bounding box center [80, 124] width 133 height 27
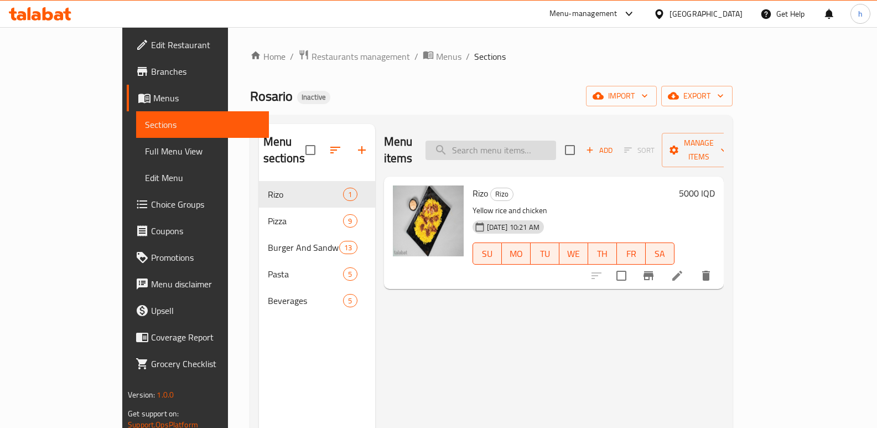
click at [556, 142] on input "search" at bounding box center [490, 150] width 131 height 19
paste input "meat donar"
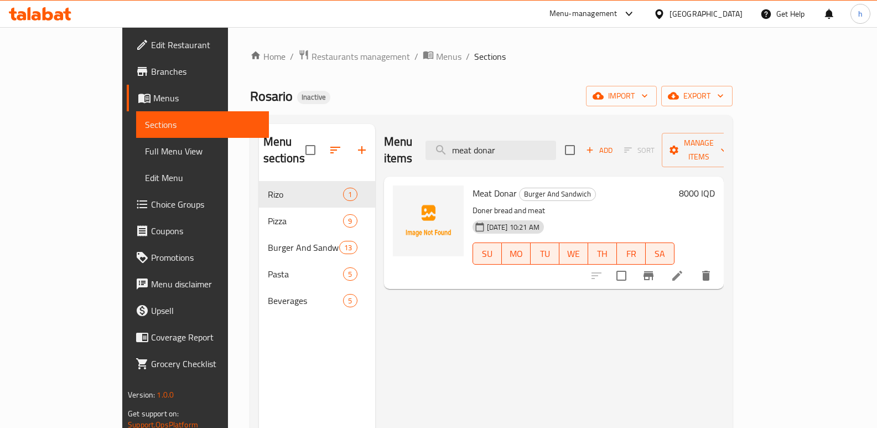
type input "meat donar"
click at [684, 269] on icon at bounding box center [676, 275] width 13 height 13
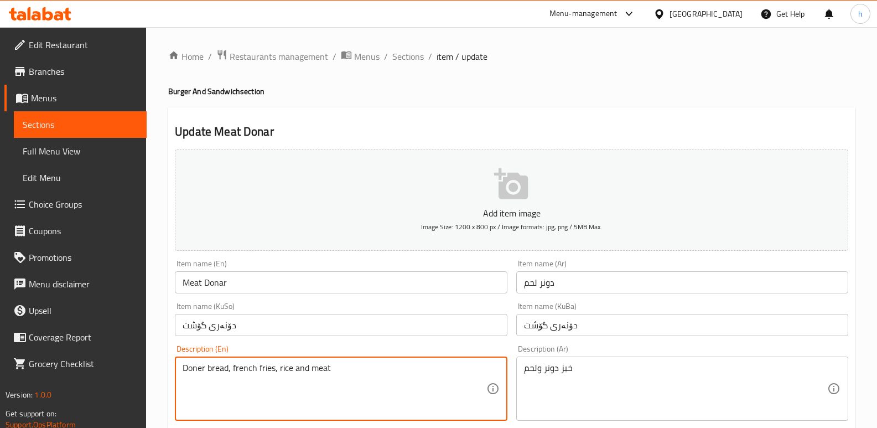
type textarea "Doner bread, french fries, rice and meat"
drag, startPoint x: 164, startPoint y: 342, endPoint x: 134, endPoint y: 340, distance: 29.9
drag, startPoint x: 743, startPoint y: 368, endPoint x: 852, endPoint y: 383, distance: 109.9
paste textarea "، بطاطا مقلية، أرز"
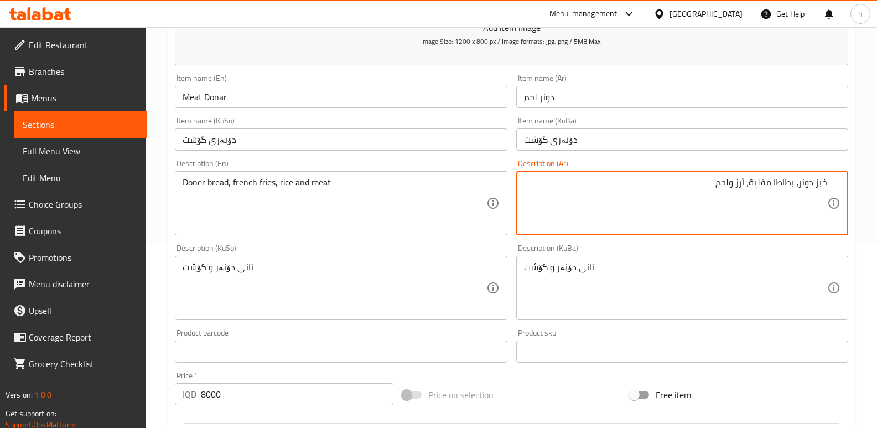
scroll to position [189, 0]
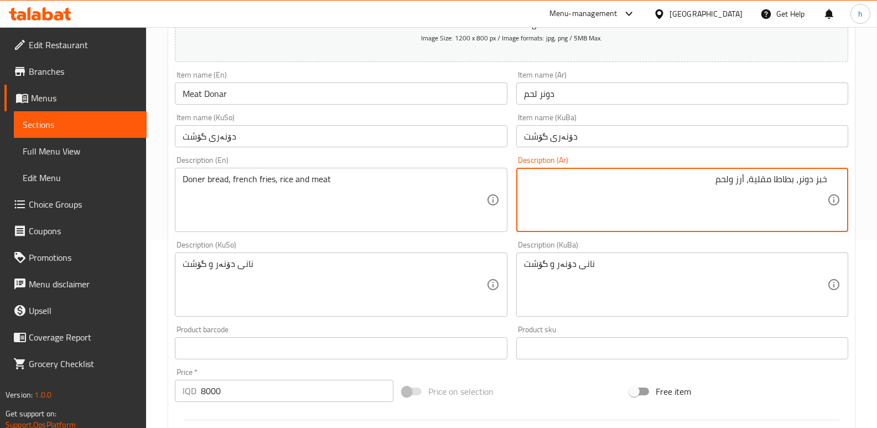
type textarea "خبز دونر، بطاطا مقلية، أرز ولحم"
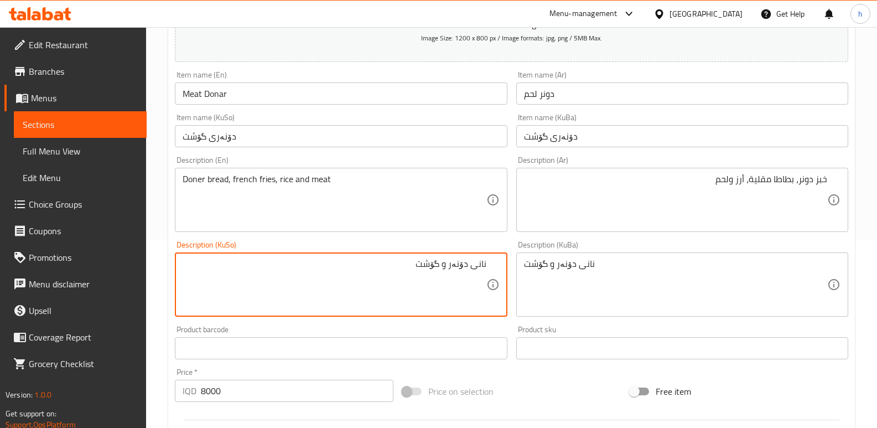
click at [446, 263] on textarea "نانی دۆنەر و گۆشت" at bounding box center [334, 284] width 303 height 53
type textarea "نانی دۆنەر، فینگەر، برنج و گۆشت"
drag, startPoint x: 477, startPoint y: 238, endPoint x: 370, endPoint y: 227, distance: 107.8
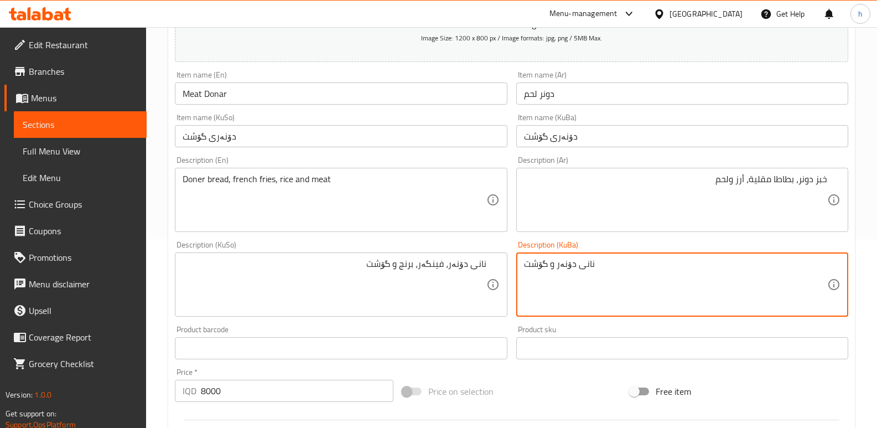
paste textarea "، فینگەر، برنج"
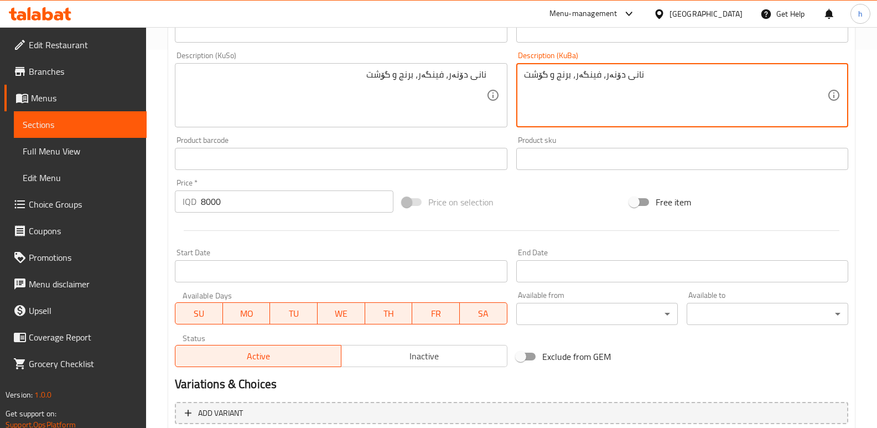
scroll to position [481, 0]
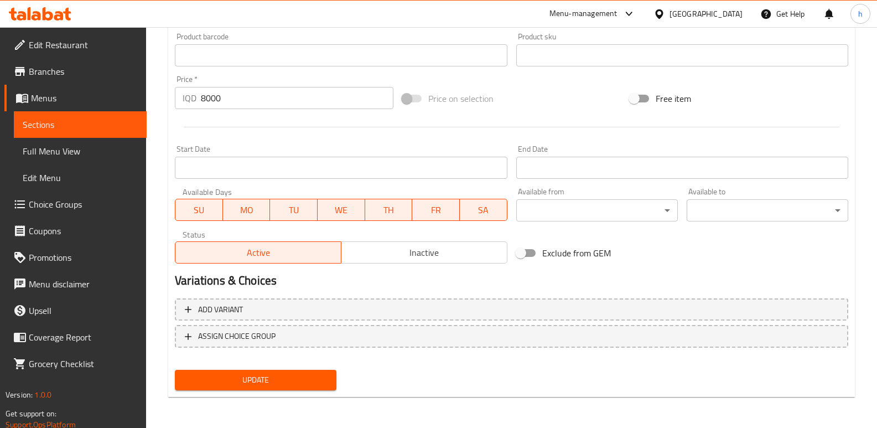
type textarea "نانی دۆنەر، فینگەر، برنج و گۆشت"
click at [304, 381] on span "Update" at bounding box center [256, 380] width 144 height 14
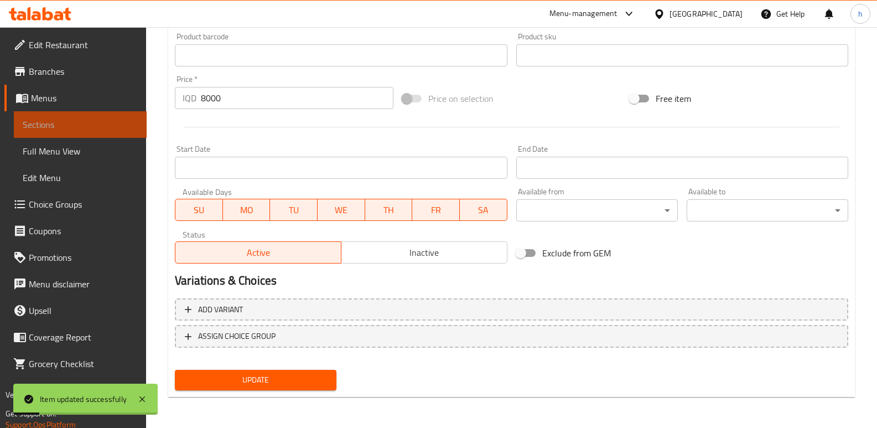
click at [90, 133] on link "Sections" at bounding box center [80, 124] width 133 height 27
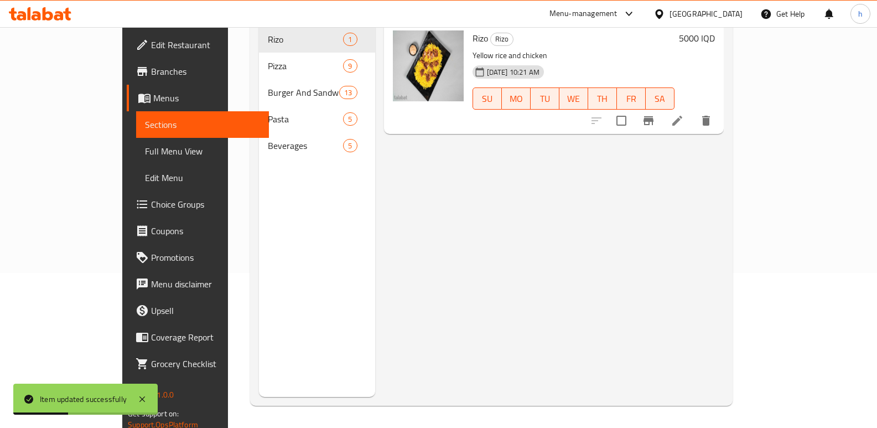
scroll to position [28, 0]
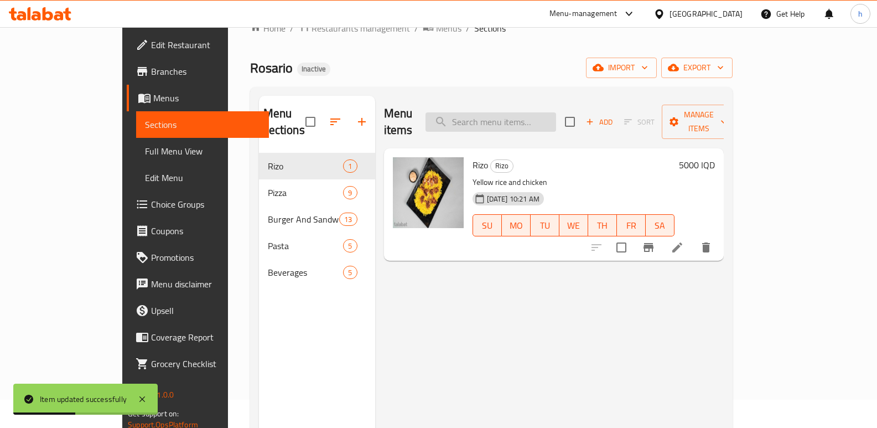
click at [556, 119] on input "search" at bounding box center [490, 121] width 131 height 19
paste input "chicken donar"
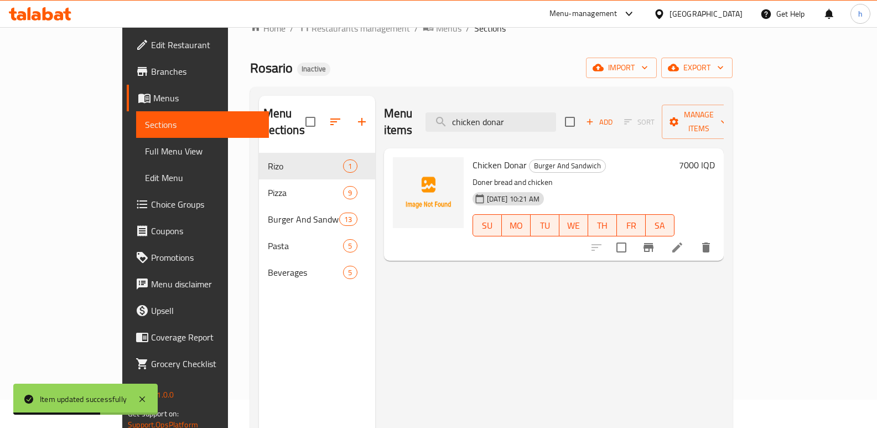
type input "chicken donar"
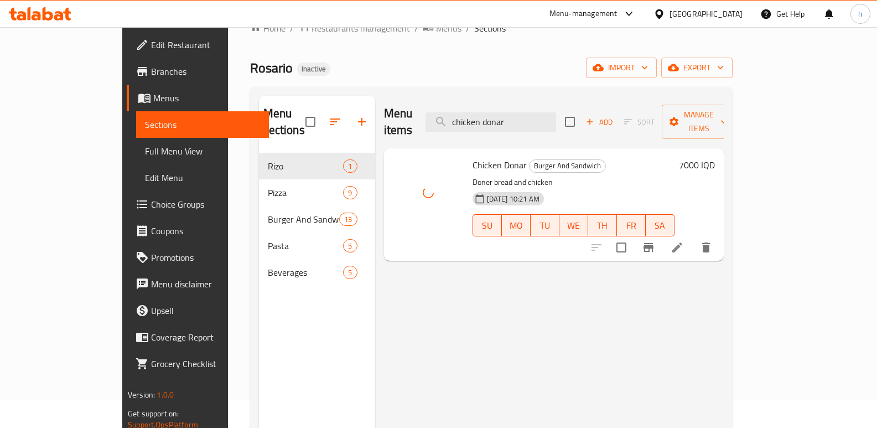
click at [684, 241] on icon at bounding box center [676, 247] width 13 height 13
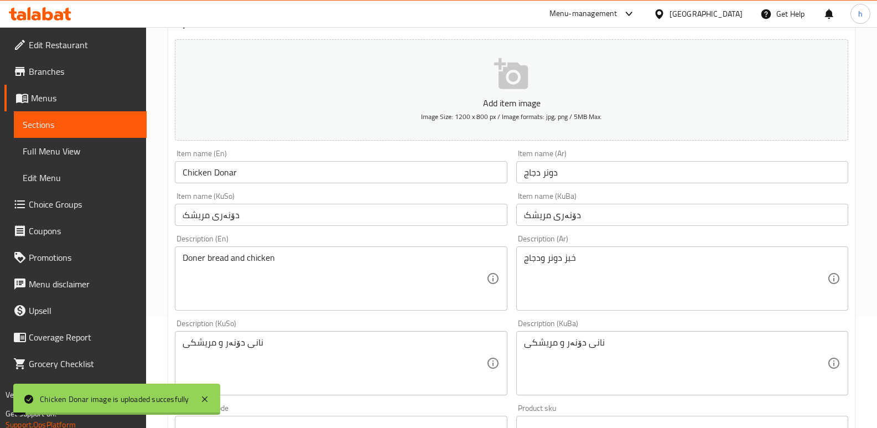
scroll to position [159, 0]
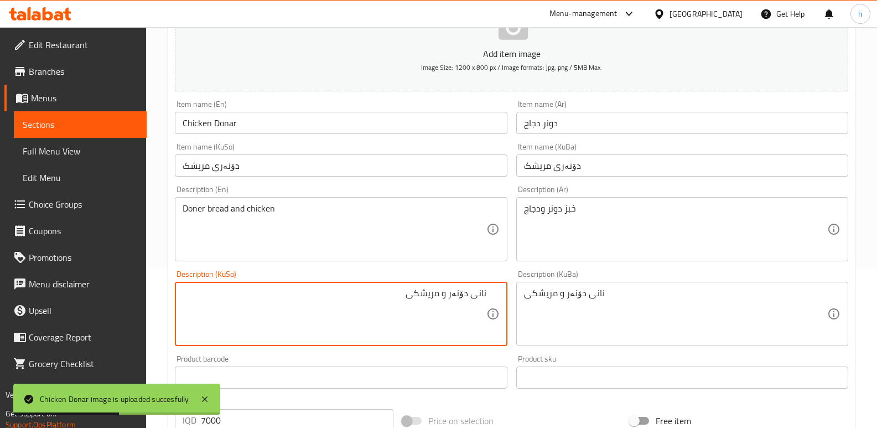
drag, startPoint x: 445, startPoint y: 293, endPoint x: 481, endPoint y: 305, distance: 37.8
click at [445, 293] on textarea "نانی دۆنەر و مریشکی" at bounding box center [334, 314] width 303 height 53
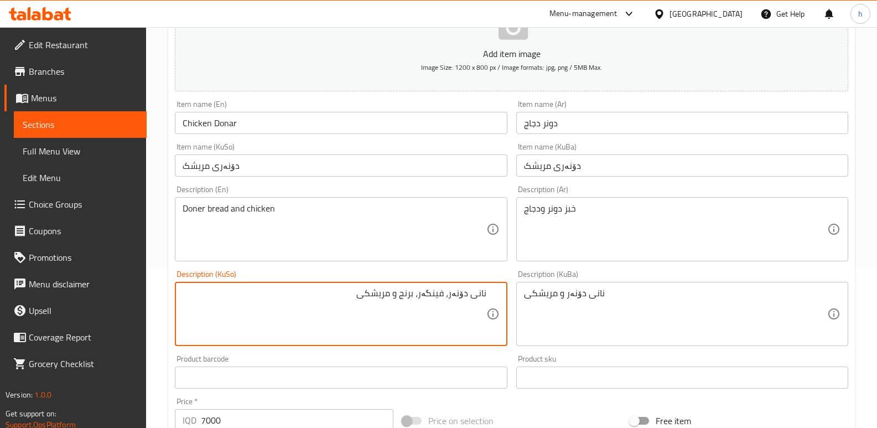
click at [318, 292] on textarea "نانی دۆنەر، فینگەر، برنج و مریشکی" at bounding box center [334, 314] width 303 height 53
type textarea "نانی دۆنەر، فینگەر، برنج و مریشک"
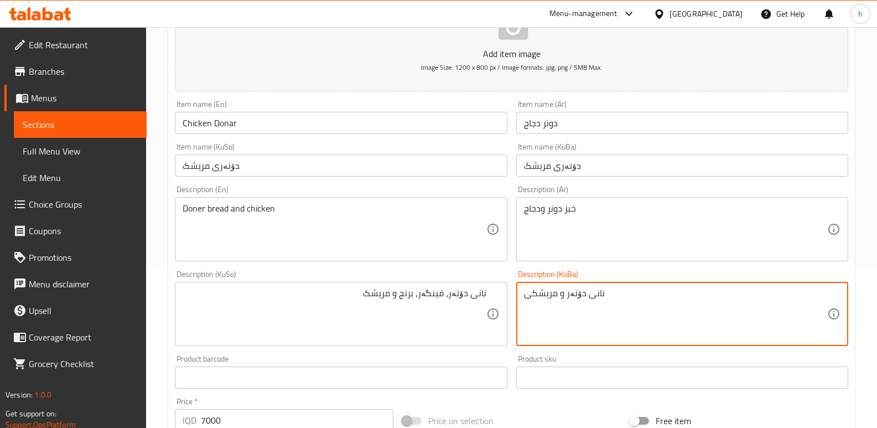
drag, startPoint x: 615, startPoint y: 295, endPoint x: 451, endPoint y: 283, distance: 164.7
paste textarea "، فینگەر، برنج و مریشک"
type textarea "نانی دۆنەر، فینگەر، برنج و مریشک"
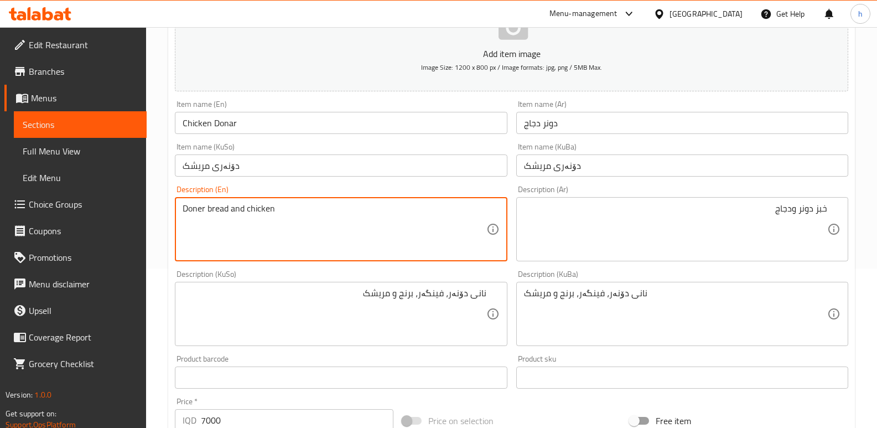
click at [246, 209] on textarea "Doner bread and chicken" at bounding box center [334, 229] width 303 height 53
type textarea "Doner bread, french fries, rice and chicken"
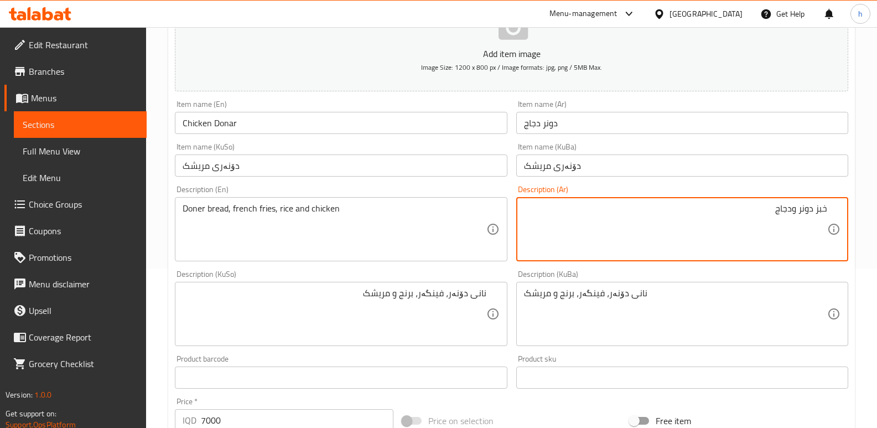
drag, startPoint x: 763, startPoint y: 214, endPoint x: 885, endPoint y: 216, distance: 121.2
paste textarea "، بطاطا مقلية، أرز"
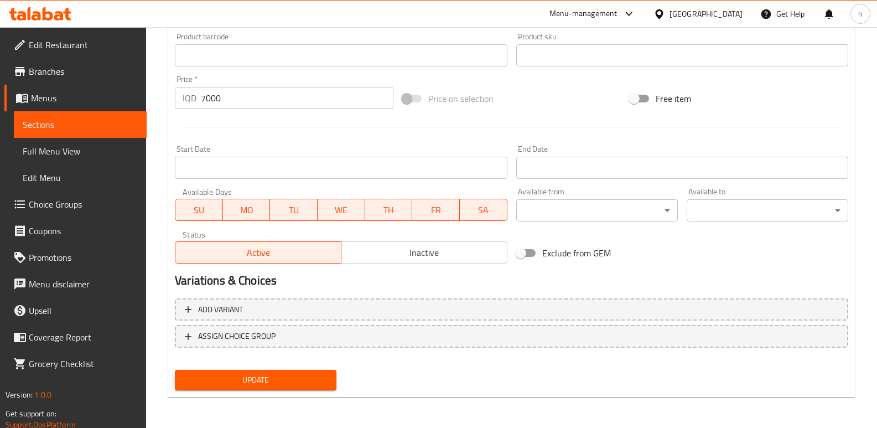
type textarea "خبز دونر، بطاطا مقلية، أرز ودجاج"
click at [276, 369] on div "Update" at bounding box center [255, 379] width 170 height 29
click at [276, 373] on span "Update" at bounding box center [256, 380] width 144 height 14
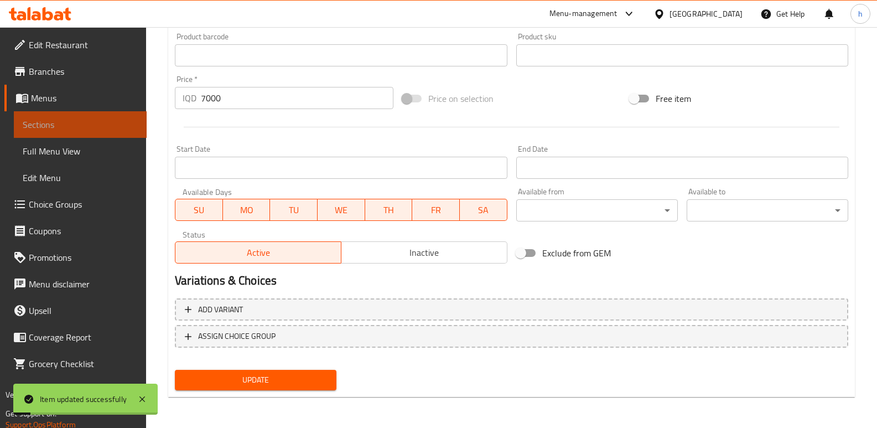
click at [117, 118] on span "Sections" at bounding box center [80, 124] width 115 height 13
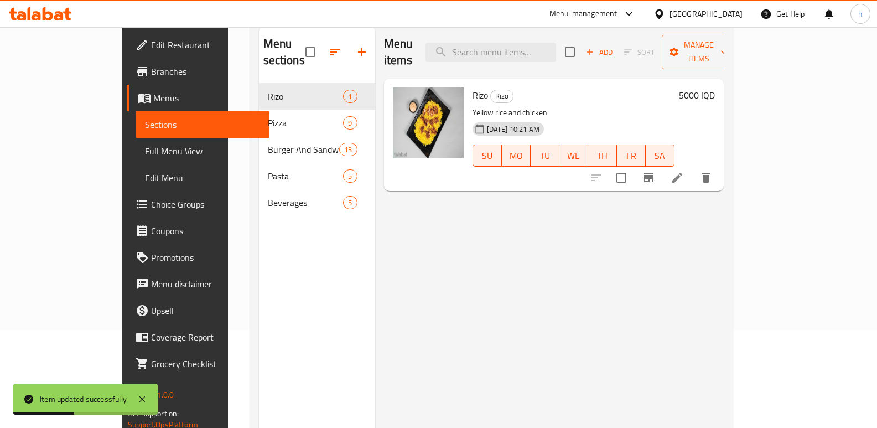
scroll to position [79, 0]
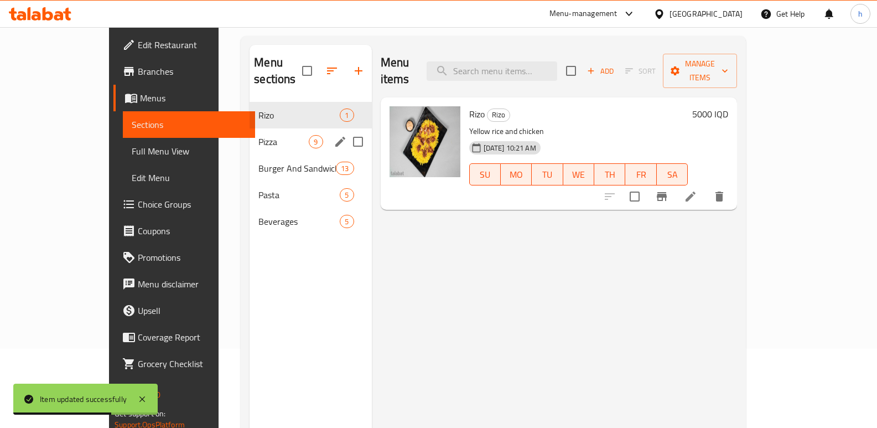
drag, startPoint x: 195, startPoint y: 122, endPoint x: 249, endPoint y: 148, distance: 60.6
click at [258, 135] on span "Pizza" at bounding box center [283, 141] width 50 height 13
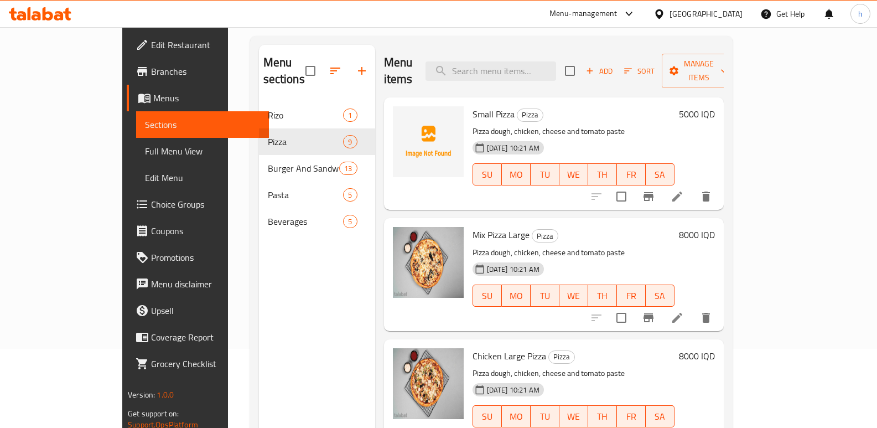
drag, startPoint x: 270, startPoint y: 321, endPoint x: 265, endPoint y: 315, distance: 7.9
click at [270, 321] on div "Menu sections Rizo 1 Pizza 9 Burger And Sandwich 13 Pasta 5 Beverages 5" at bounding box center [317, 259] width 116 height 428
click at [145, 145] on span "Full Menu View" at bounding box center [202, 150] width 115 height 13
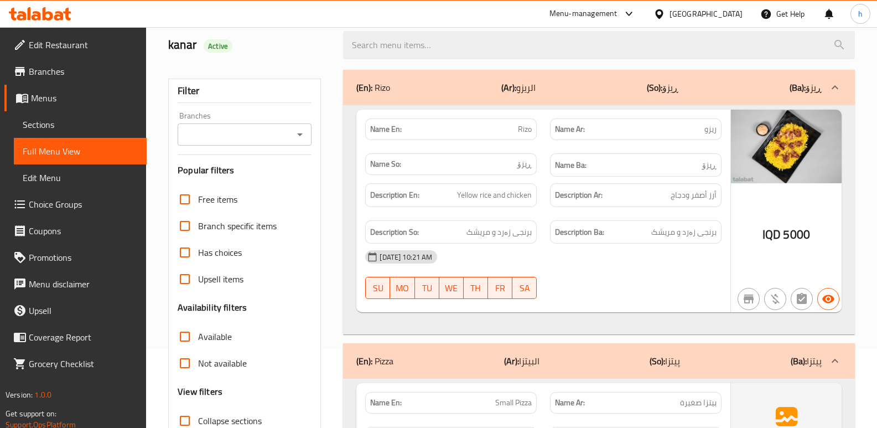
drag, startPoint x: 241, startPoint y: 143, endPoint x: 254, endPoint y: 174, distance: 33.9
click at [241, 143] on div "Branches" at bounding box center [245, 134] width 134 height 22
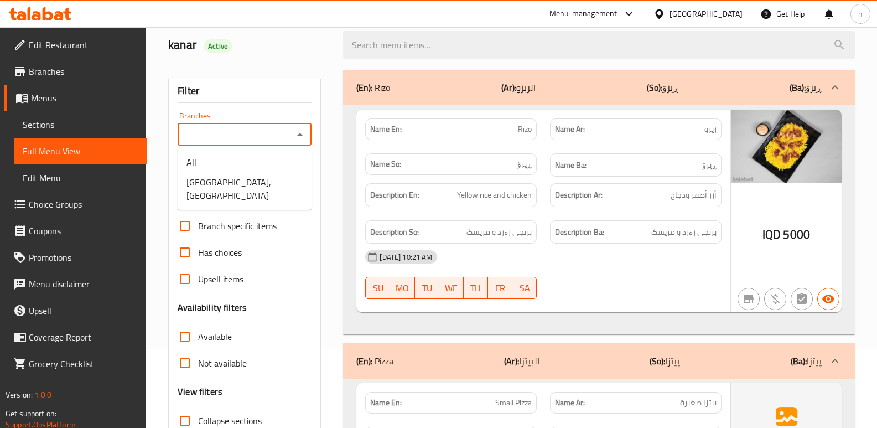
click at [262, 142] on input "Branches" at bounding box center [235, 134] width 109 height 15
click at [261, 181] on li "[GEOGRAPHIC_DATA], [GEOGRAPHIC_DATA]" at bounding box center [245, 188] width 134 height 33
type input "[GEOGRAPHIC_DATA], [GEOGRAPHIC_DATA]"
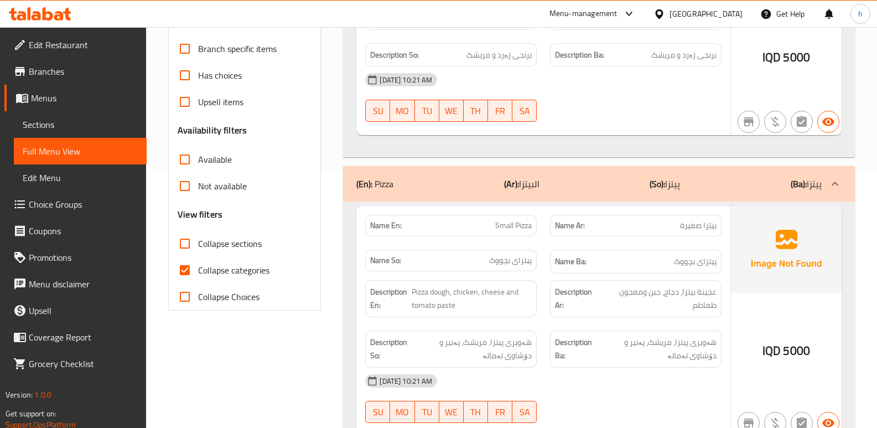
scroll to position [271, 0]
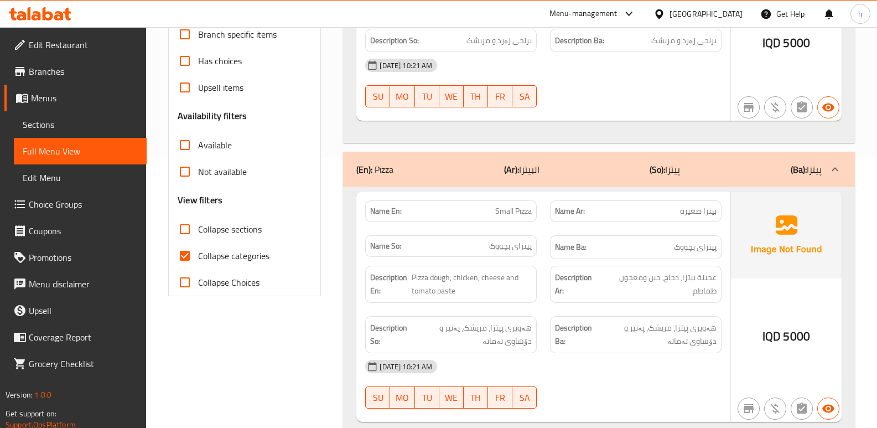
click at [187, 257] on input "Collapse categories" at bounding box center [184, 255] width 27 height 27
checkbox input "false"
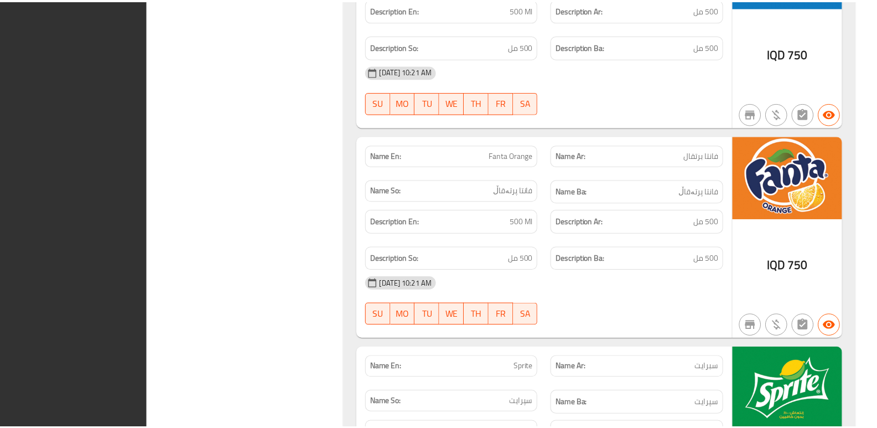
scroll to position [7520, 0]
